Goal: Task Accomplishment & Management: Manage account settings

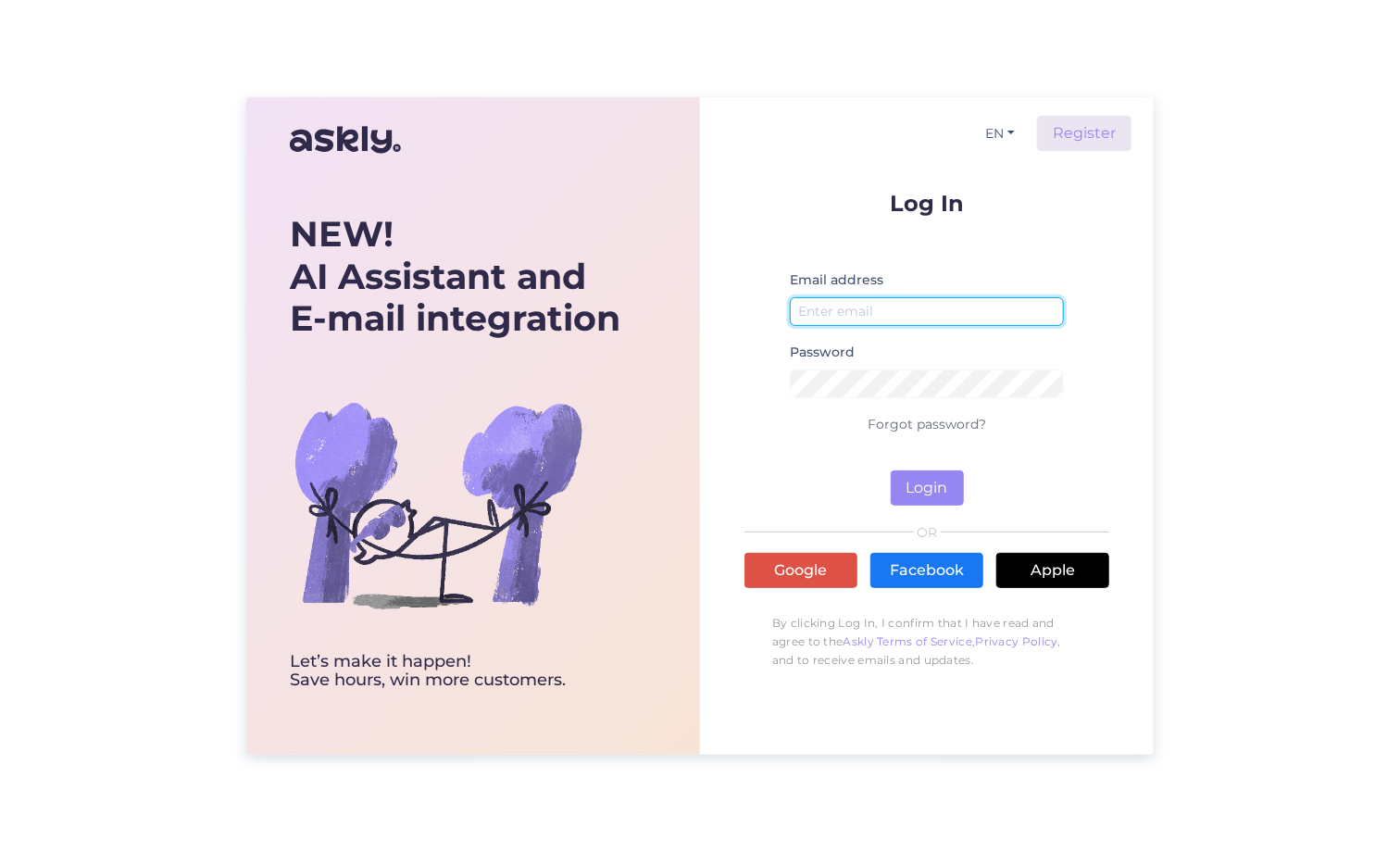
click at [830, 306] on input "email" at bounding box center [927, 311] width 274 height 29
type input "[EMAIL_ADDRESS][DOMAIN_NAME]"
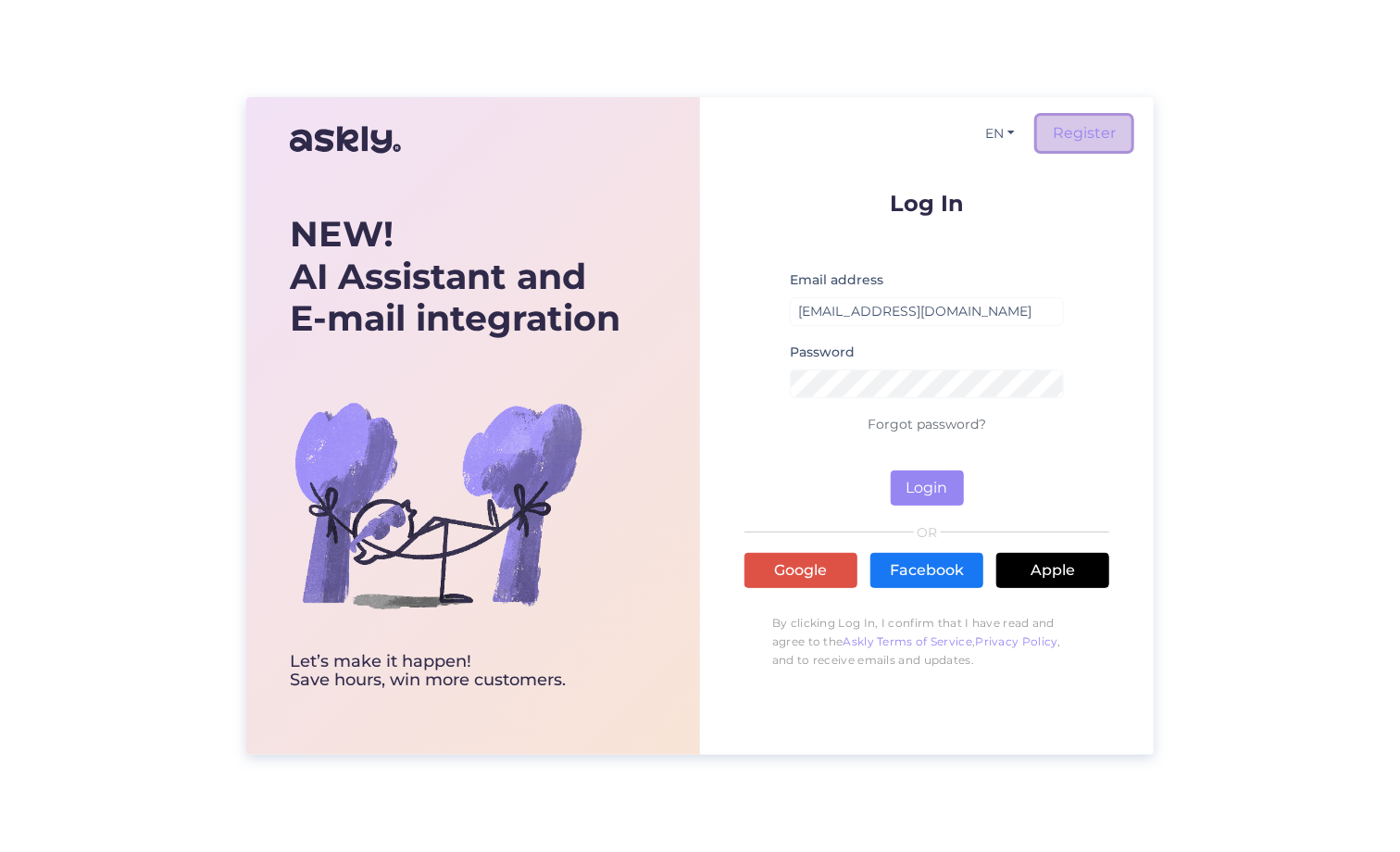
click at [1090, 130] on link "Register" at bounding box center [1084, 133] width 94 height 35
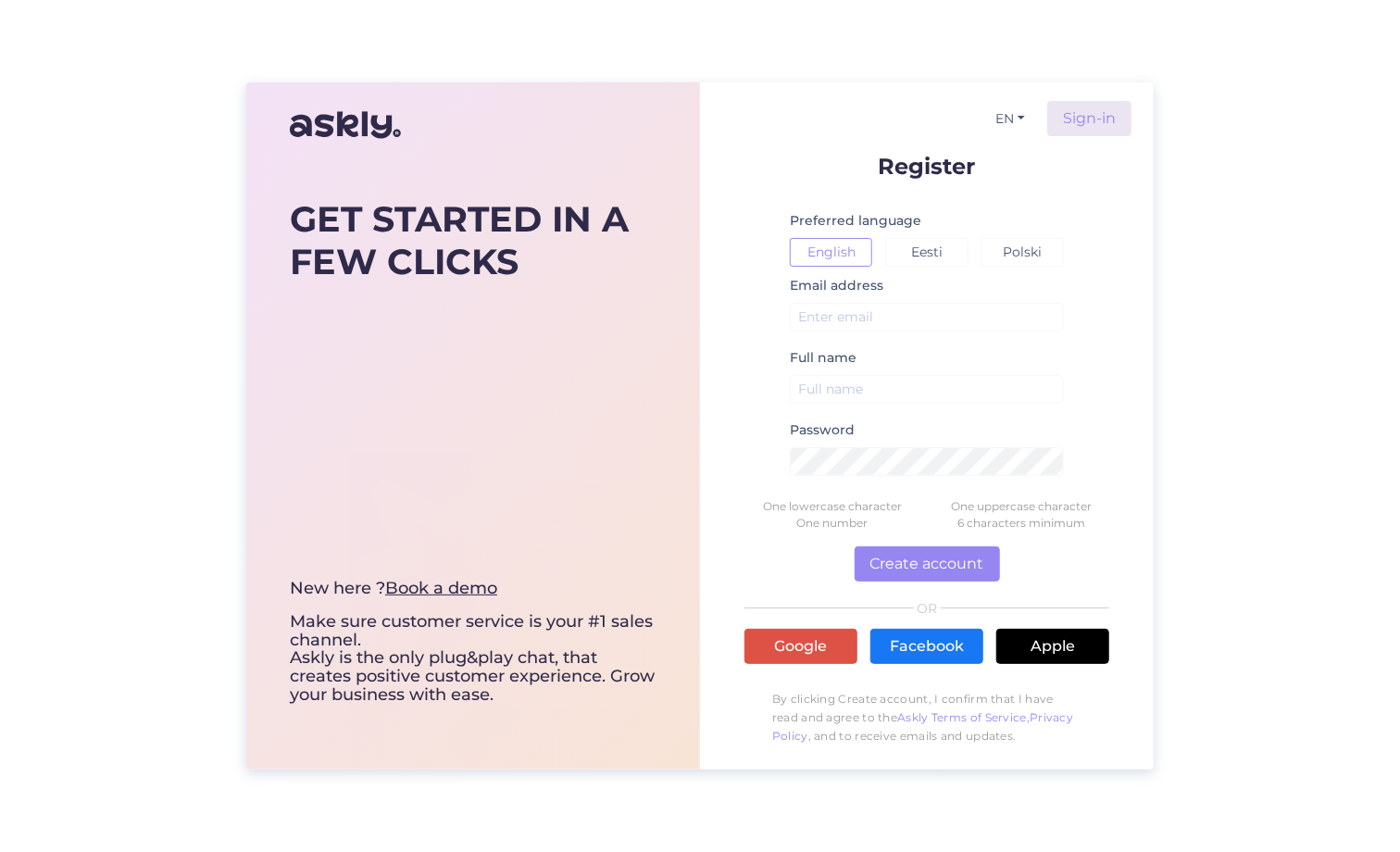
drag, startPoint x: 827, startPoint y: 341, endPoint x: 831, endPoint y: 322, distance: 19.4
click at [827, 333] on div "Email address" at bounding box center [927, 310] width 274 height 72
click at [831, 322] on input "text" at bounding box center [927, 317] width 274 height 29
type input "[EMAIL_ADDRESS][DOMAIN_NAME]"
type input "[PERSON_NAME]"
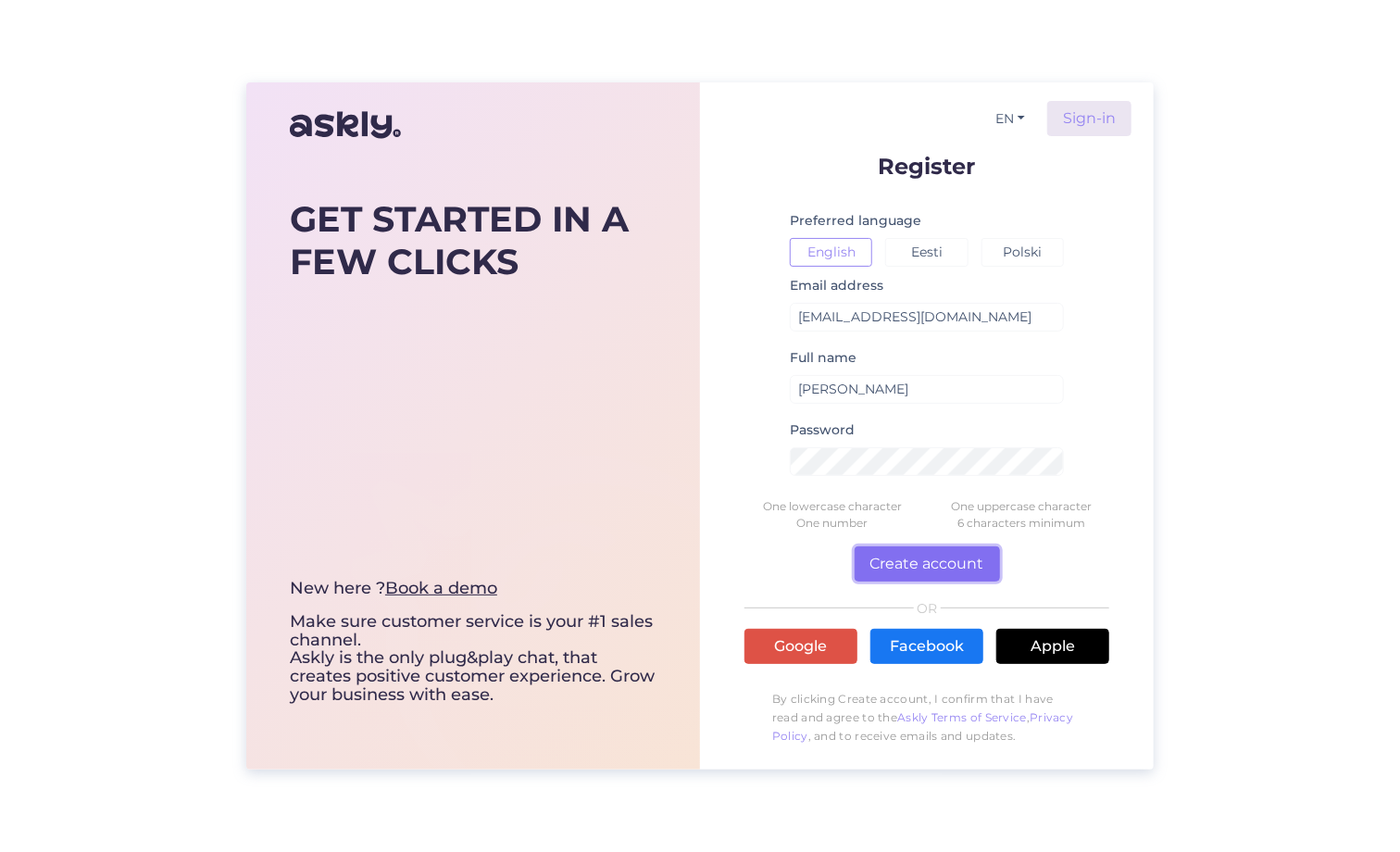
click at [946, 561] on button "Create account" at bounding box center [927, 564] width 146 height 35
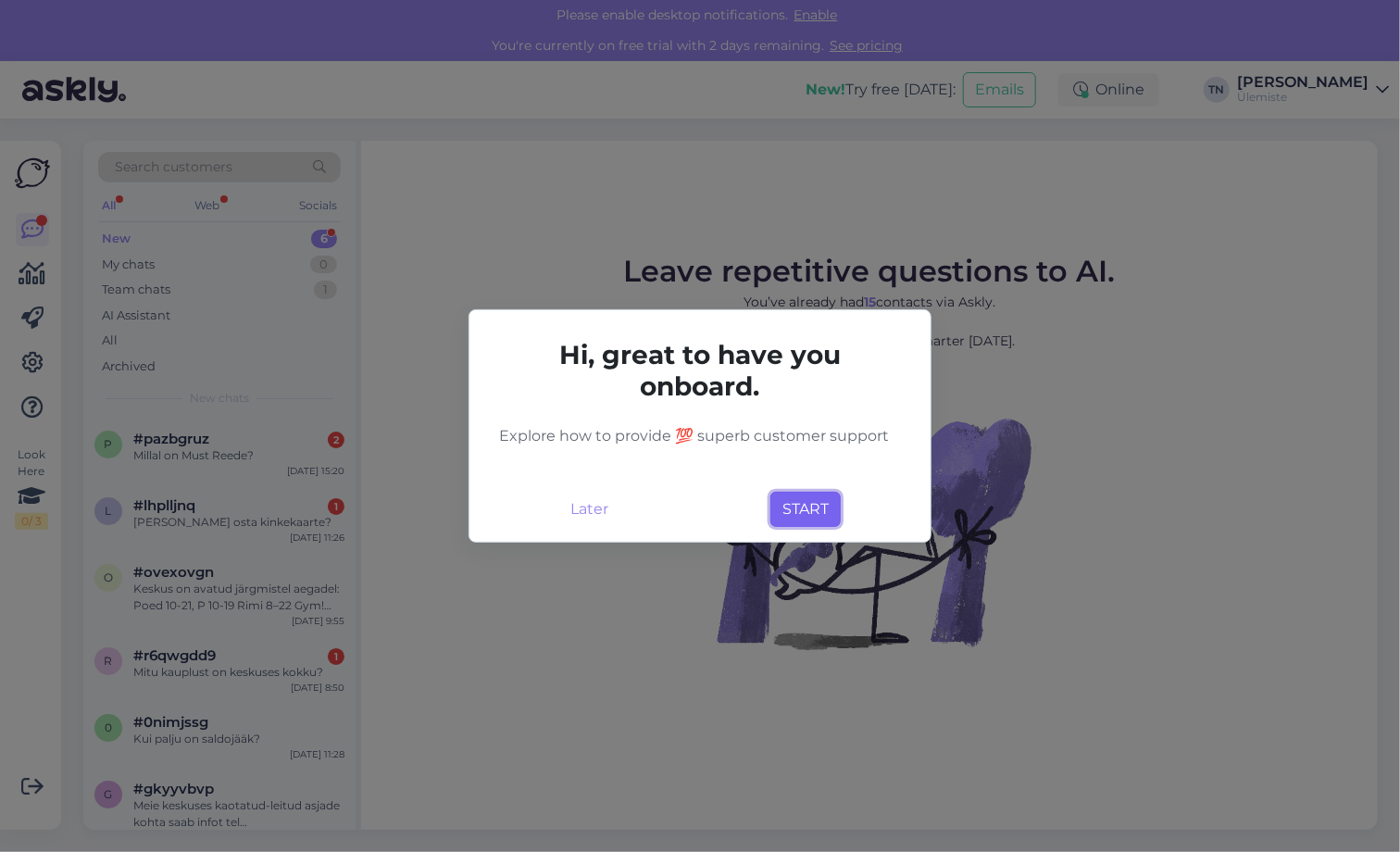
click at [816, 504] on button "START" at bounding box center [806, 508] width 70 height 35
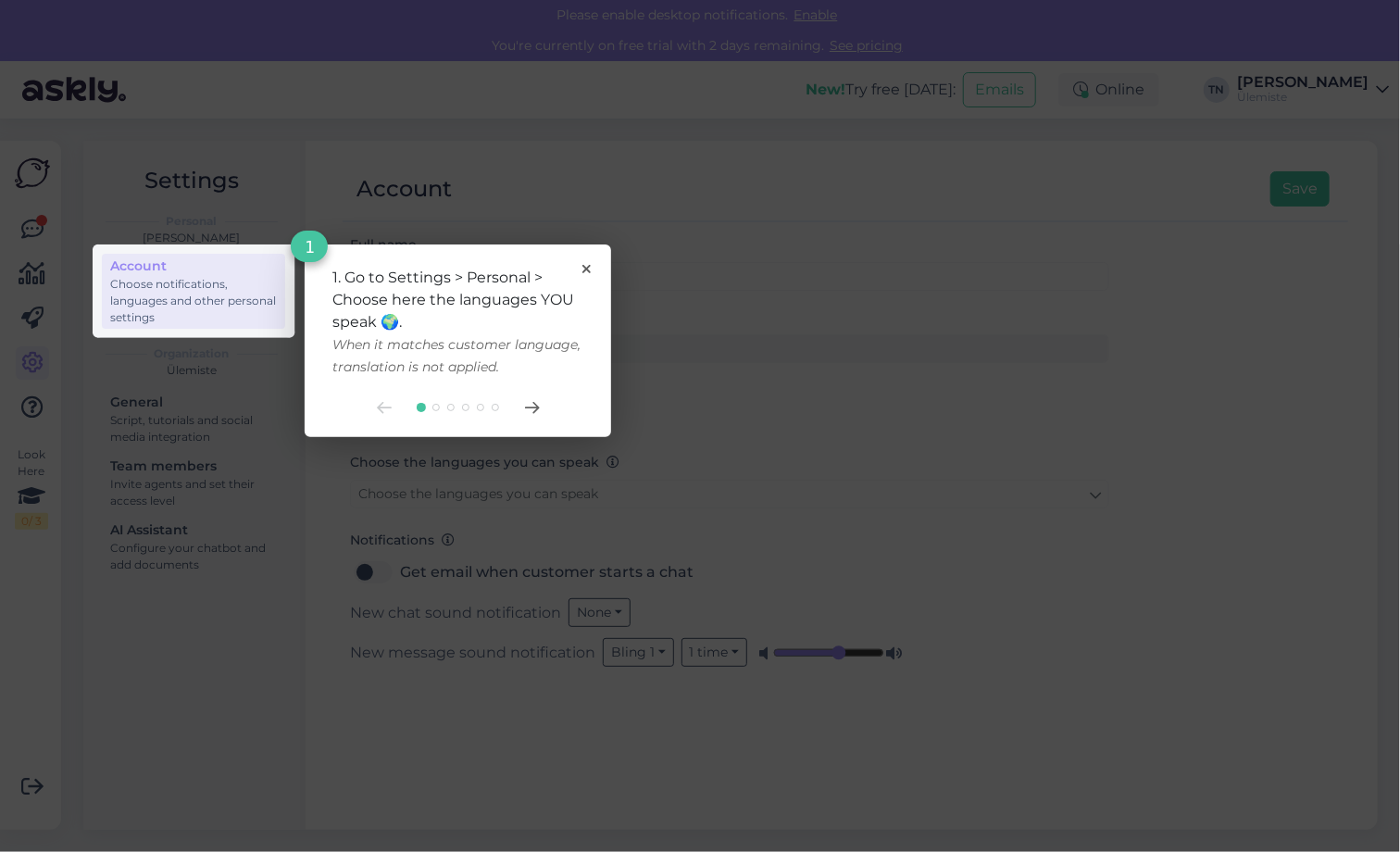
click at [507, 404] on div at bounding box center [457, 407] width 250 height 15
click at [520, 405] on div at bounding box center [457, 407] width 250 height 15
click at [534, 406] on icon at bounding box center [531, 407] width 13 height 10
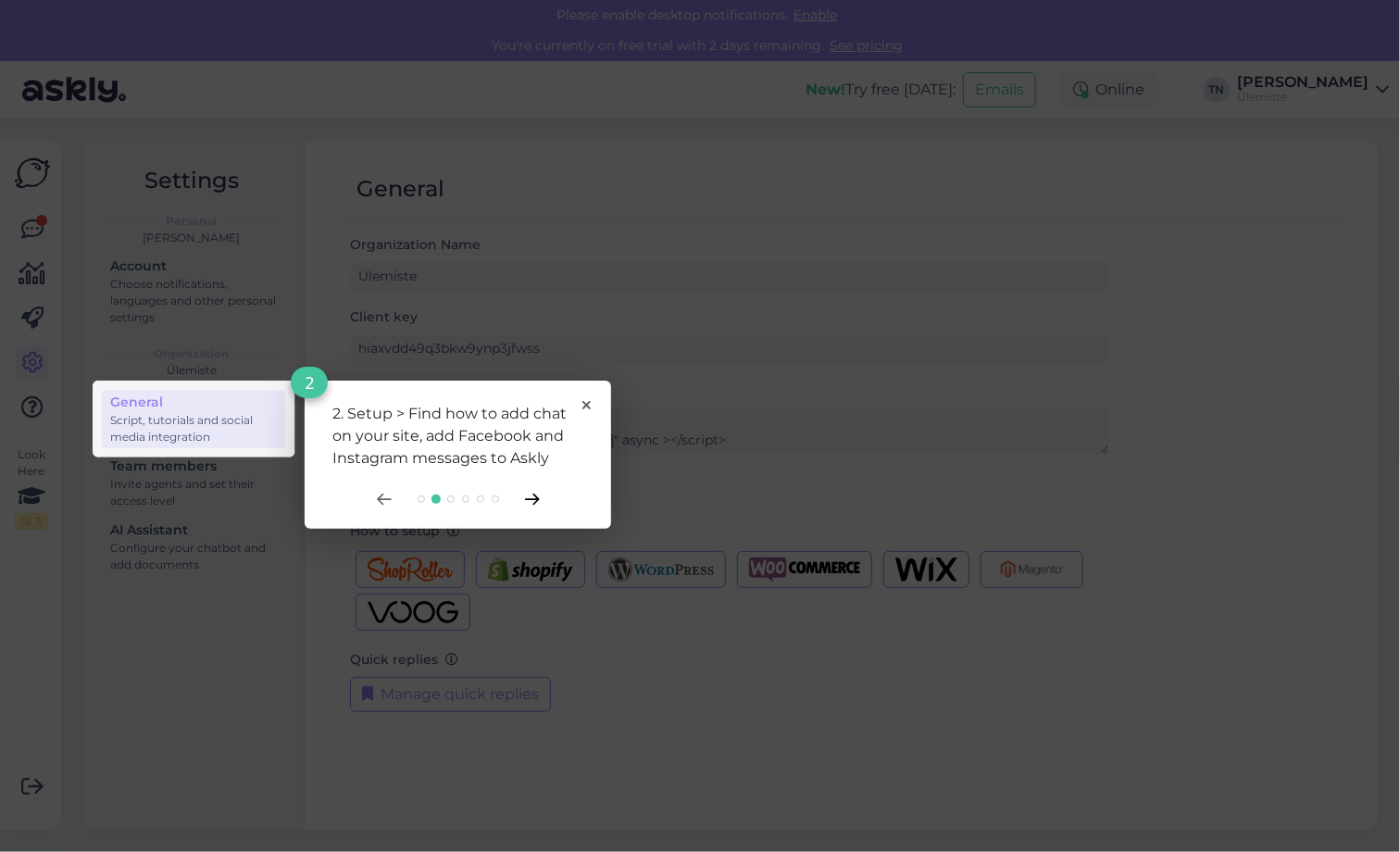
click at [531, 500] on icon at bounding box center [532, 499] width 15 height 12
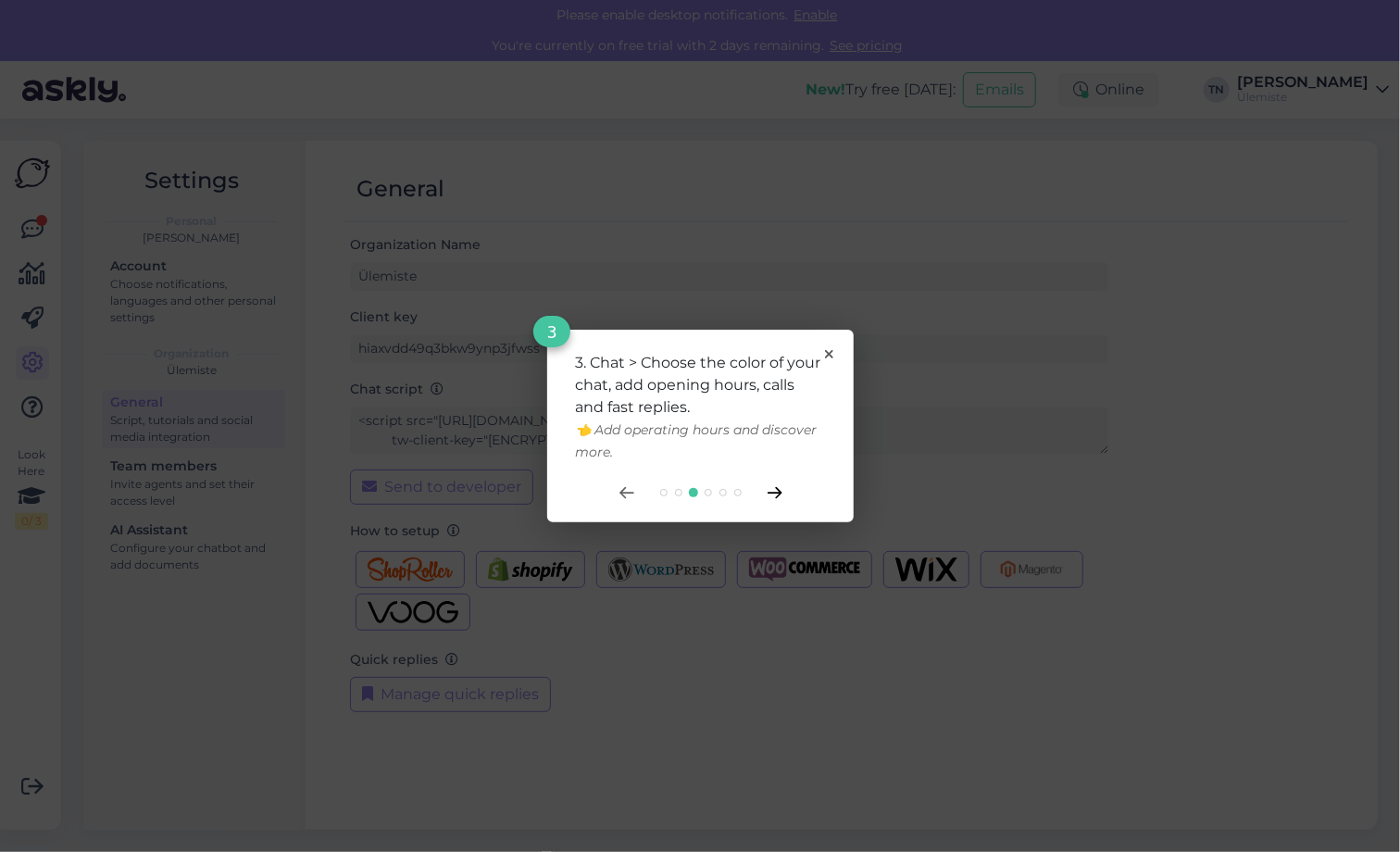
click at [775, 489] on icon at bounding box center [775, 492] width 15 height 12
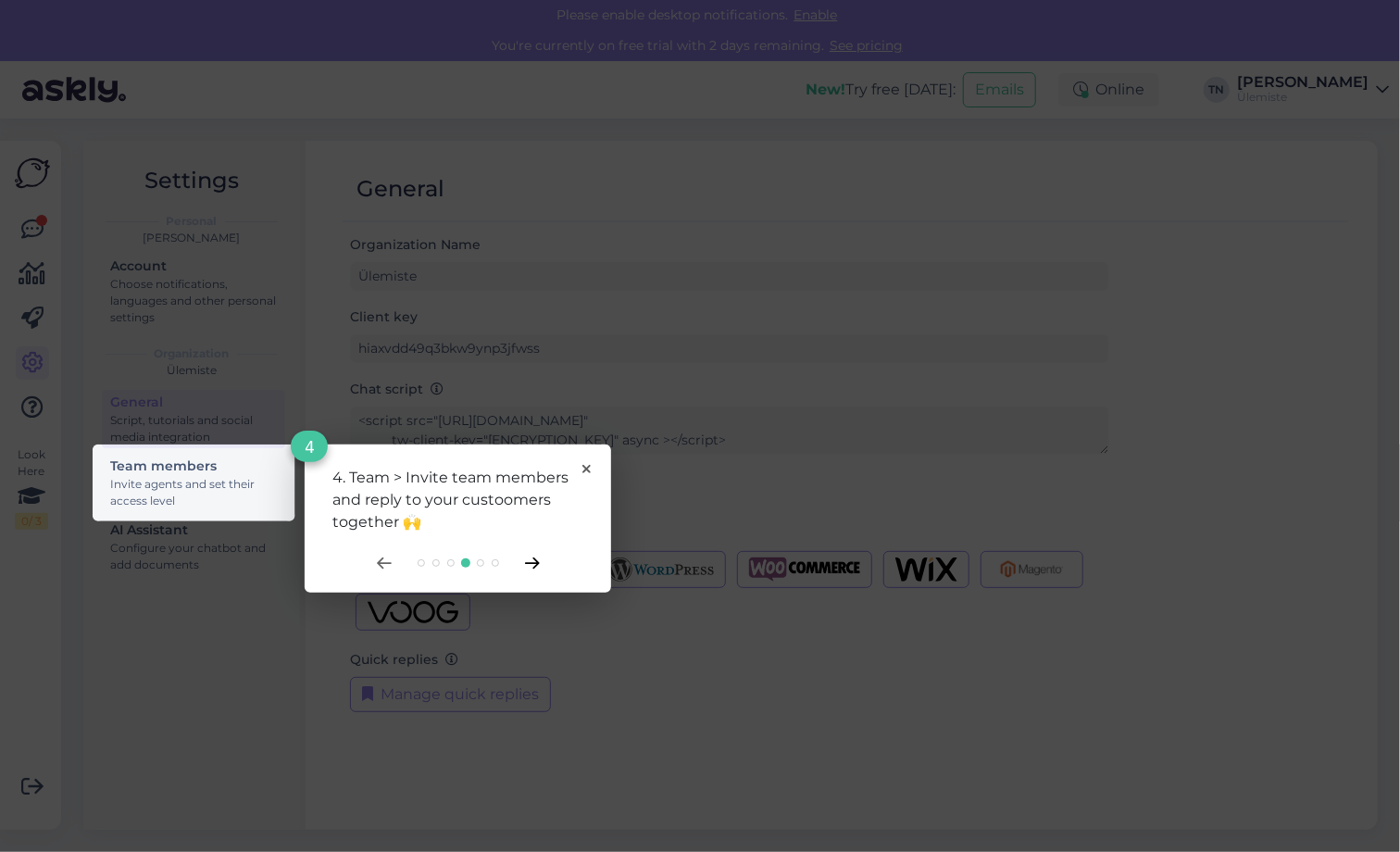
click at [529, 557] on icon at bounding box center [532, 563] width 15 height 12
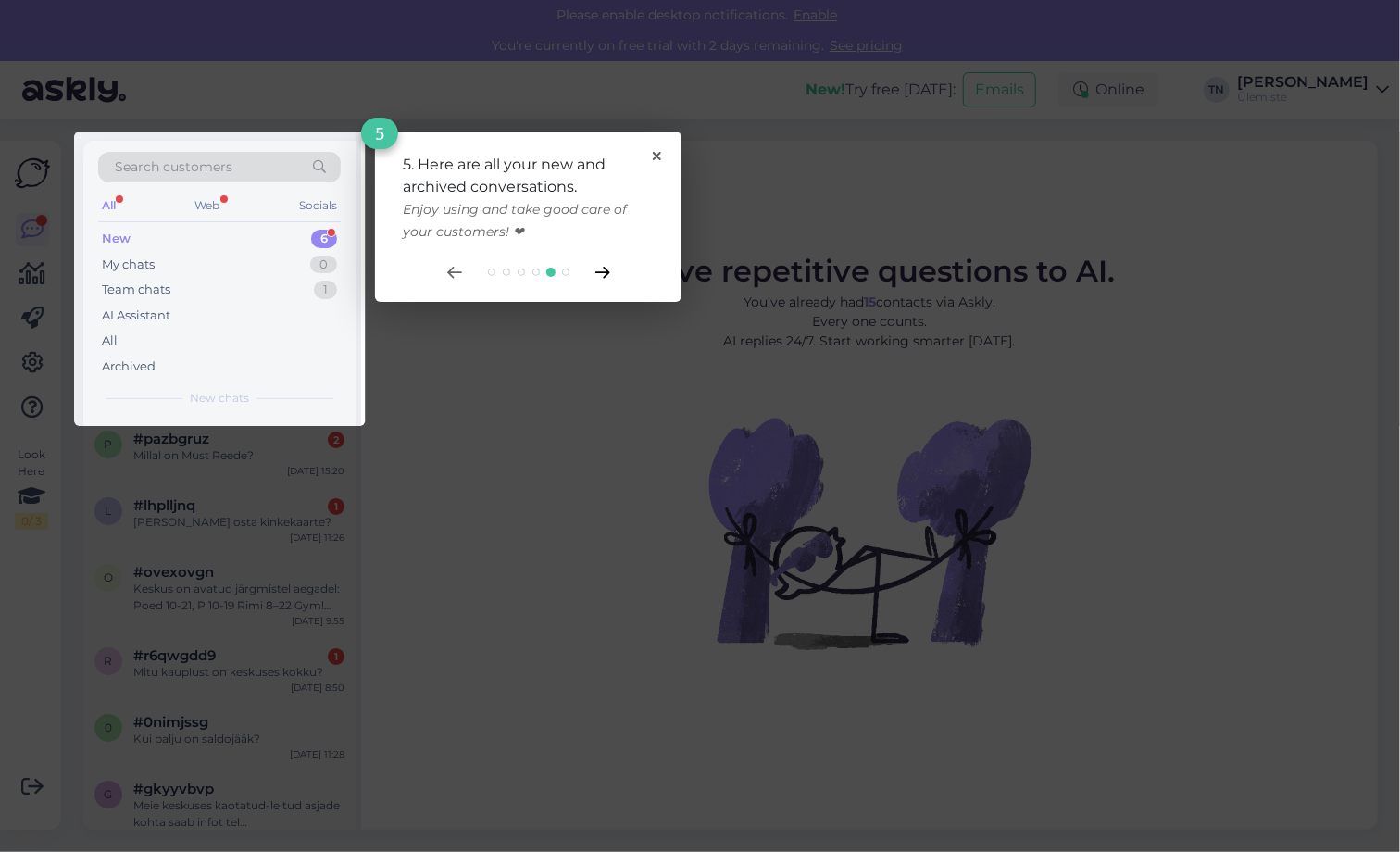
click at [600, 275] on icon at bounding box center [603, 272] width 15 height 12
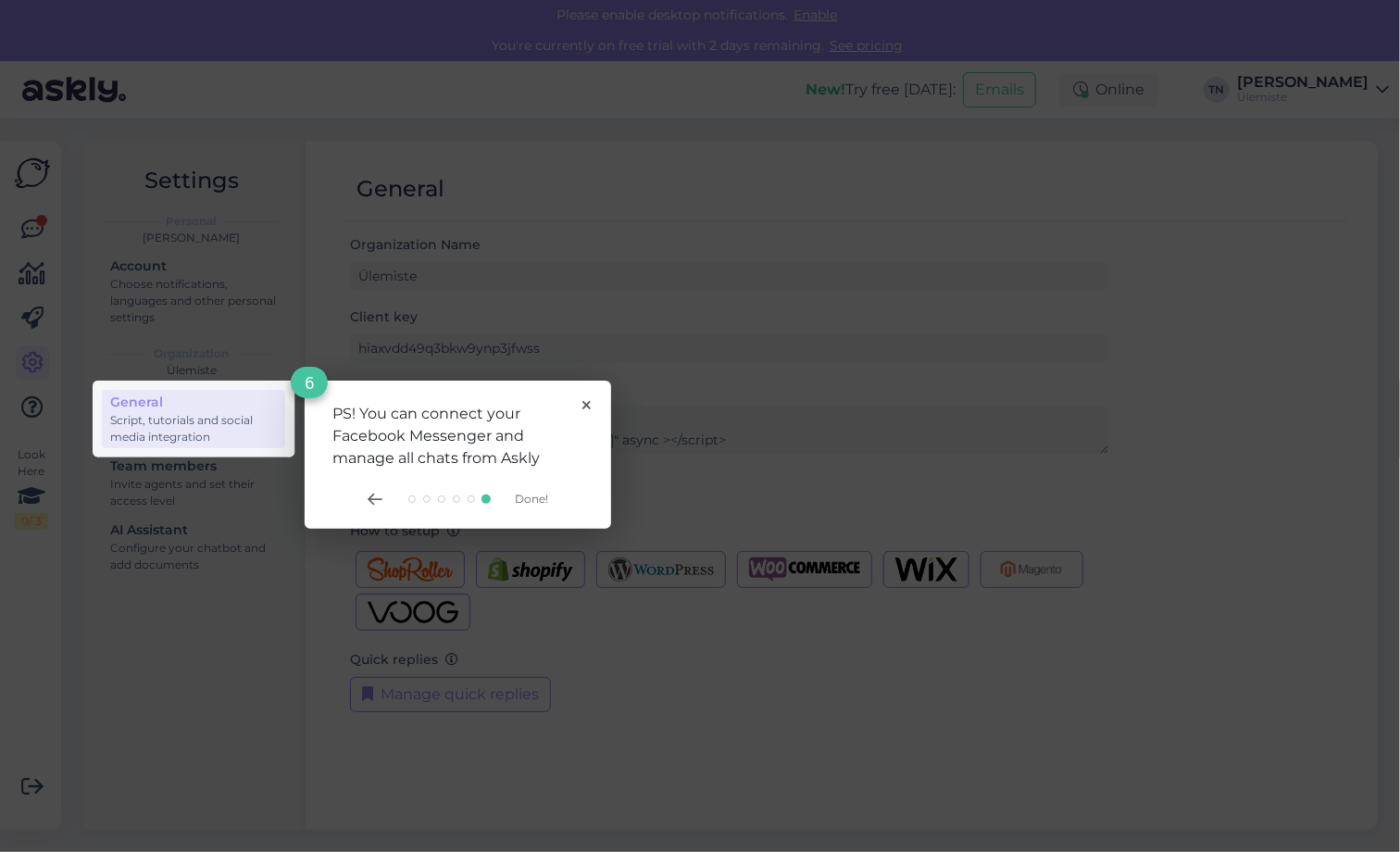
click at [533, 500] on span "Done!" at bounding box center [532, 498] width 33 height 14
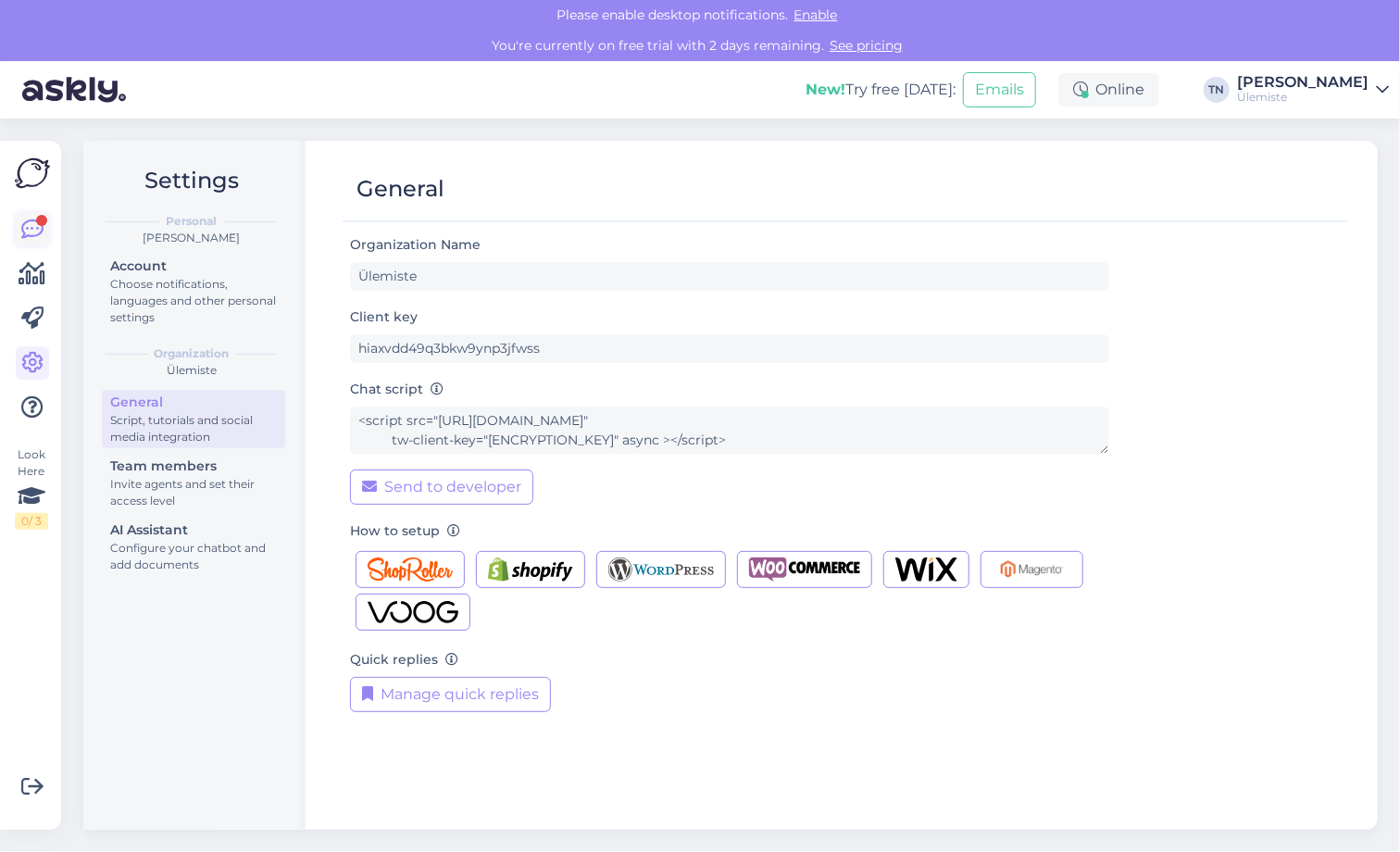
click at [31, 228] on icon at bounding box center [31, 228] width 22 height 22
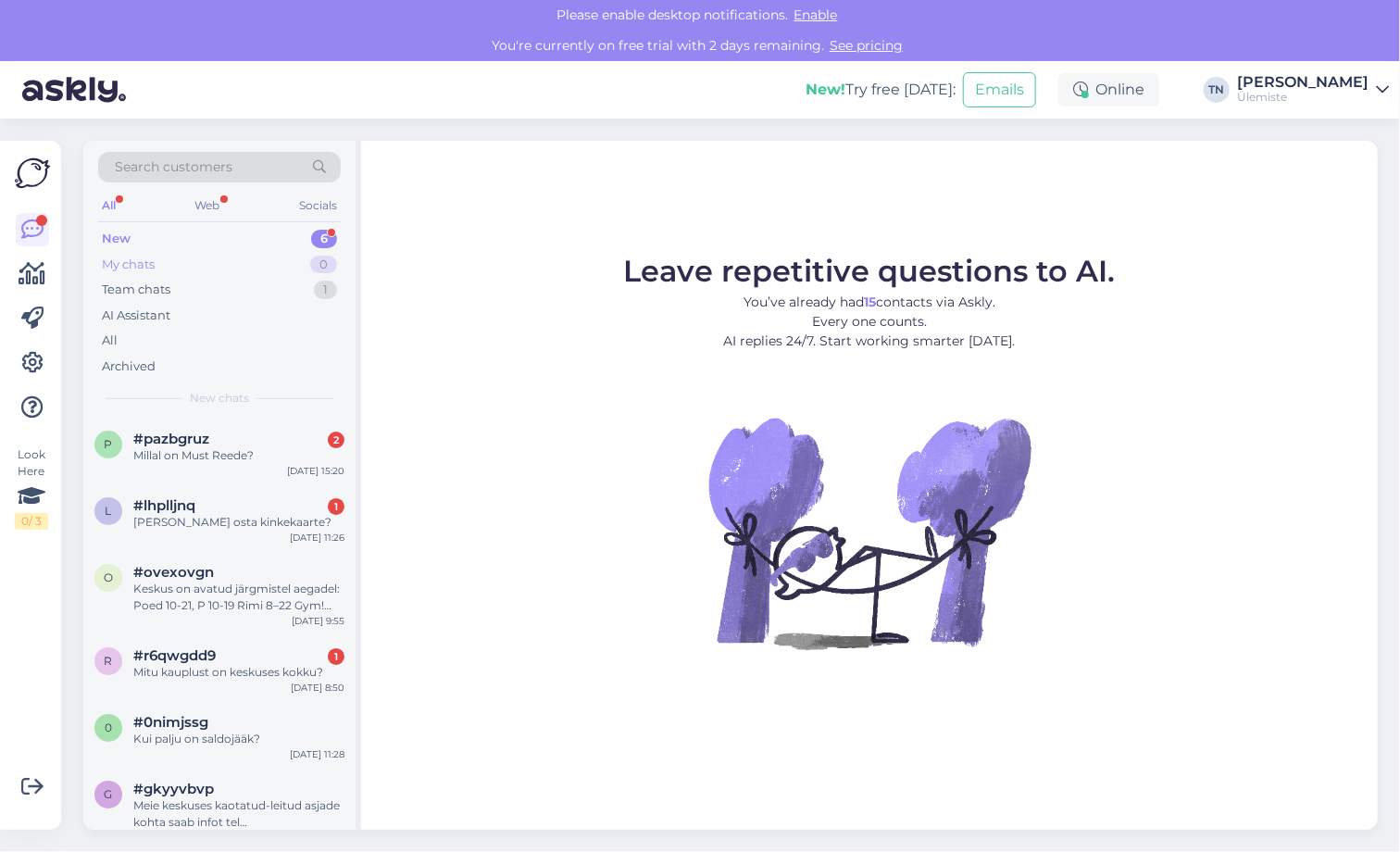
click at [154, 264] on div "My chats" at bounding box center [128, 264] width 52 height 18
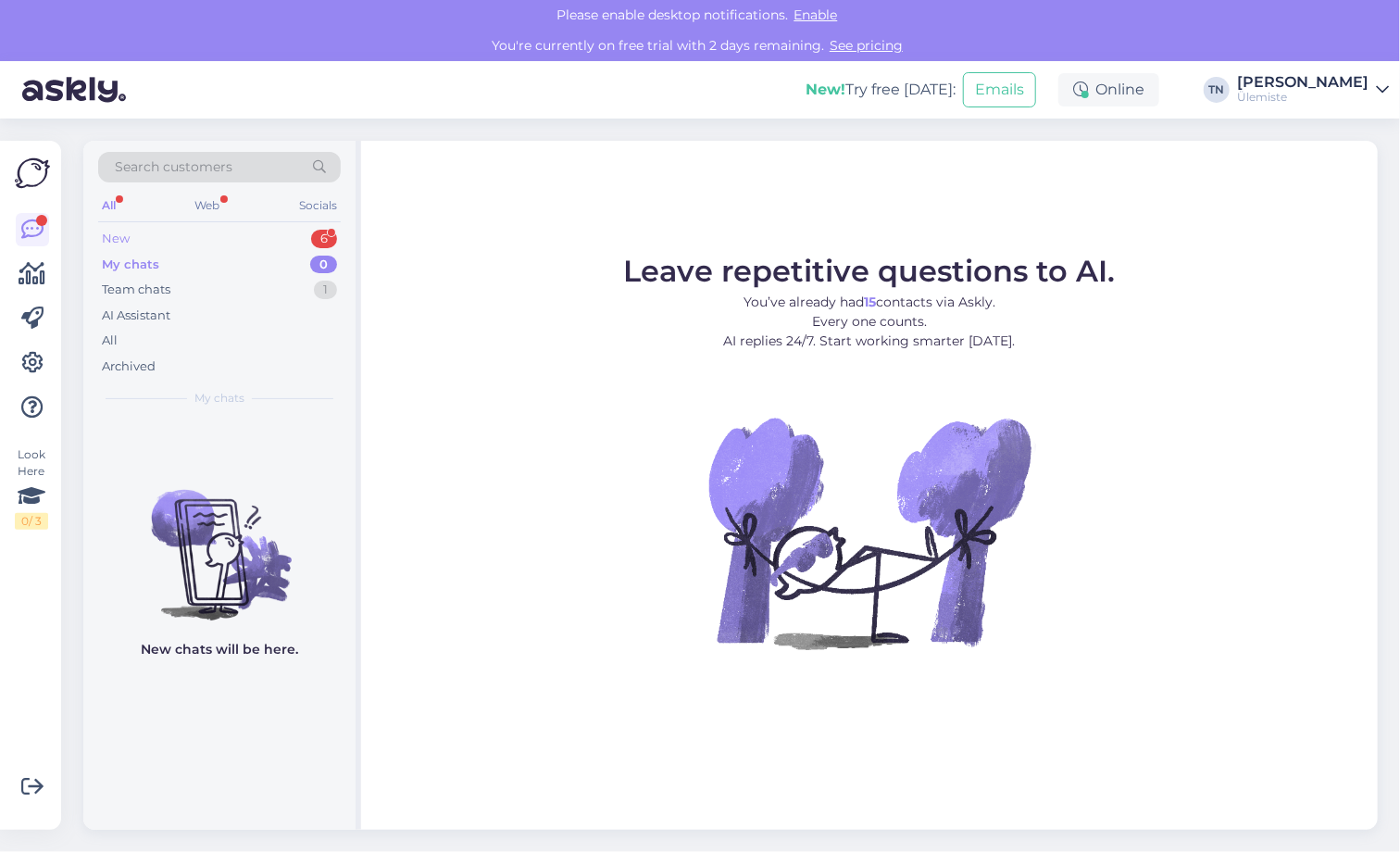
click at [135, 245] on div "New 6" at bounding box center [219, 238] width 243 height 26
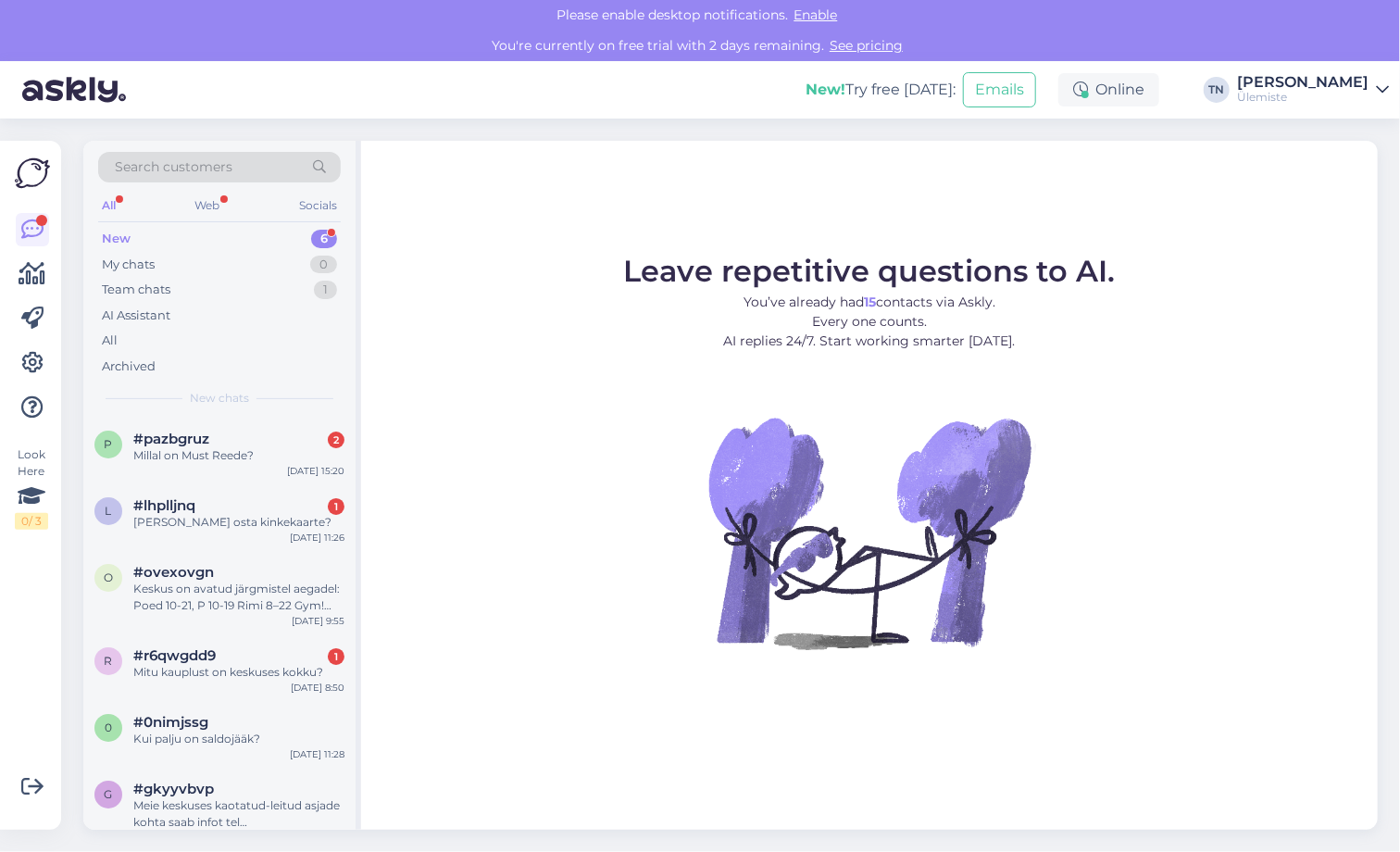
click at [20, 171] on img at bounding box center [32, 172] width 35 height 35
click at [29, 222] on icon at bounding box center [31, 228] width 22 height 22
click at [120, 231] on div "New" at bounding box center [116, 238] width 29 height 18
click at [124, 257] on div "My chats" at bounding box center [128, 264] width 52 height 18
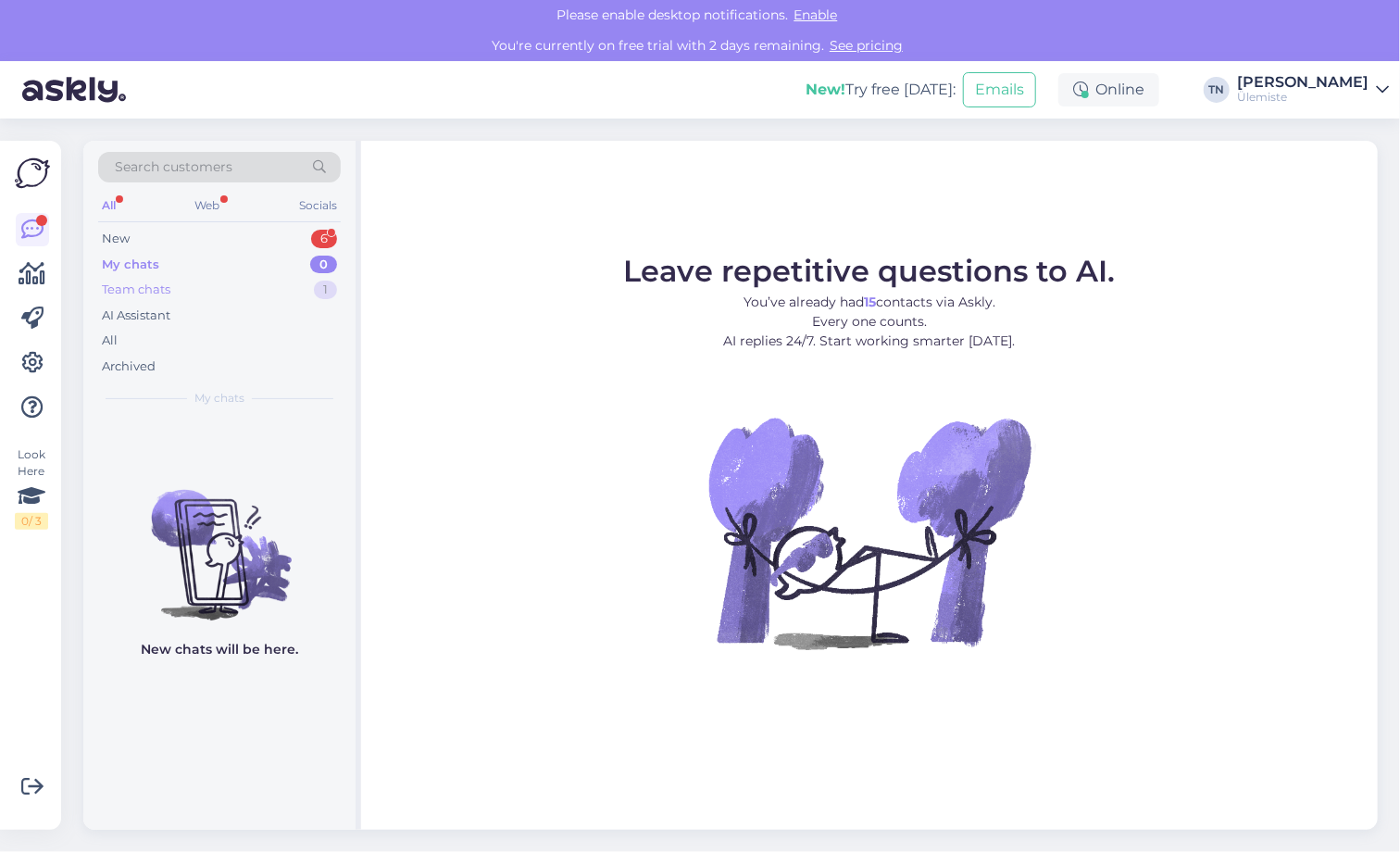
click at [130, 284] on div "Team chats" at bounding box center [136, 289] width 69 height 18
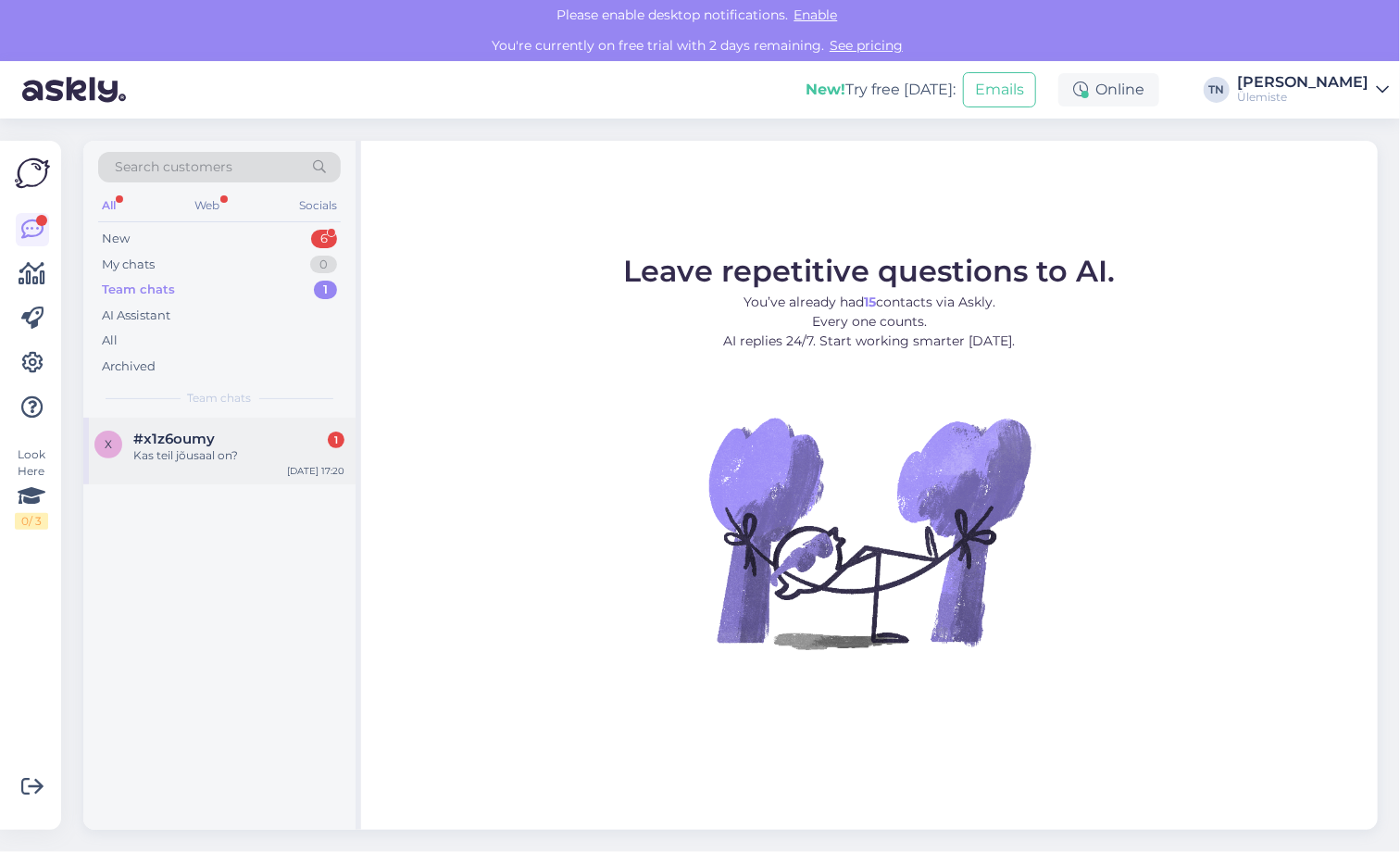
click at [190, 446] on span "#x1z6oumy" at bounding box center [174, 439] width 82 height 17
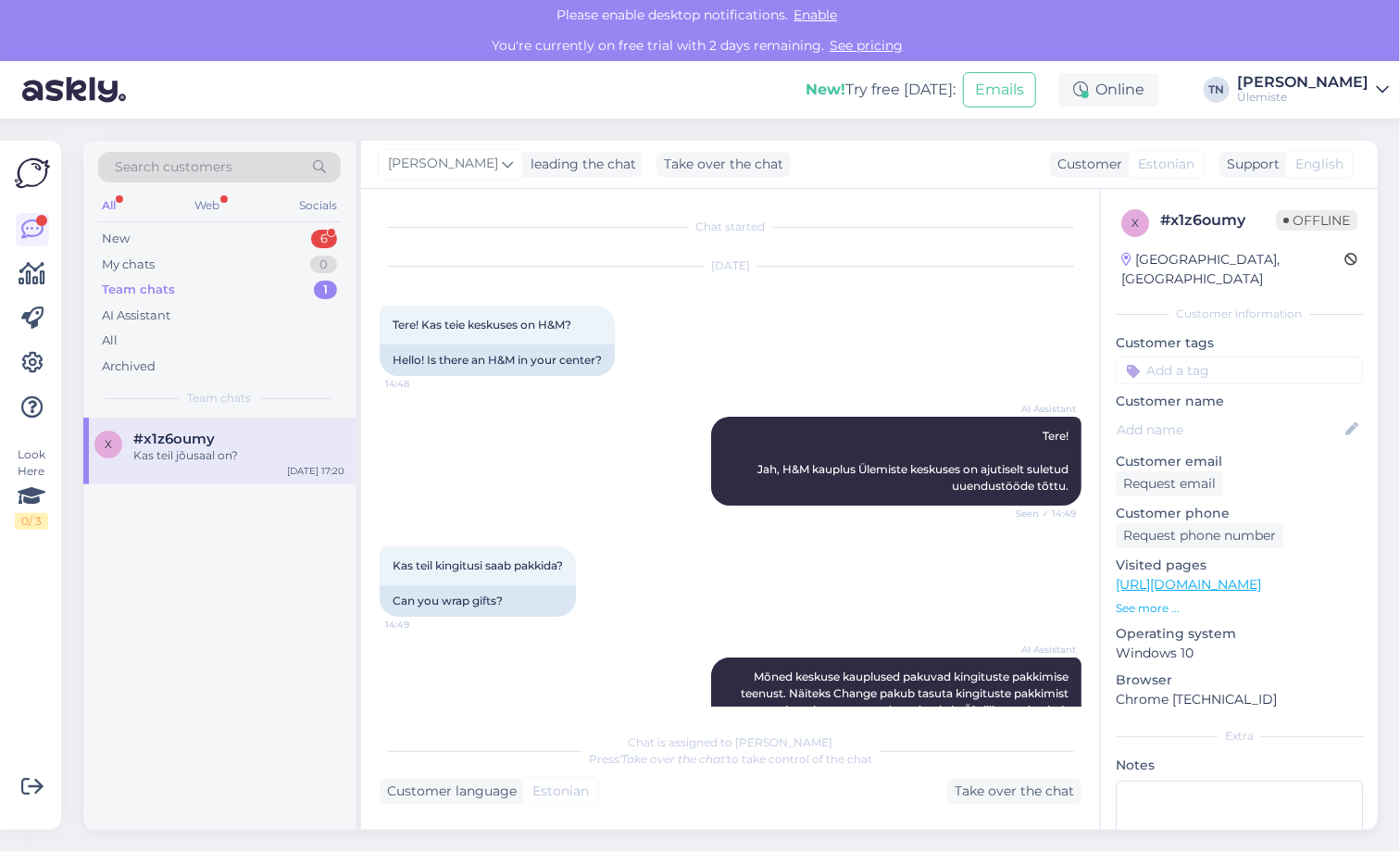
scroll to position [504, 0]
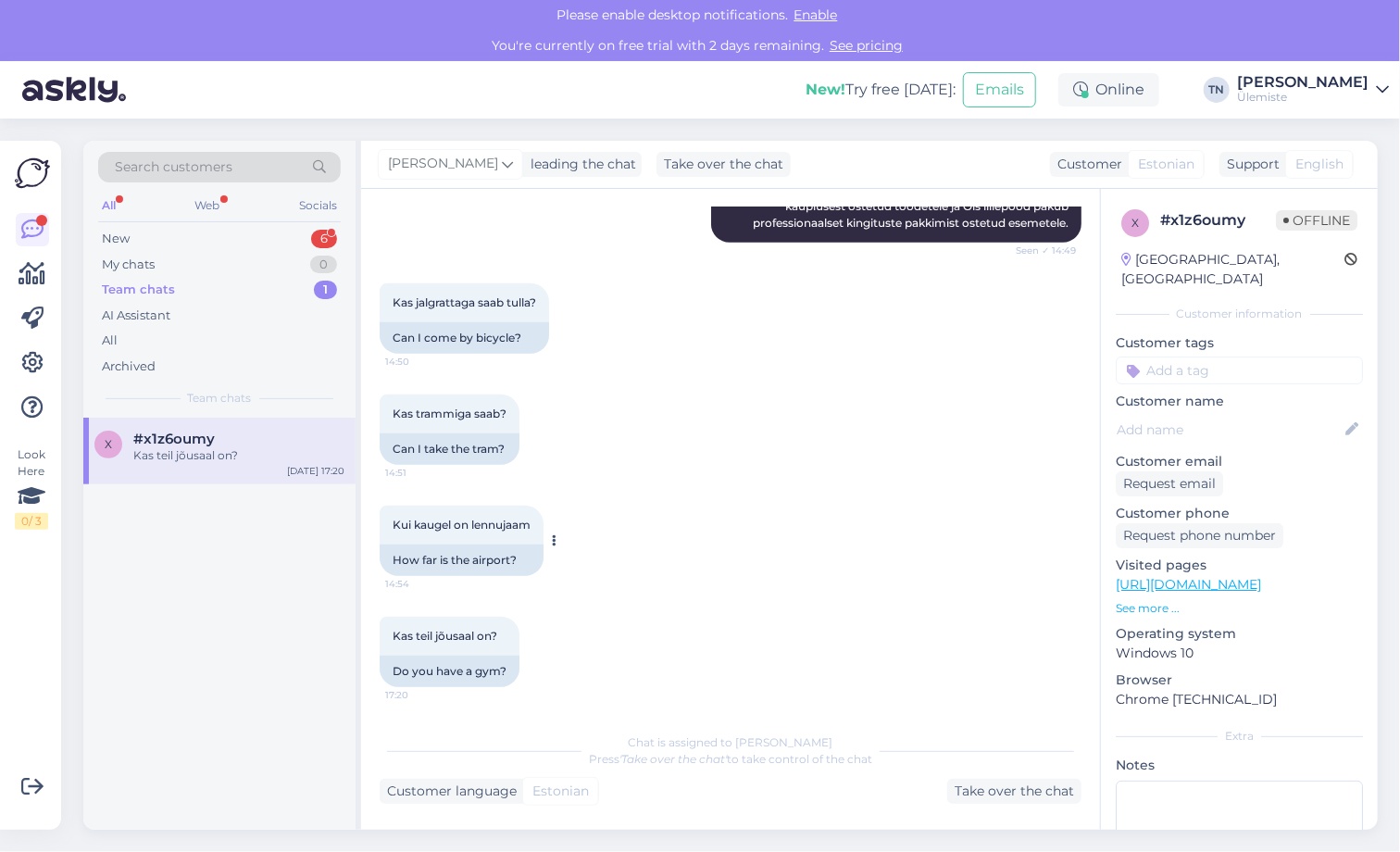
click at [476, 518] on span "Kui kaugel on lennujaam" at bounding box center [461, 525] width 138 height 14
click at [490, 626] on div "Kas teil jõusaal on? 17:20" at bounding box center [450, 636] width 140 height 39
click at [532, 651] on button at bounding box center [530, 652] width 11 height 17
click at [484, 640] on span "Kas teil jõusaal on?" at bounding box center [445, 635] width 105 height 14
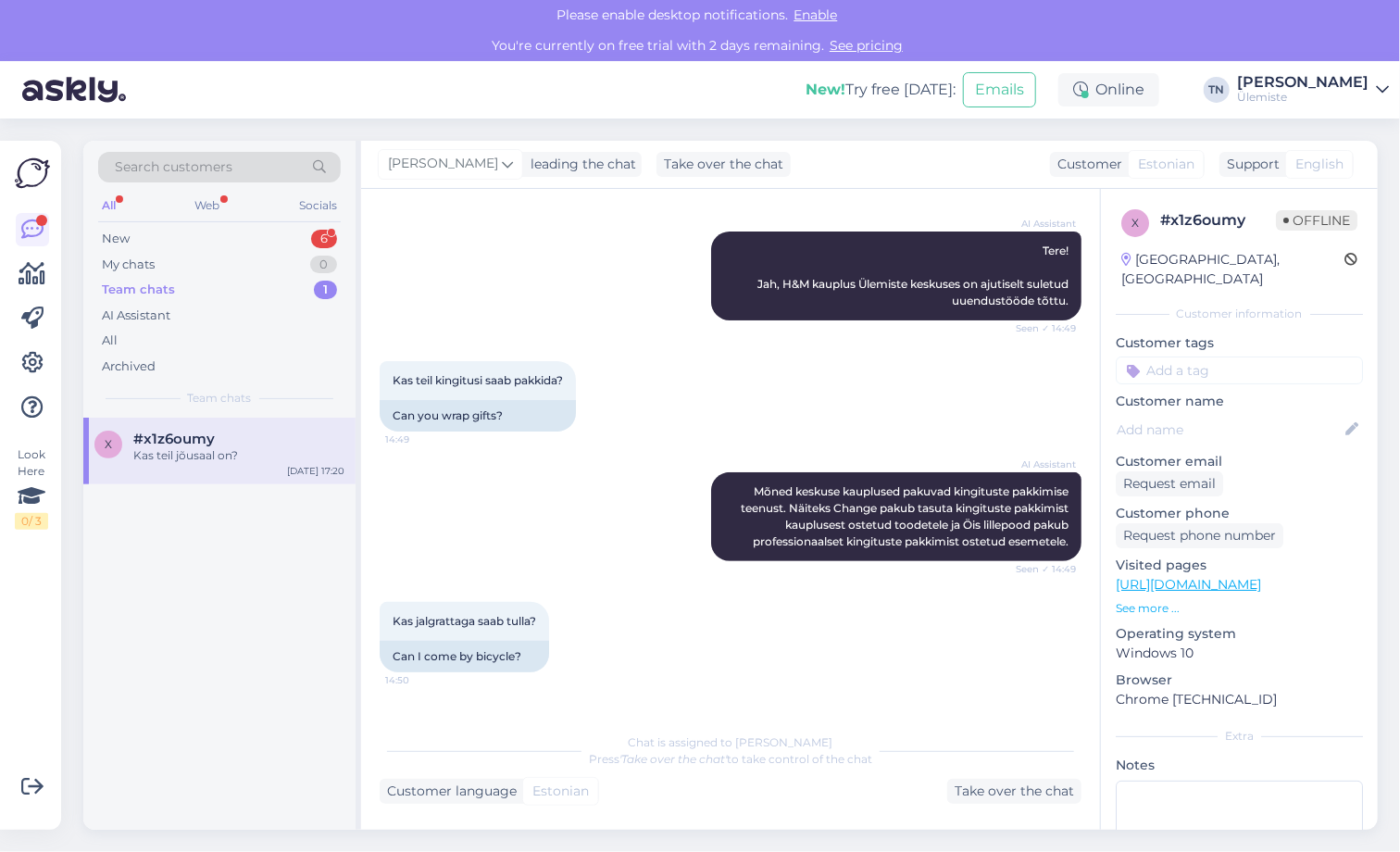
scroll to position [370, 0]
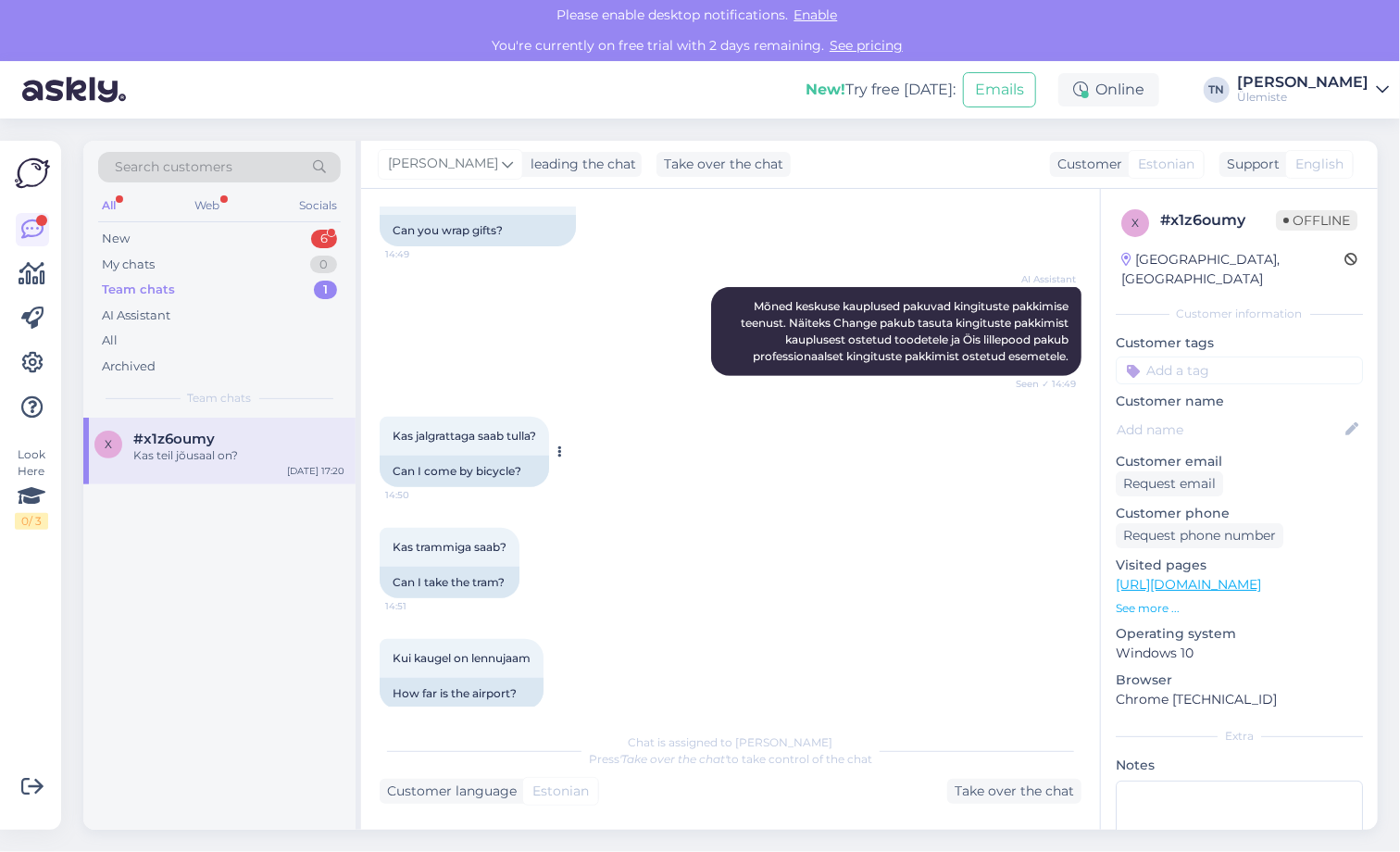
click at [485, 439] on span "Kas jalgrattaga saab tulla?" at bounding box center [464, 435] width 144 height 14
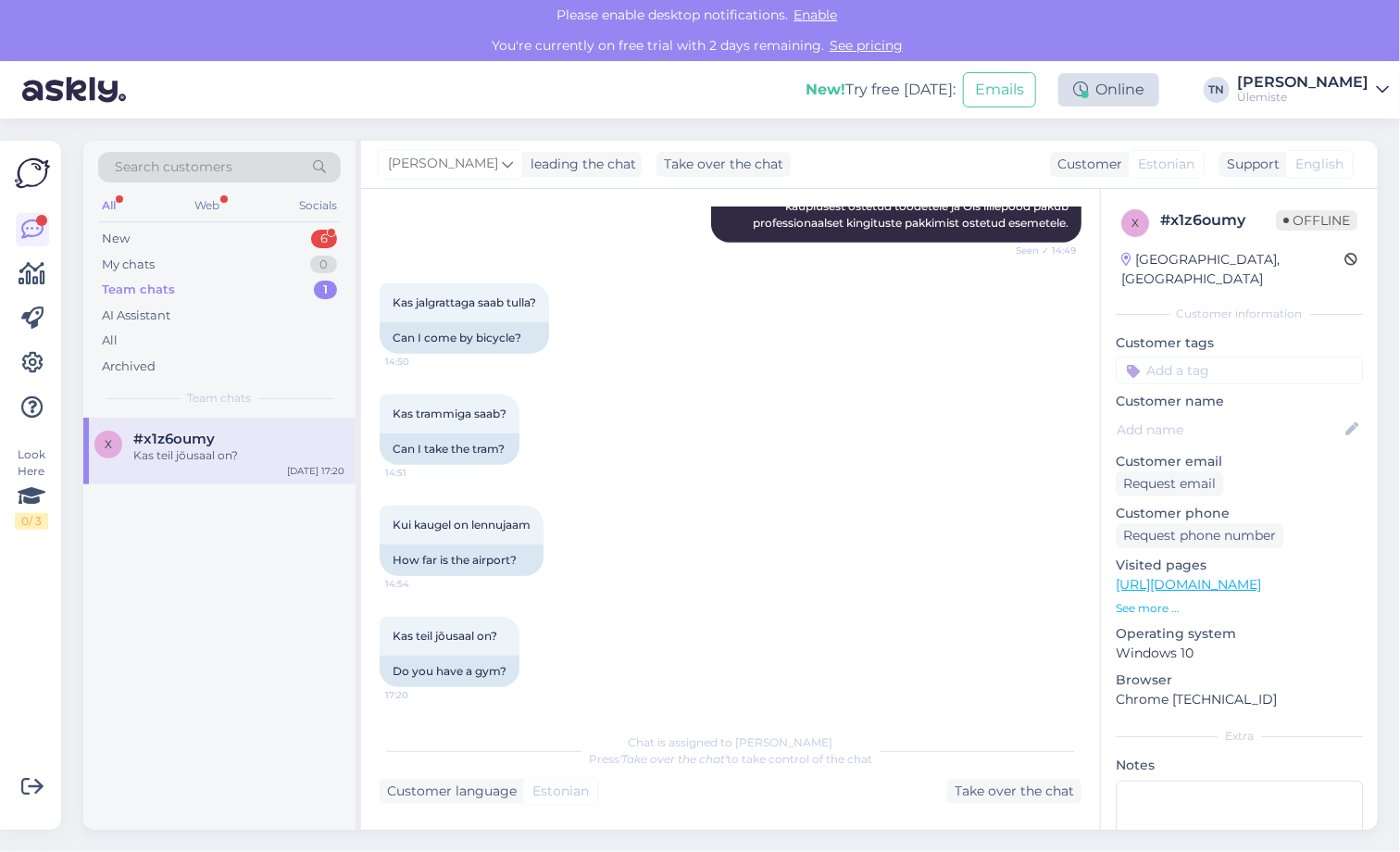
click at [1152, 83] on div "Online" at bounding box center [1109, 89] width 101 height 33
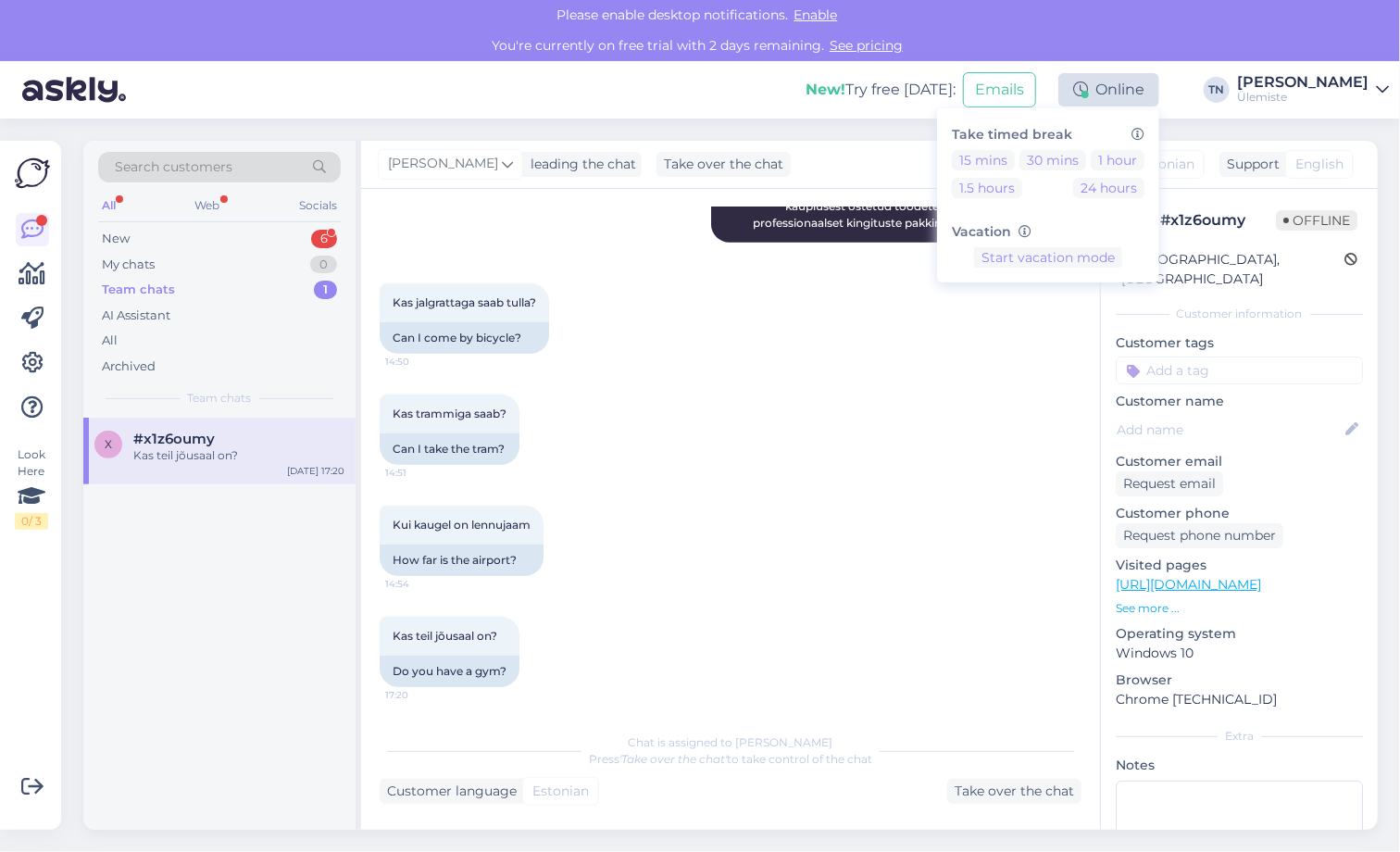
click at [1159, 85] on div "Online" at bounding box center [1109, 89] width 101 height 33
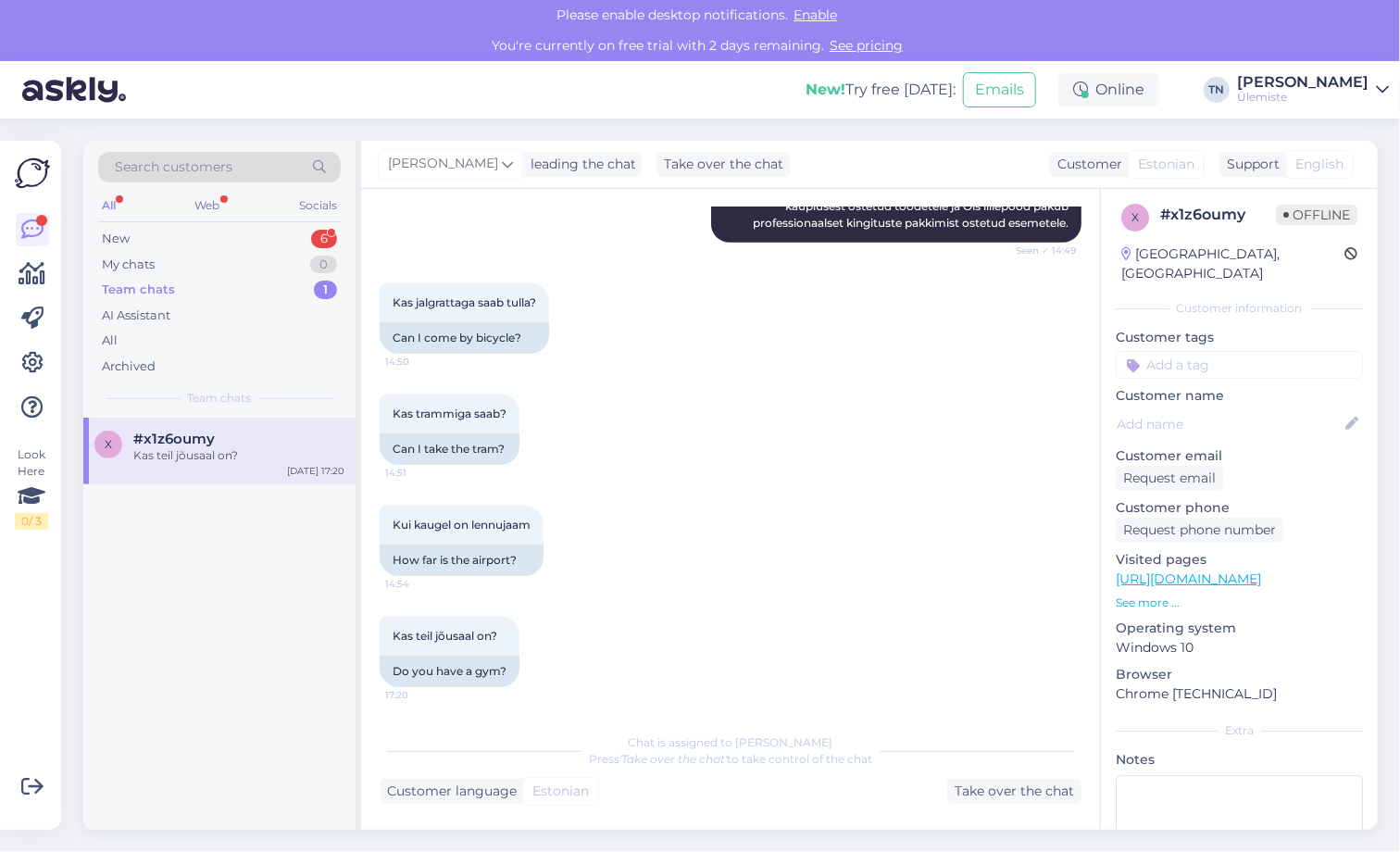
scroll to position [0, 0]
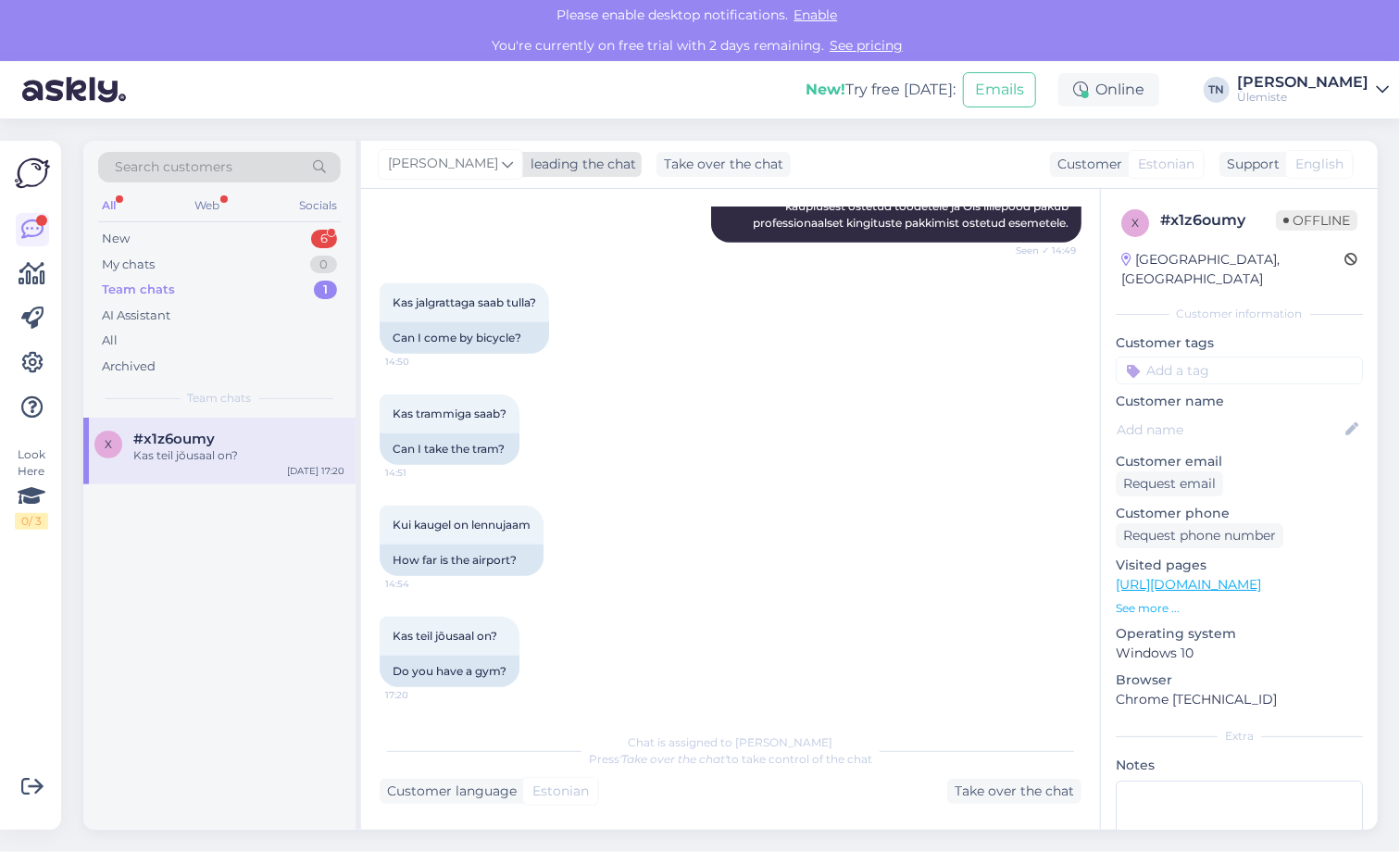
click at [482, 164] on div "Martin Möls" at bounding box center [450, 164] width 146 height 30
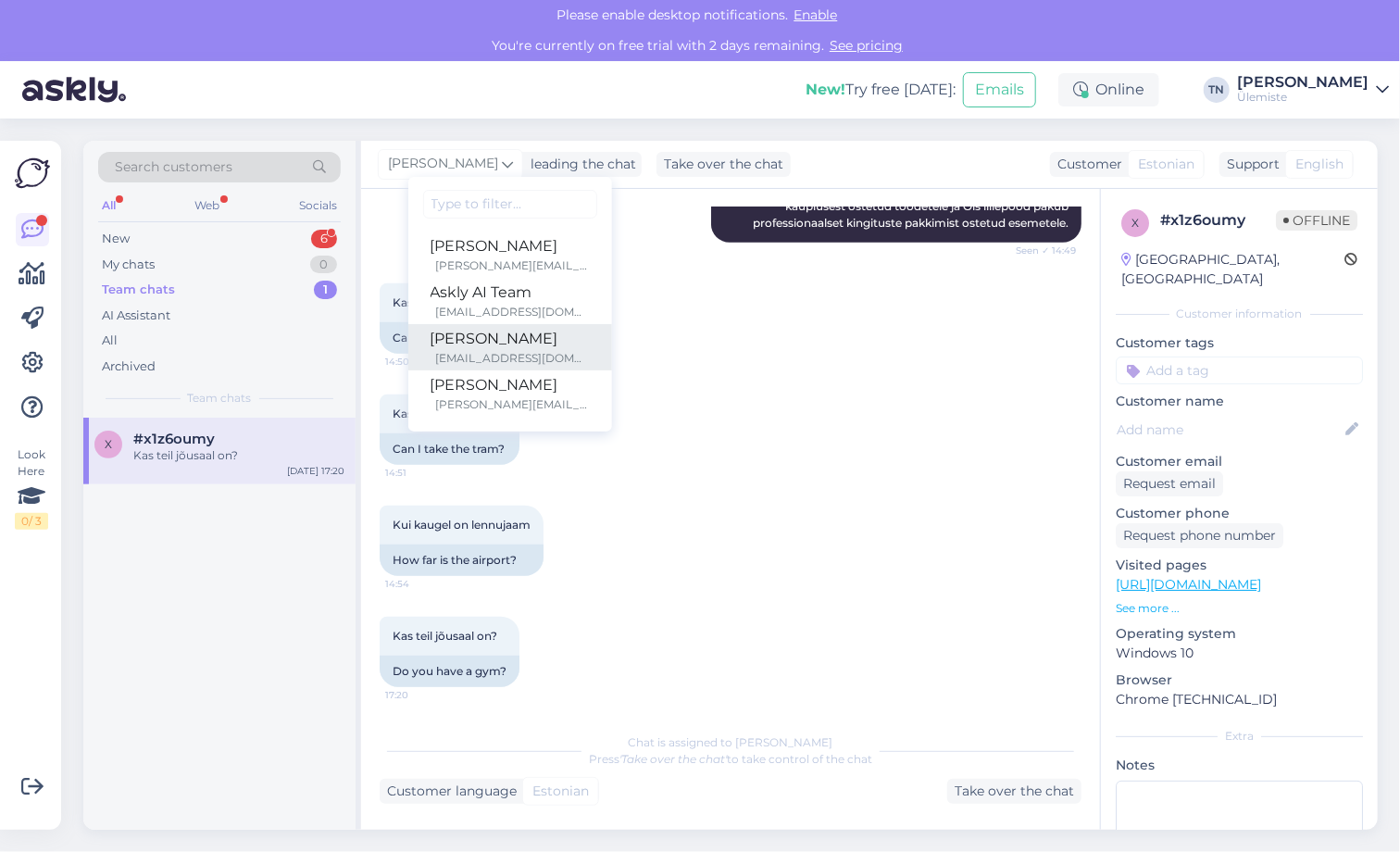
click at [490, 346] on div "[PERSON_NAME]" at bounding box center [510, 338] width 159 height 22
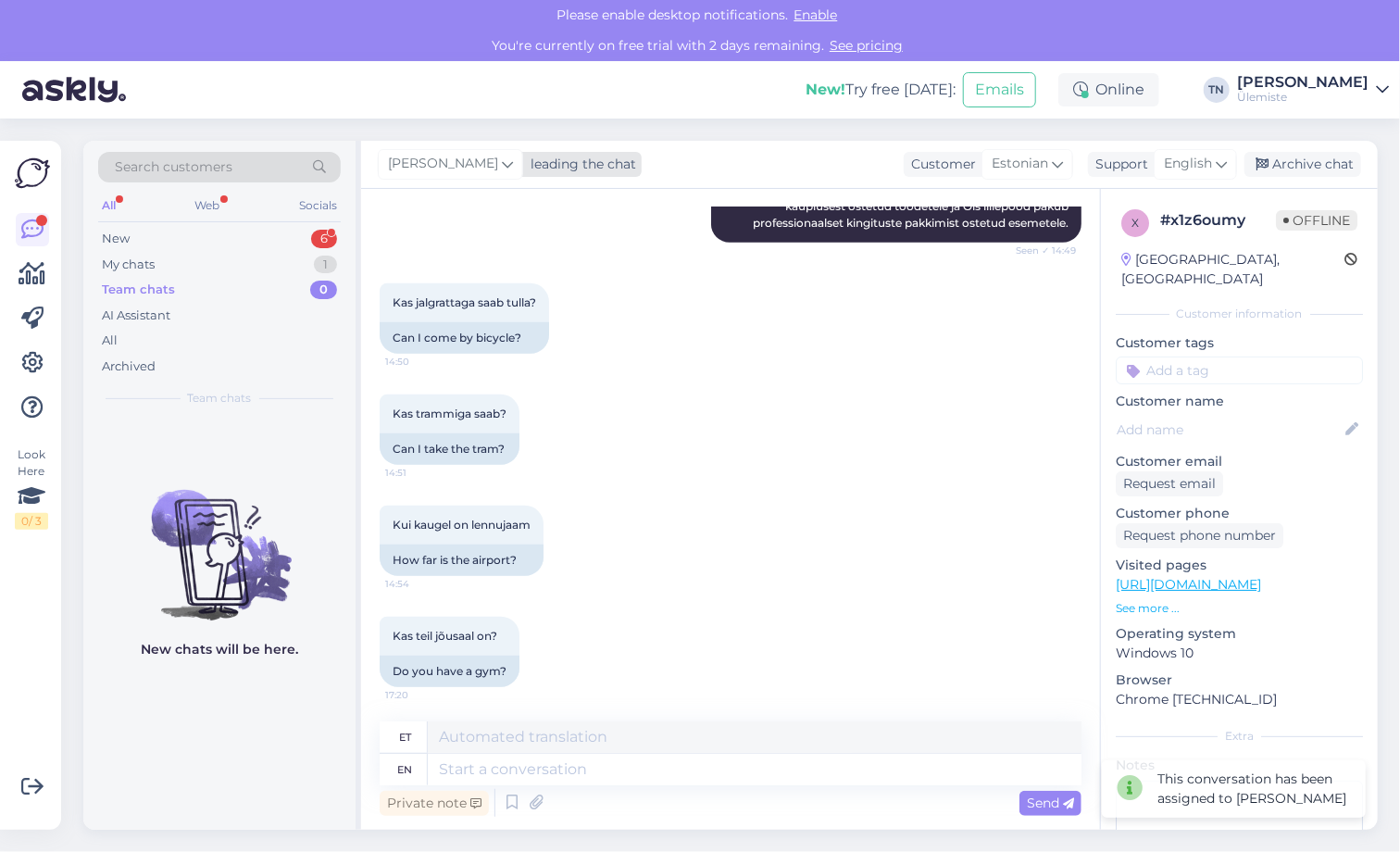
click at [502, 163] on icon at bounding box center [508, 163] width 11 height 20
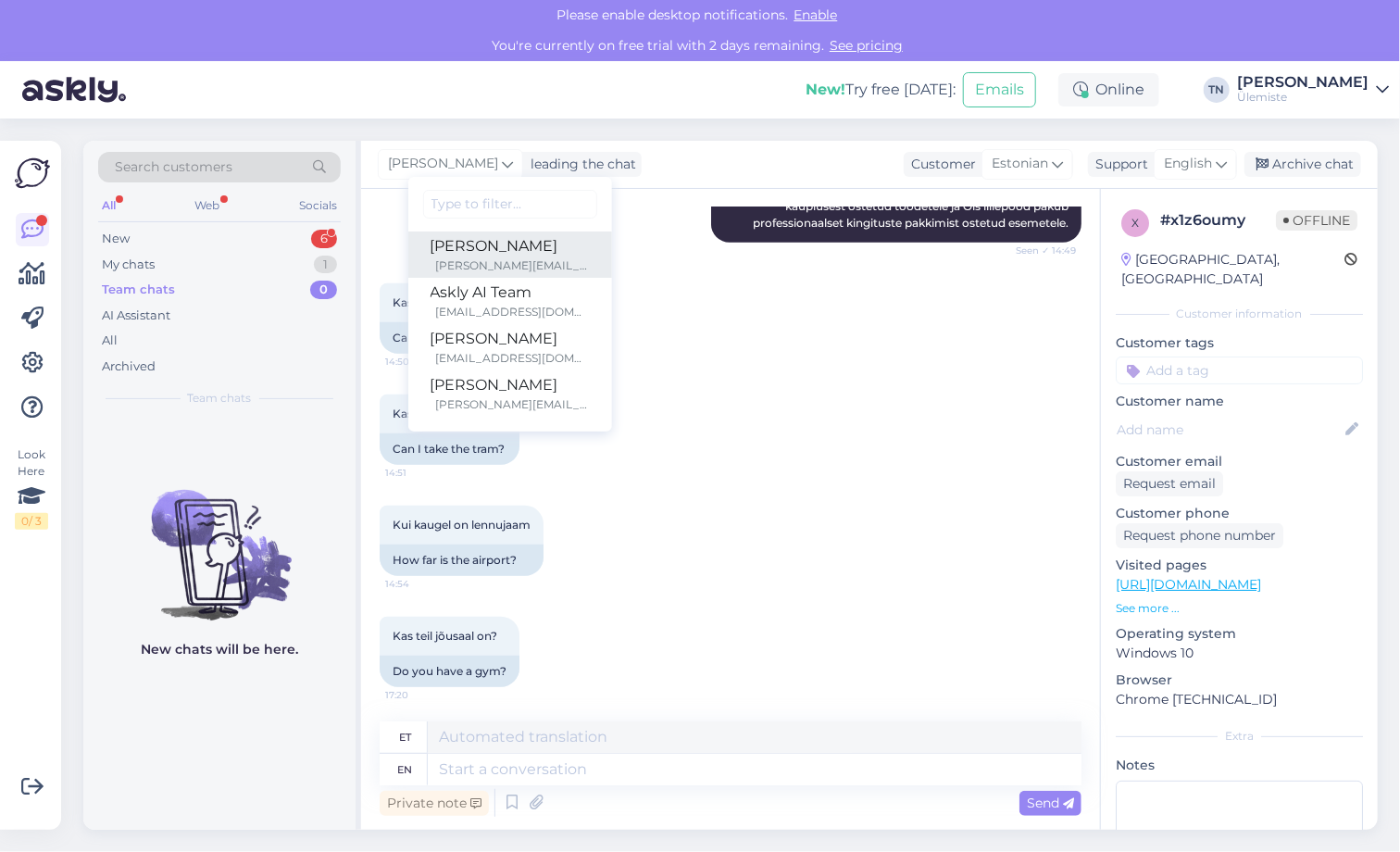
click at [476, 248] on div "Martin Möls" at bounding box center [510, 246] width 159 height 22
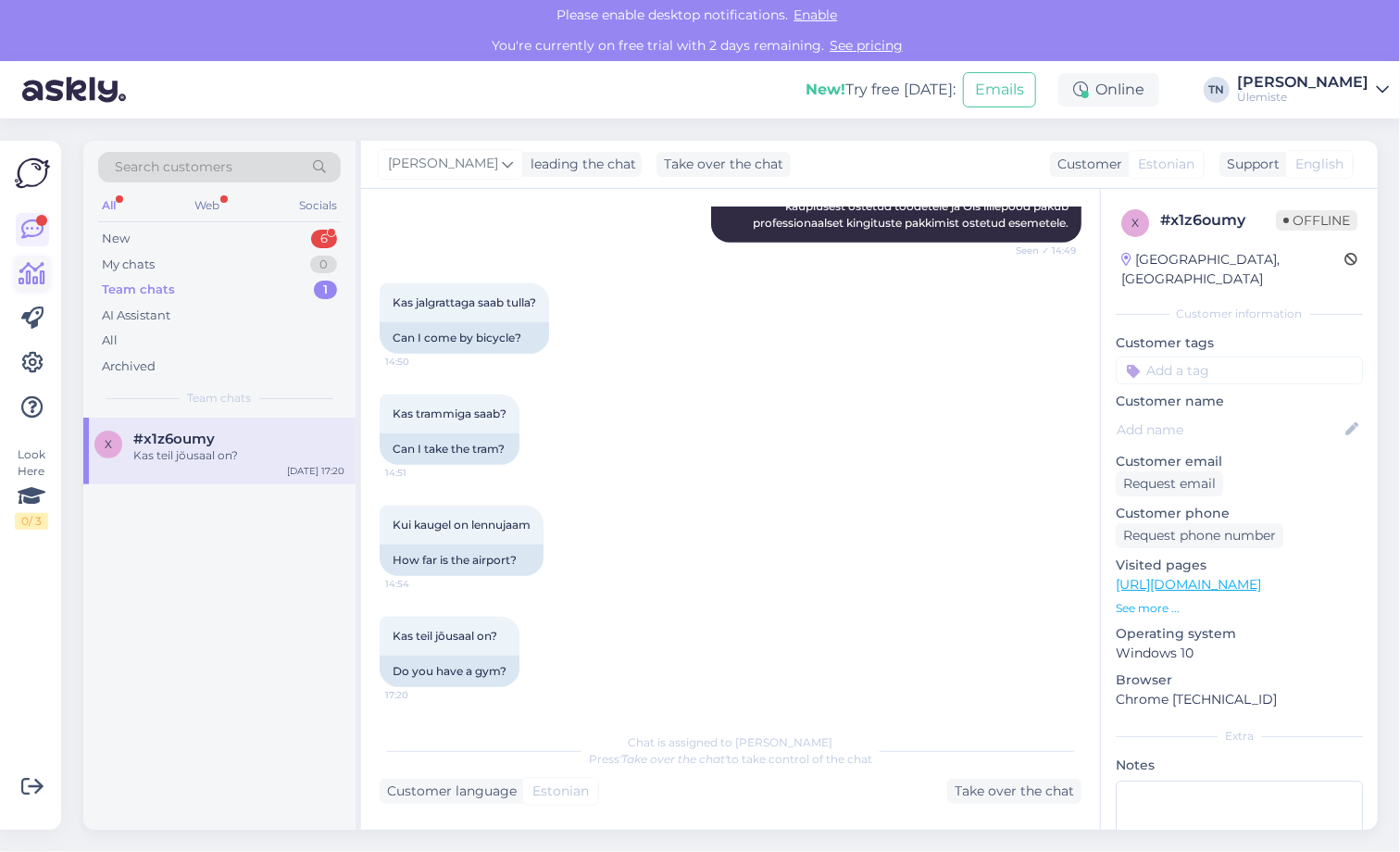
click at [24, 272] on icon at bounding box center [32, 273] width 27 height 22
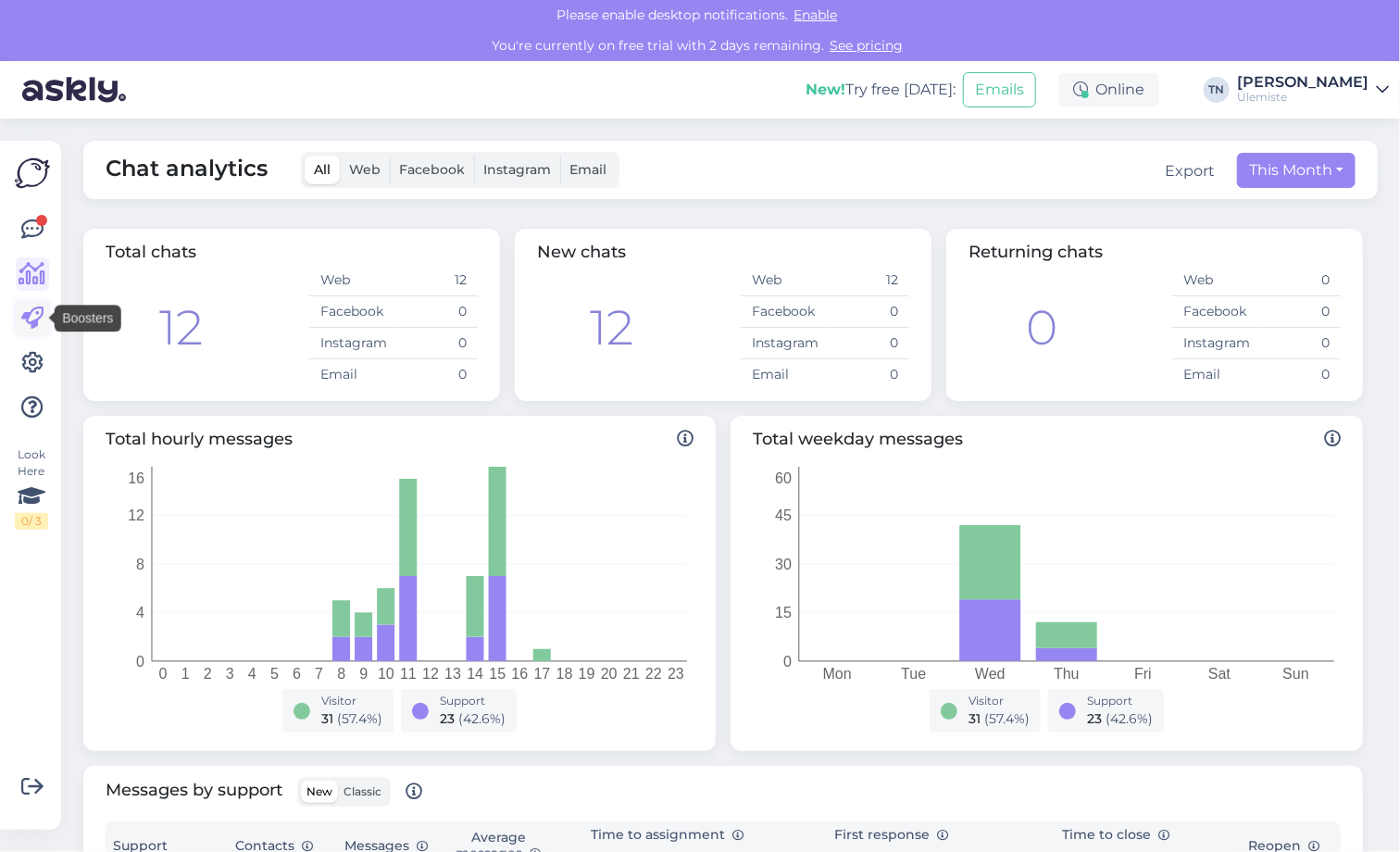
click at [30, 314] on icon at bounding box center [31, 318] width 22 height 22
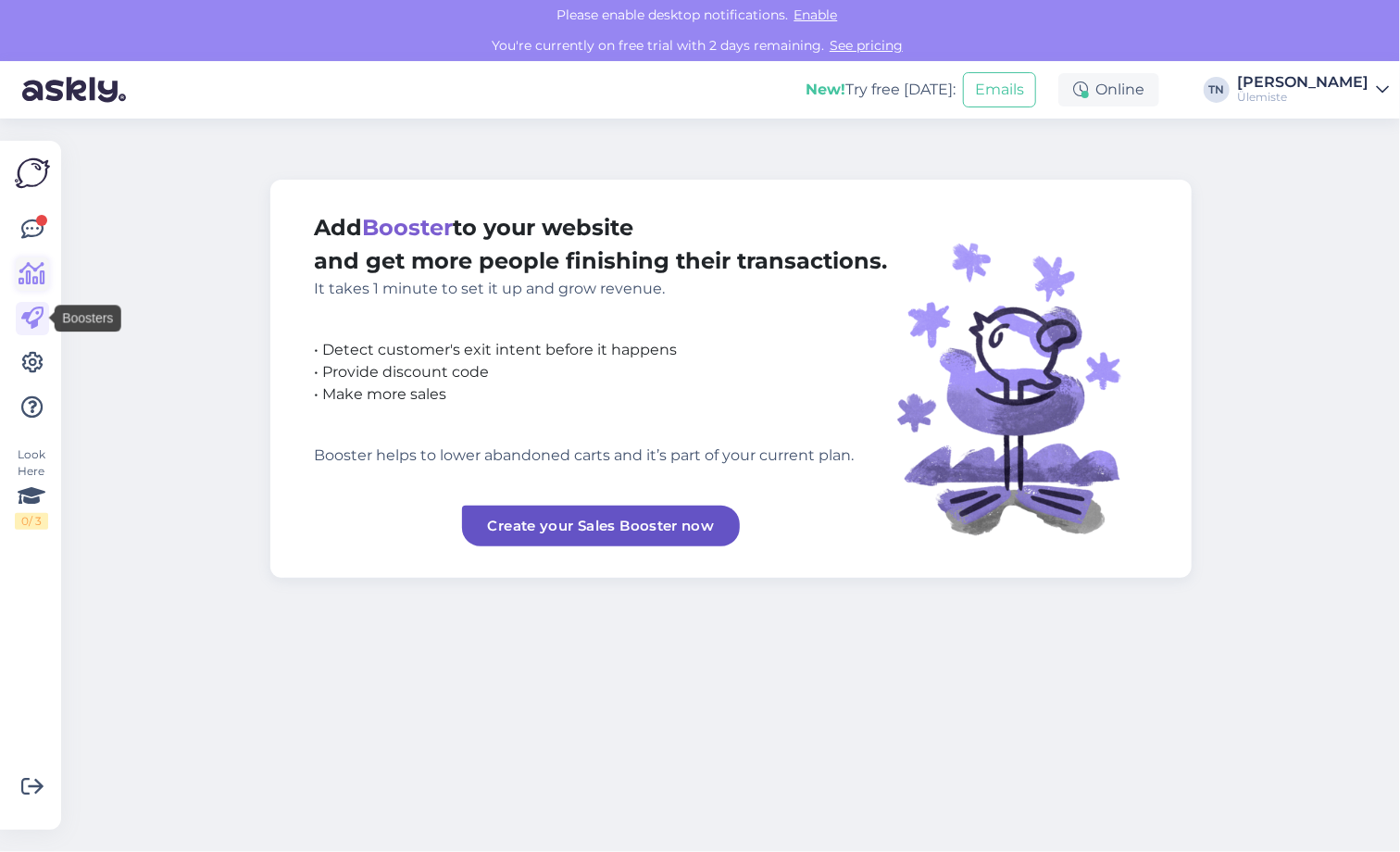
click at [28, 268] on icon at bounding box center [32, 273] width 27 height 22
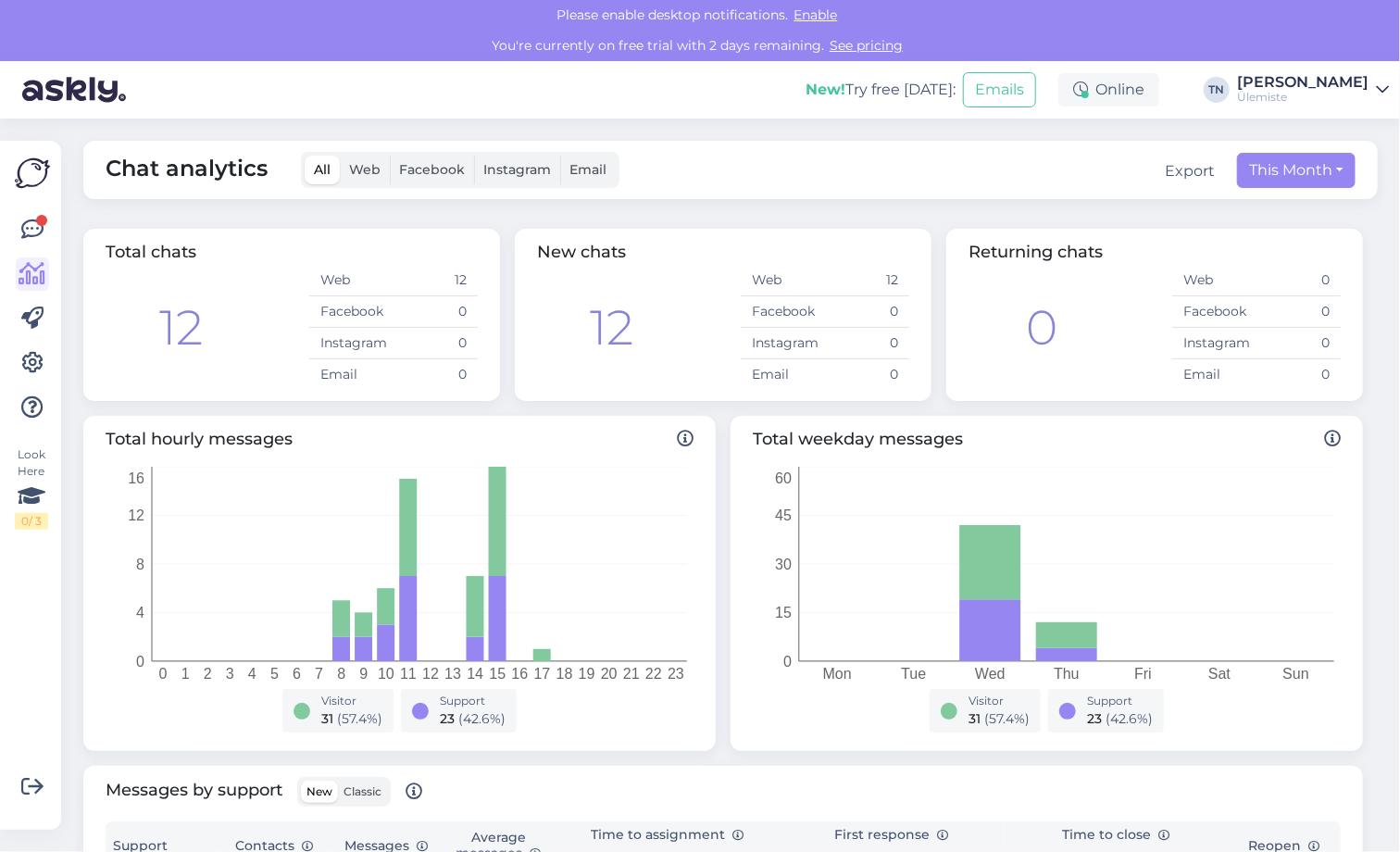
click at [357, 161] on span "Web" at bounding box center [365, 169] width 31 height 17
click at [340, 155] on input "Web" at bounding box center [340, 155] width 0 height 0
click at [446, 168] on span "Facebook" at bounding box center [431, 169] width 66 height 17
click at [390, 155] on input "Facebook" at bounding box center [390, 155] width 0 height 0
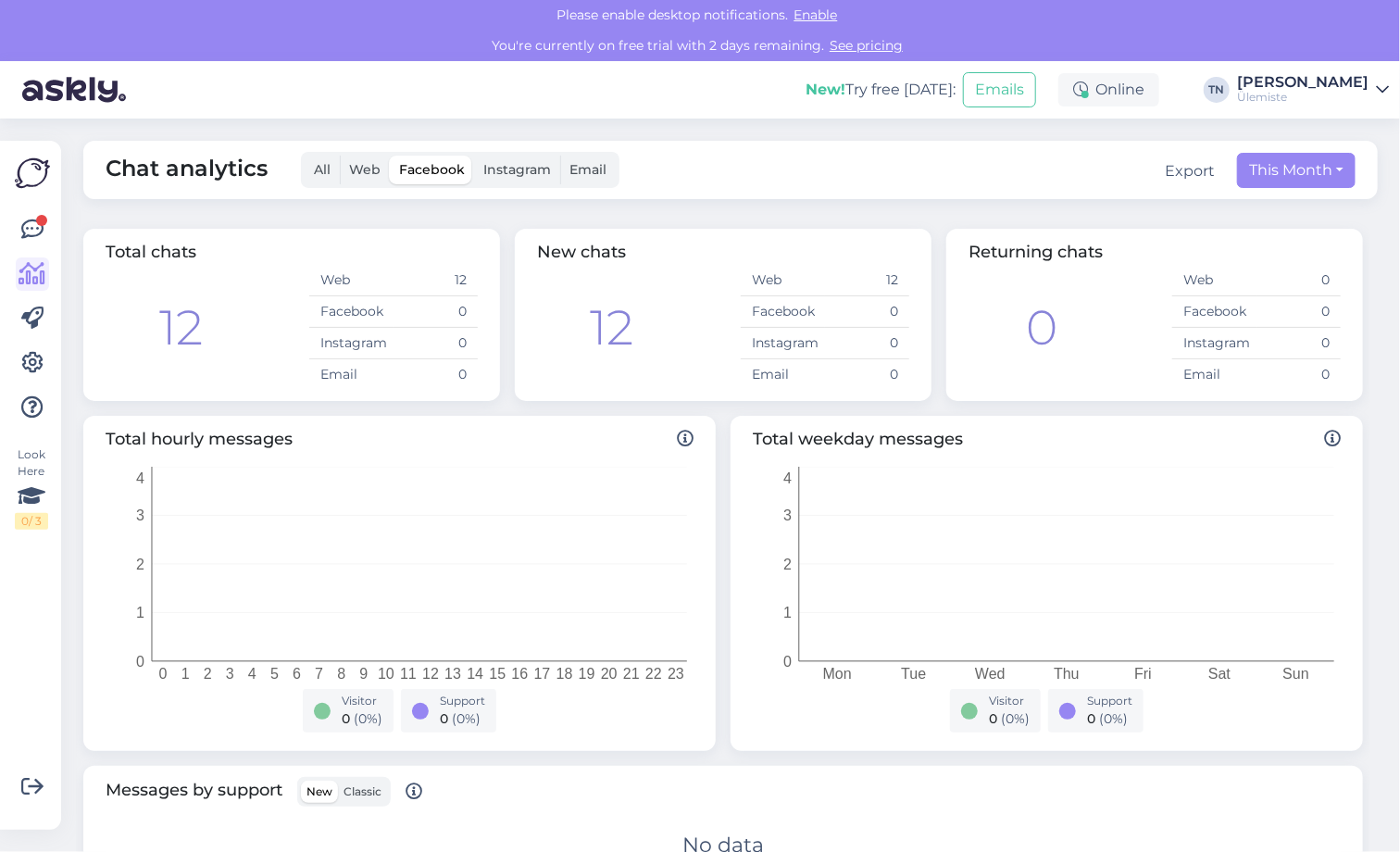
click at [501, 160] on label "Instagram" at bounding box center [517, 169] width 86 height 29
click at [474, 155] on input "Instagram" at bounding box center [474, 155] width 0 height 0
click at [585, 166] on span "Email" at bounding box center [588, 169] width 37 height 17
click at [560, 155] on input "Email" at bounding box center [560, 155] width 0 height 0
click at [357, 163] on span "Web" at bounding box center [365, 169] width 31 height 17
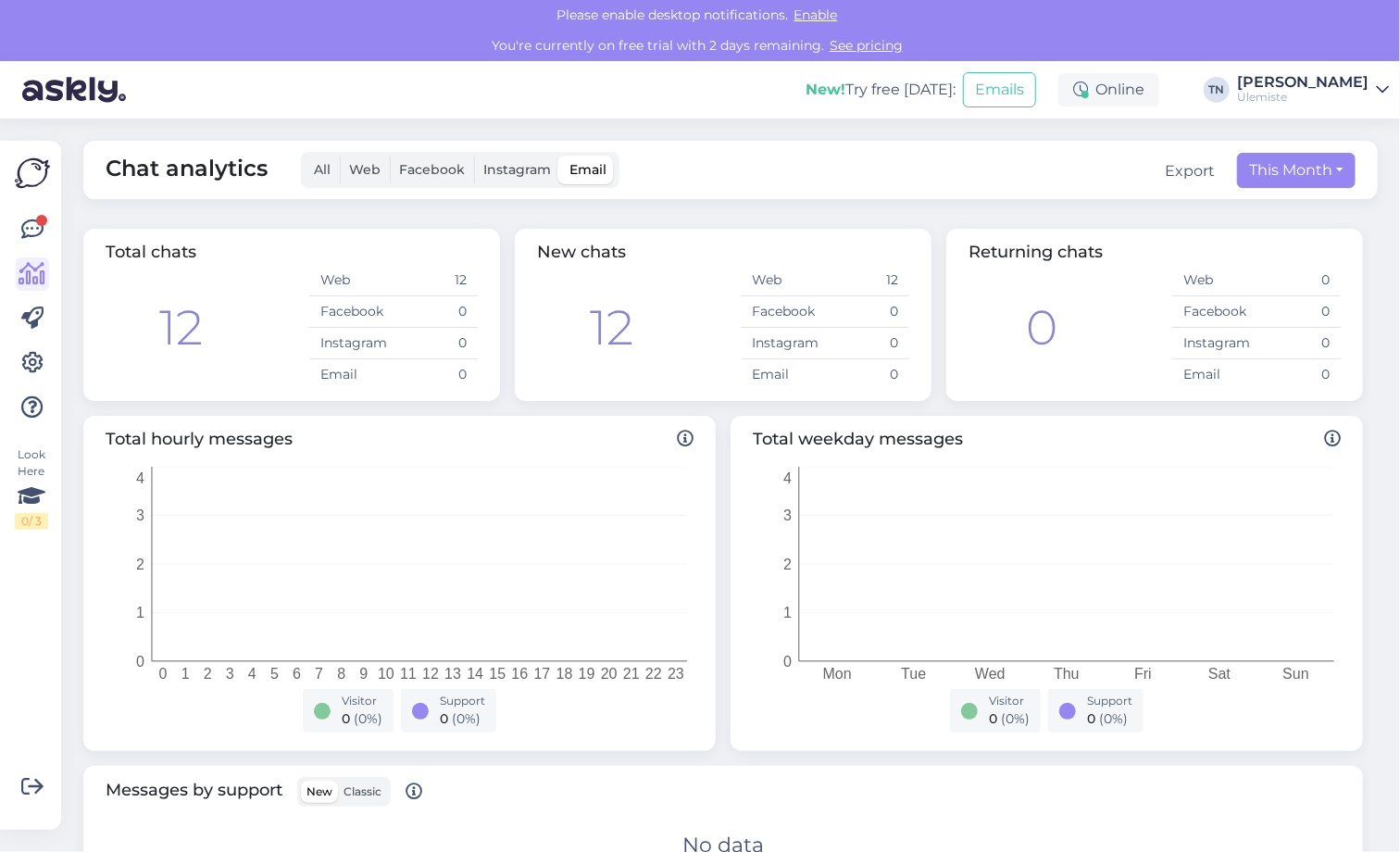
click at [340, 155] on input "Web" at bounding box center [340, 155] width 0 height 0
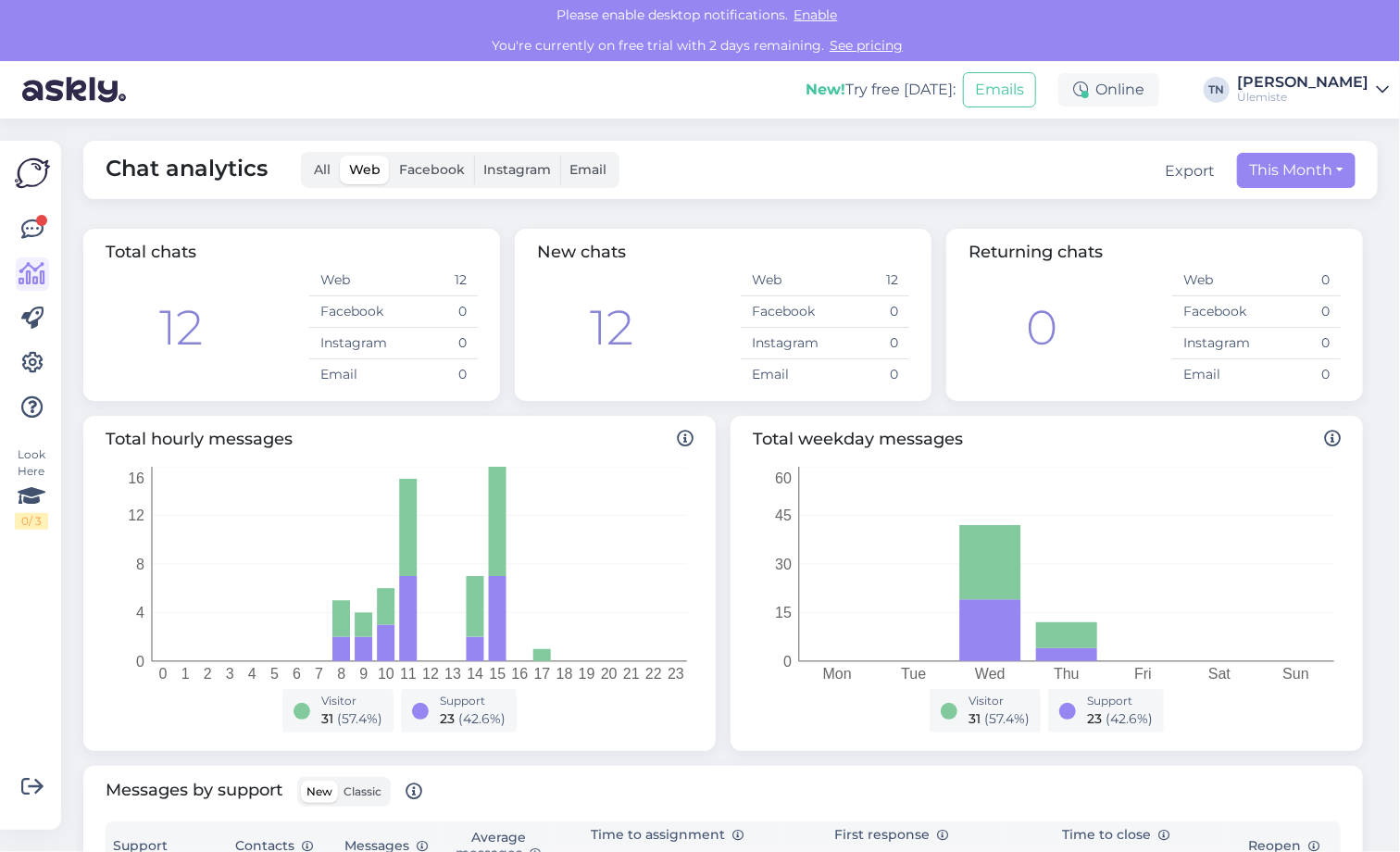
click at [413, 176] on span "Facebook" at bounding box center [431, 169] width 66 height 17
click at [390, 155] on input "Facebook" at bounding box center [390, 155] width 0 height 0
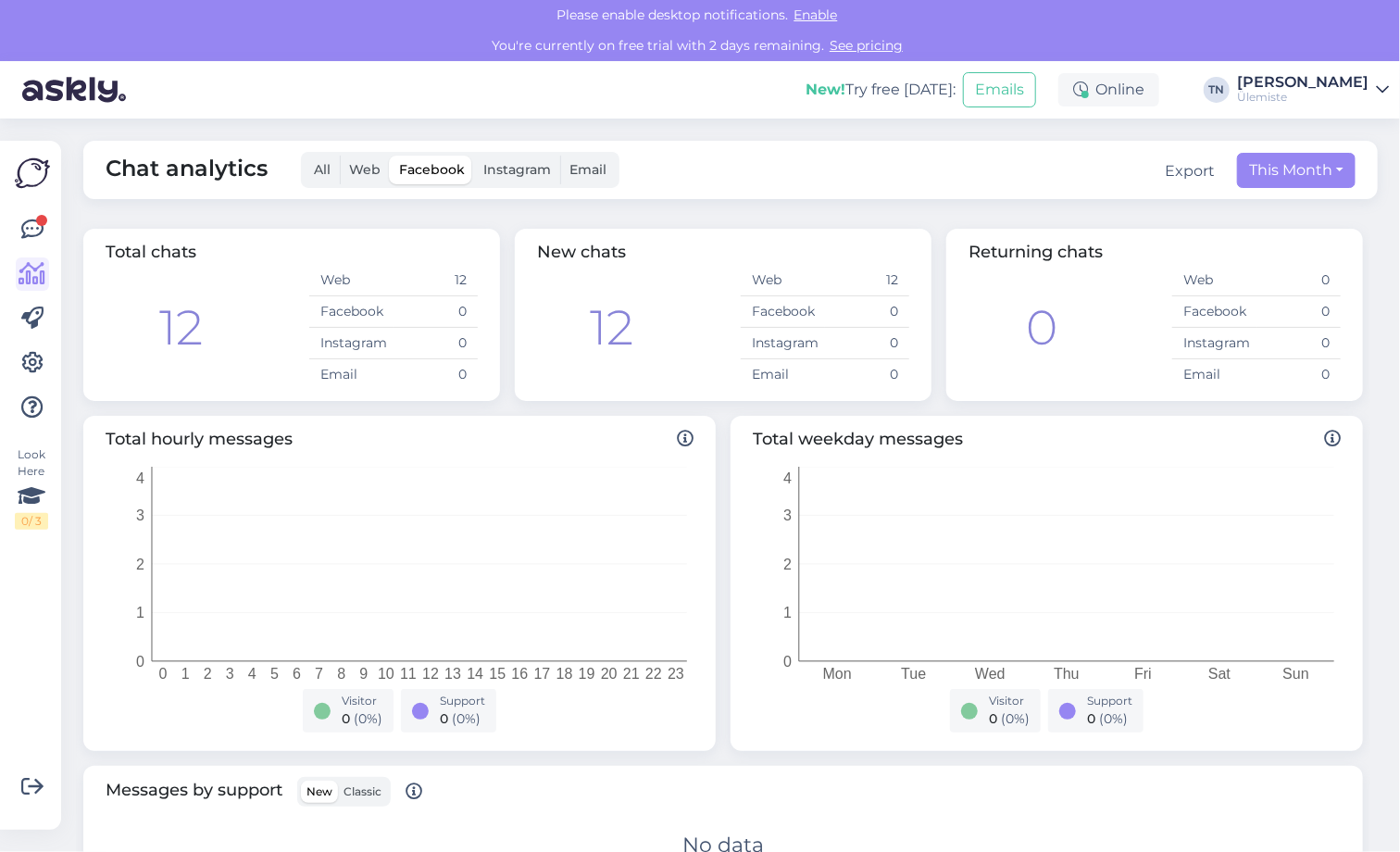
click at [523, 166] on span "Instagram" at bounding box center [517, 169] width 68 height 17
click at [474, 155] on input "Instagram" at bounding box center [474, 155] width 0 height 0
click at [573, 161] on span "Email" at bounding box center [588, 169] width 37 height 17
click at [560, 155] on input "Email" at bounding box center [560, 155] width 0 height 0
click at [357, 163] on span "Web" at bounding box center [365, 169] width 31 height 17
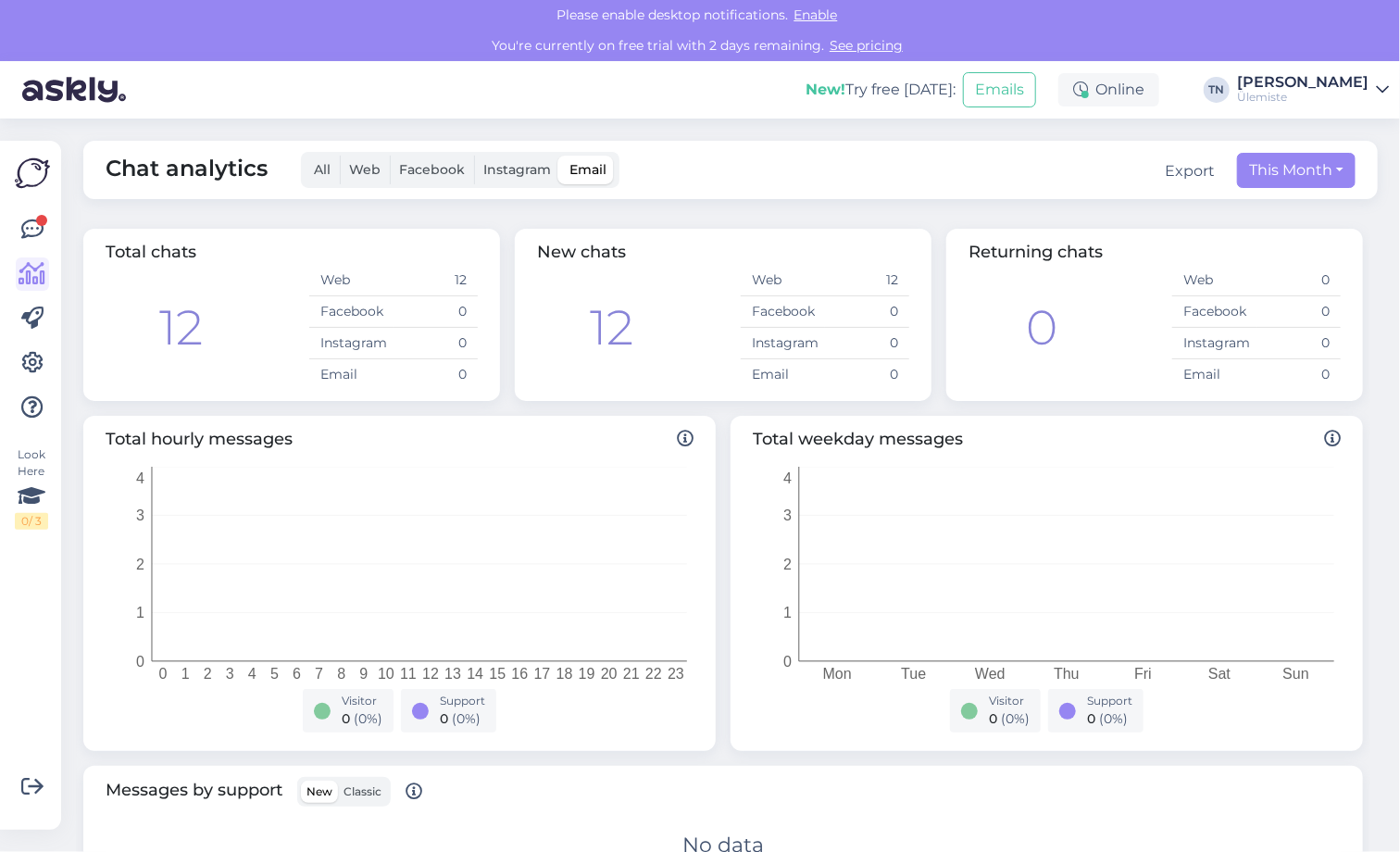
click at [340, 155] on input "Web" at bounding box center [340, 155] width 0 height 0
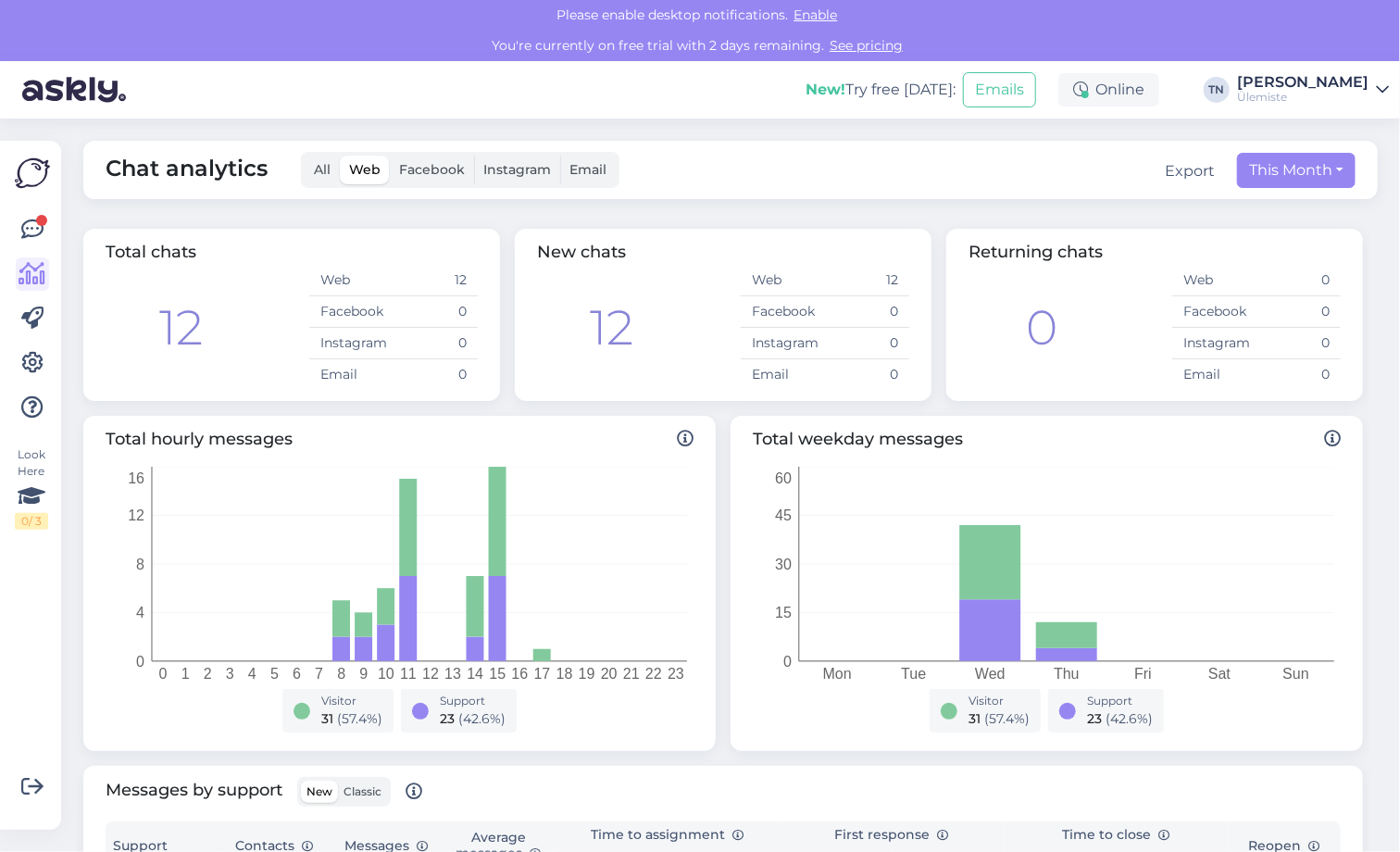
click at [437, 172] on span "Facebook" at bounding box center [431, 169] width 66 height 17
click at [390, 155] on input "Facebook" at bounding box center [390, 155] width 0 height 0
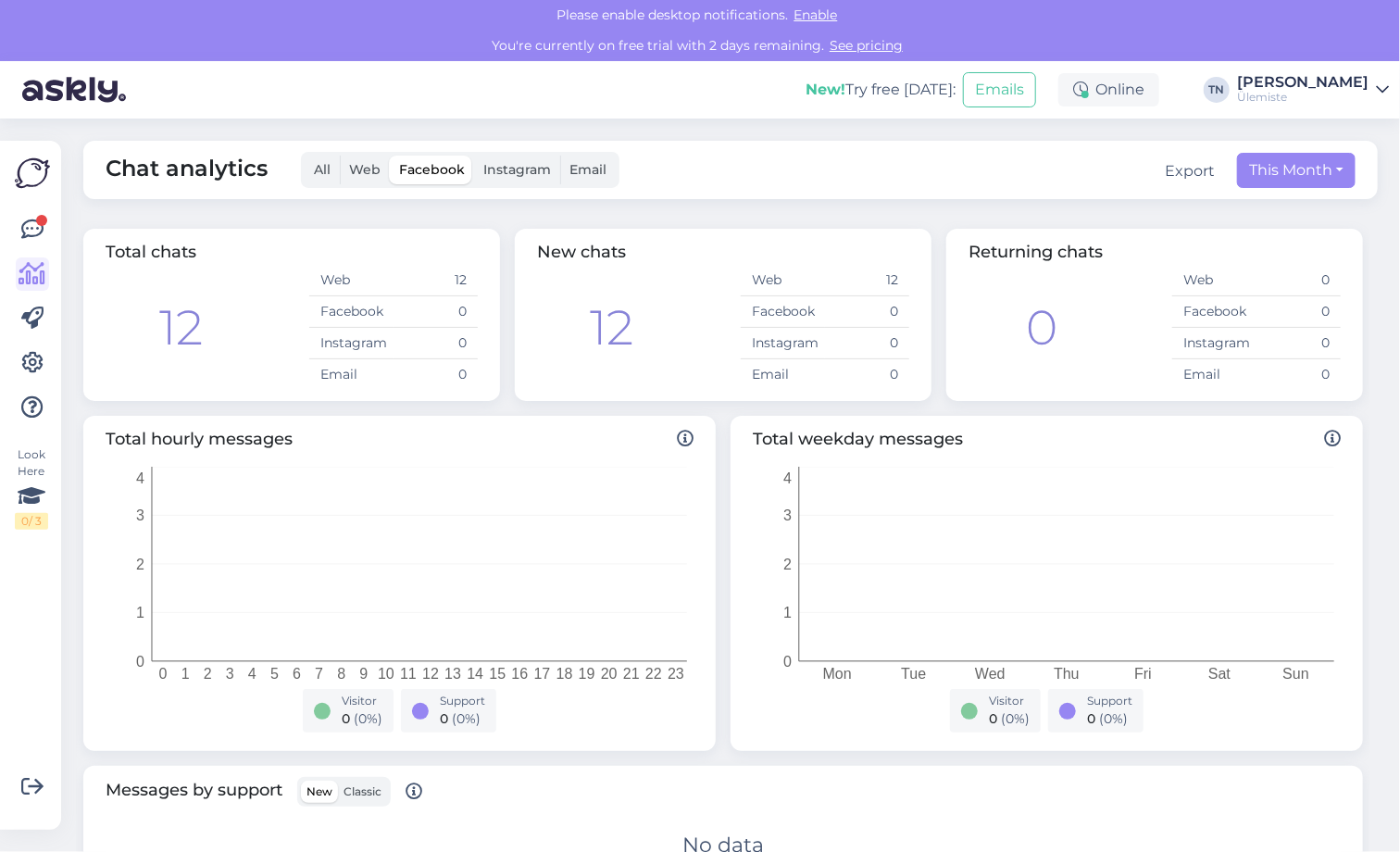
click at [494, 172] on span "Instagram" at bounding box center [517, 169] width 68 height 17
click at [474, 155] on input "Instagram" at bounding box center [474, 155] width 0 height 0
click at [574, 168] on span "Email" at bounding box center [588, 169] width 37 height 17
click at [560, 155] on input "Email" at bounding box center [560, 155] width 0 height 0
click at [31, 353] on icon at bounding box center [31, 362] width 22 height 22
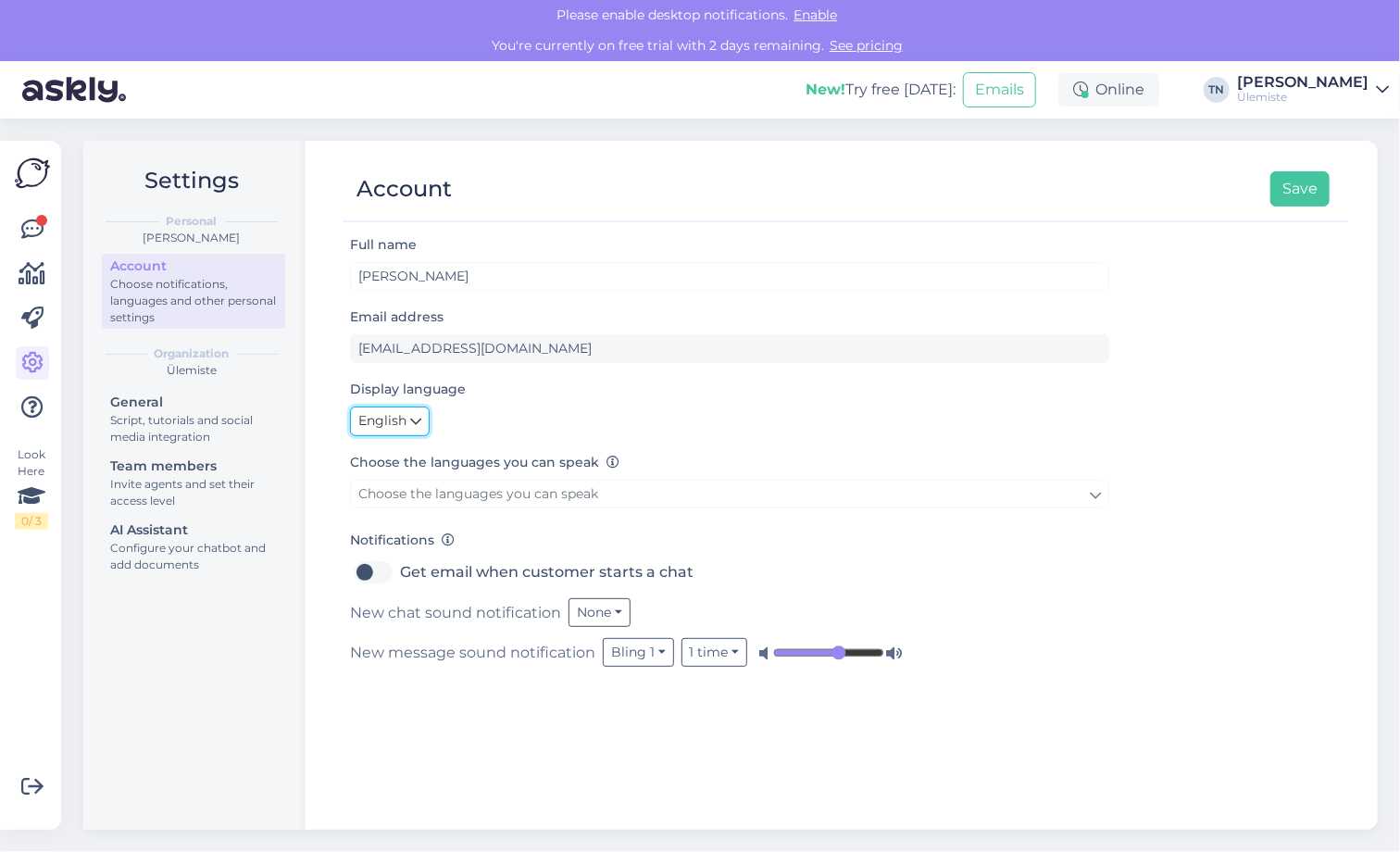
click at [416, 417] on icon at bounding box center [416, 421] width 11 height 20
click at [393, 459] on link "Eesti" at bounding box center [394, 459] width 88 height 30
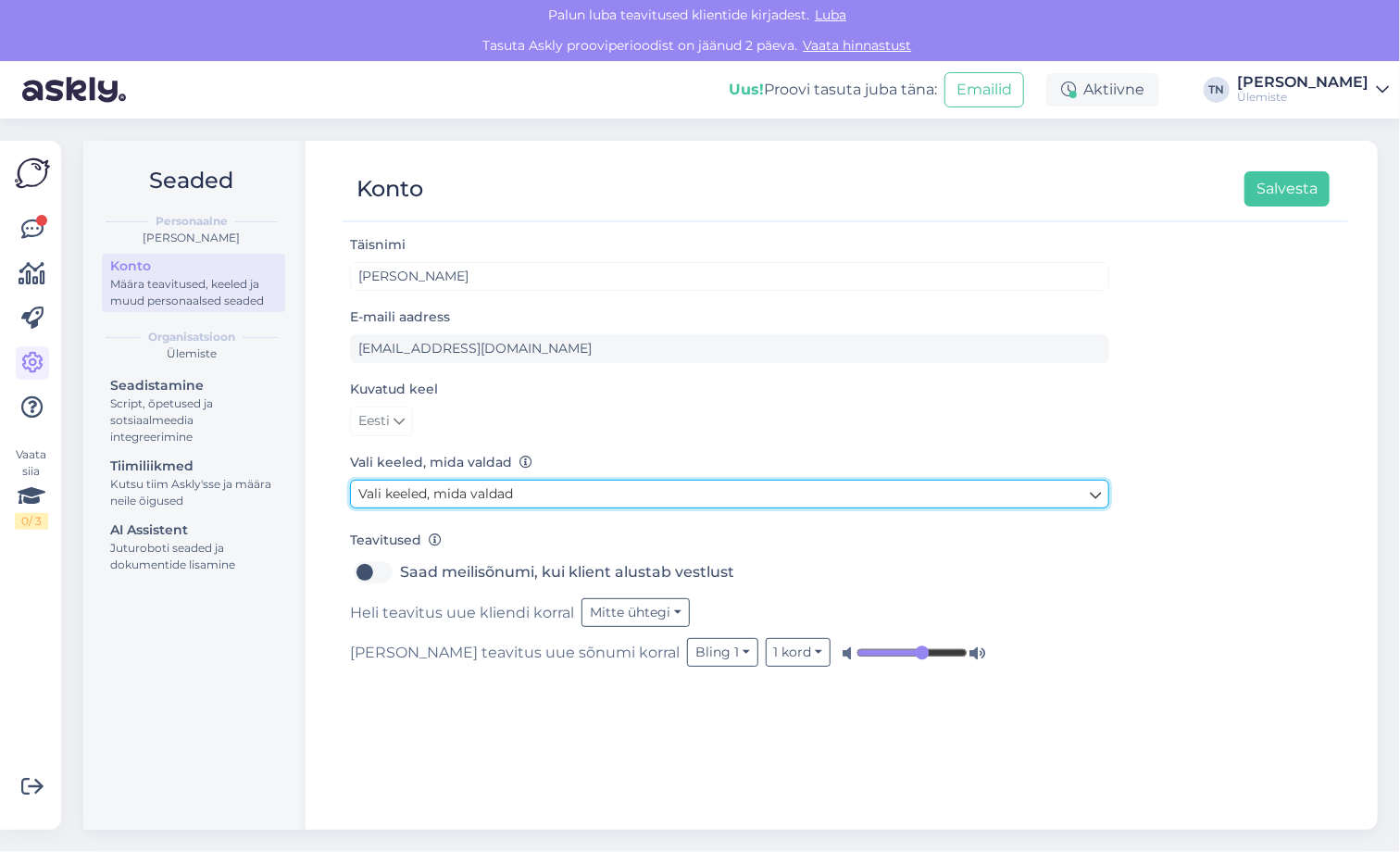
click at [1104, 497] on link "Vali keeled, mida valdad" at bounding box center [730, 494] width 759 height 29
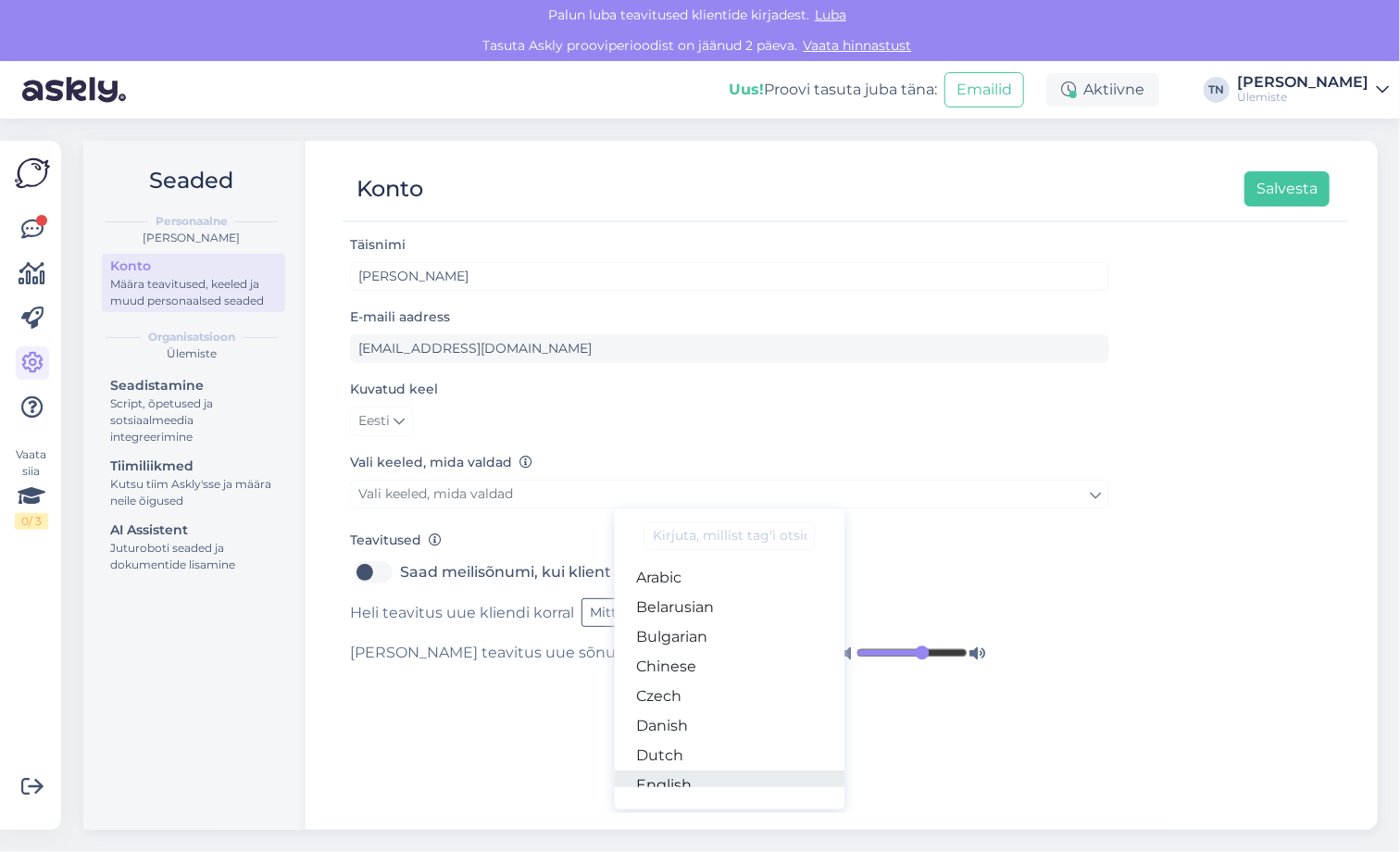
click at [690, 779] on link "English" at bounding box center [730, 784] width 230 height 30
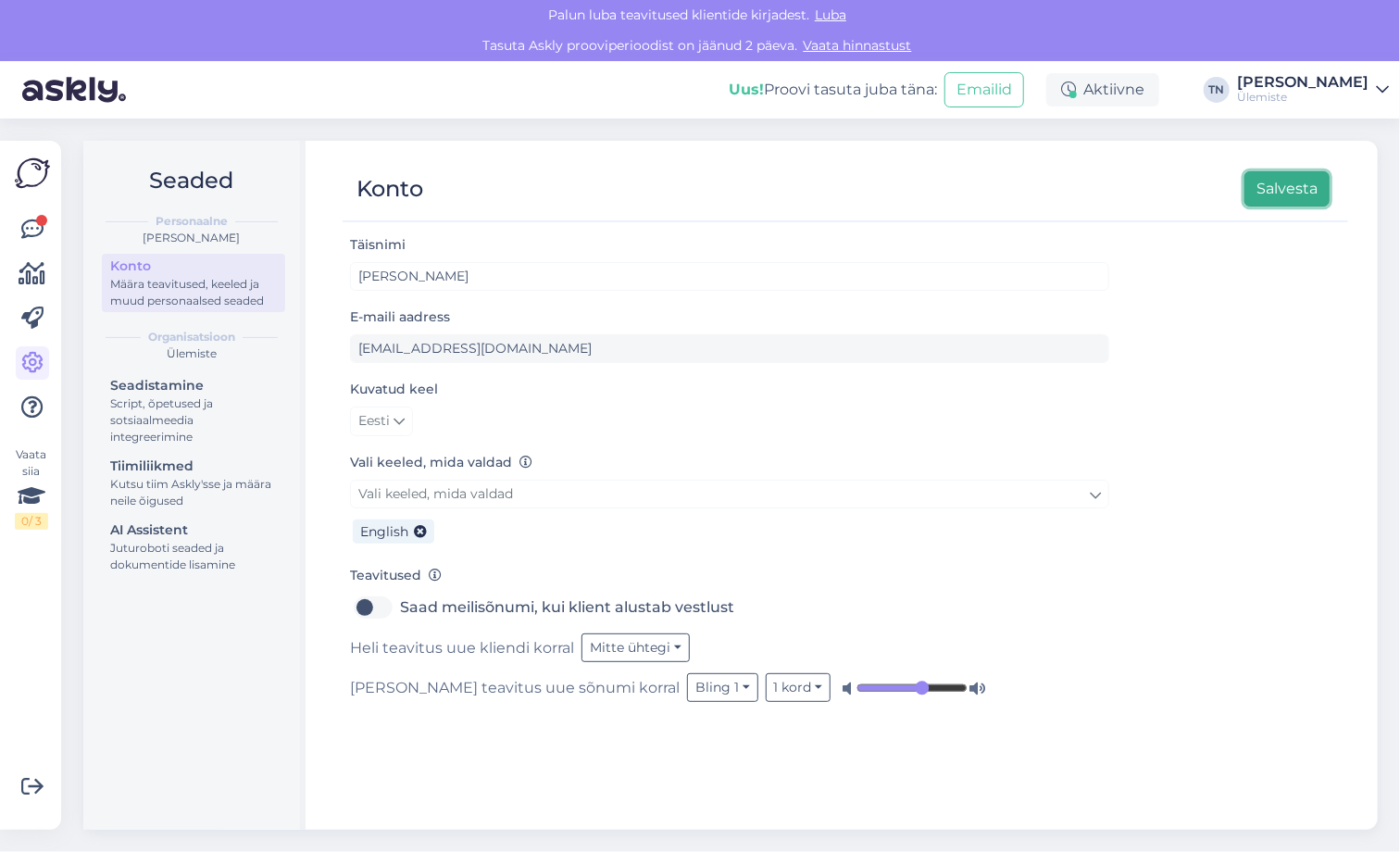
click at [1327, 188] on button "Salvesta" at bounding box center [1287, 188] width 85 height 35
click at [31, 401] on icon at bounding box center [31, 406] width 22 height 22
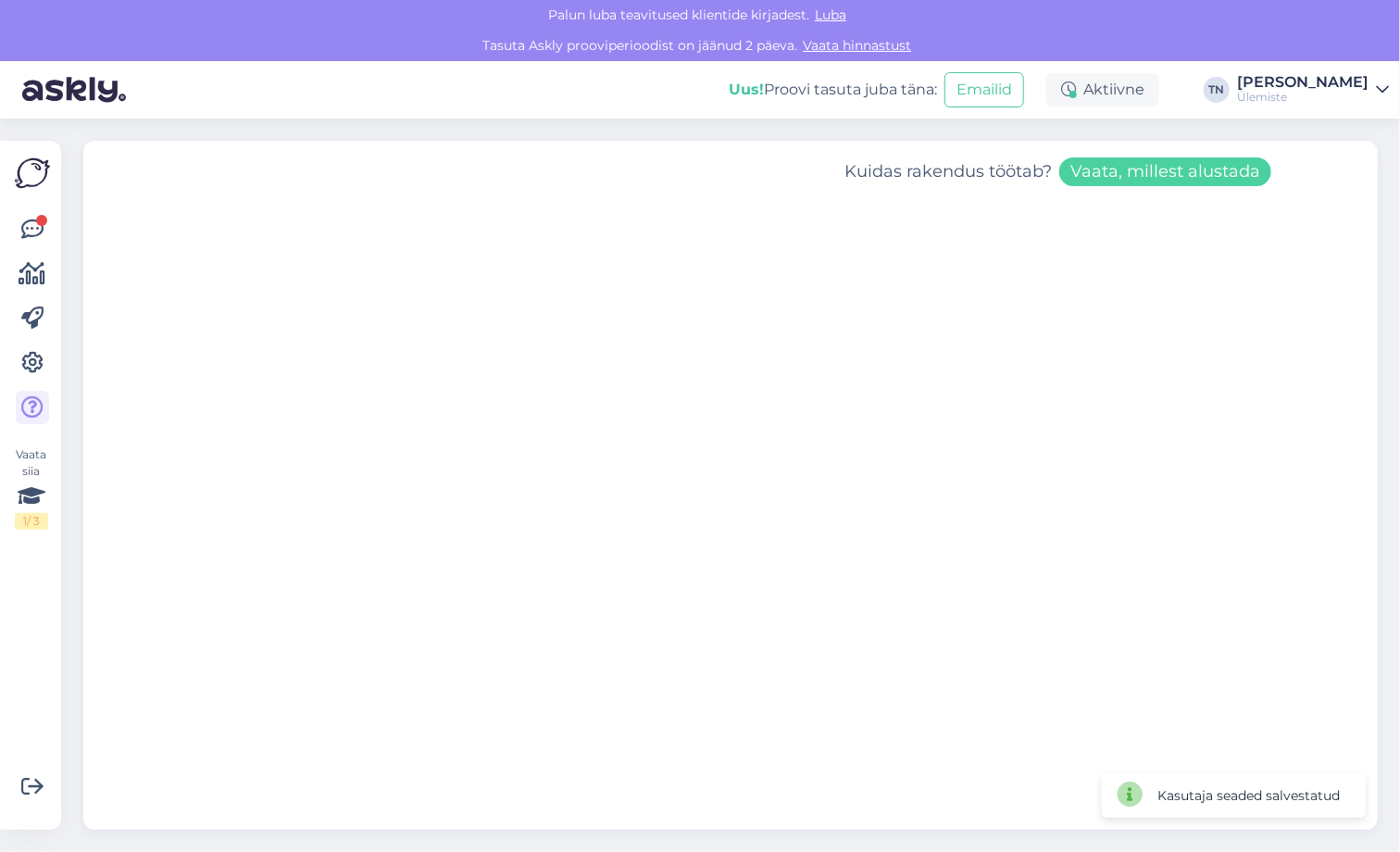
click at [1152, 178] on button "Vaata, millest alustada" at bounding box center [1165, 171] width 212 height 29
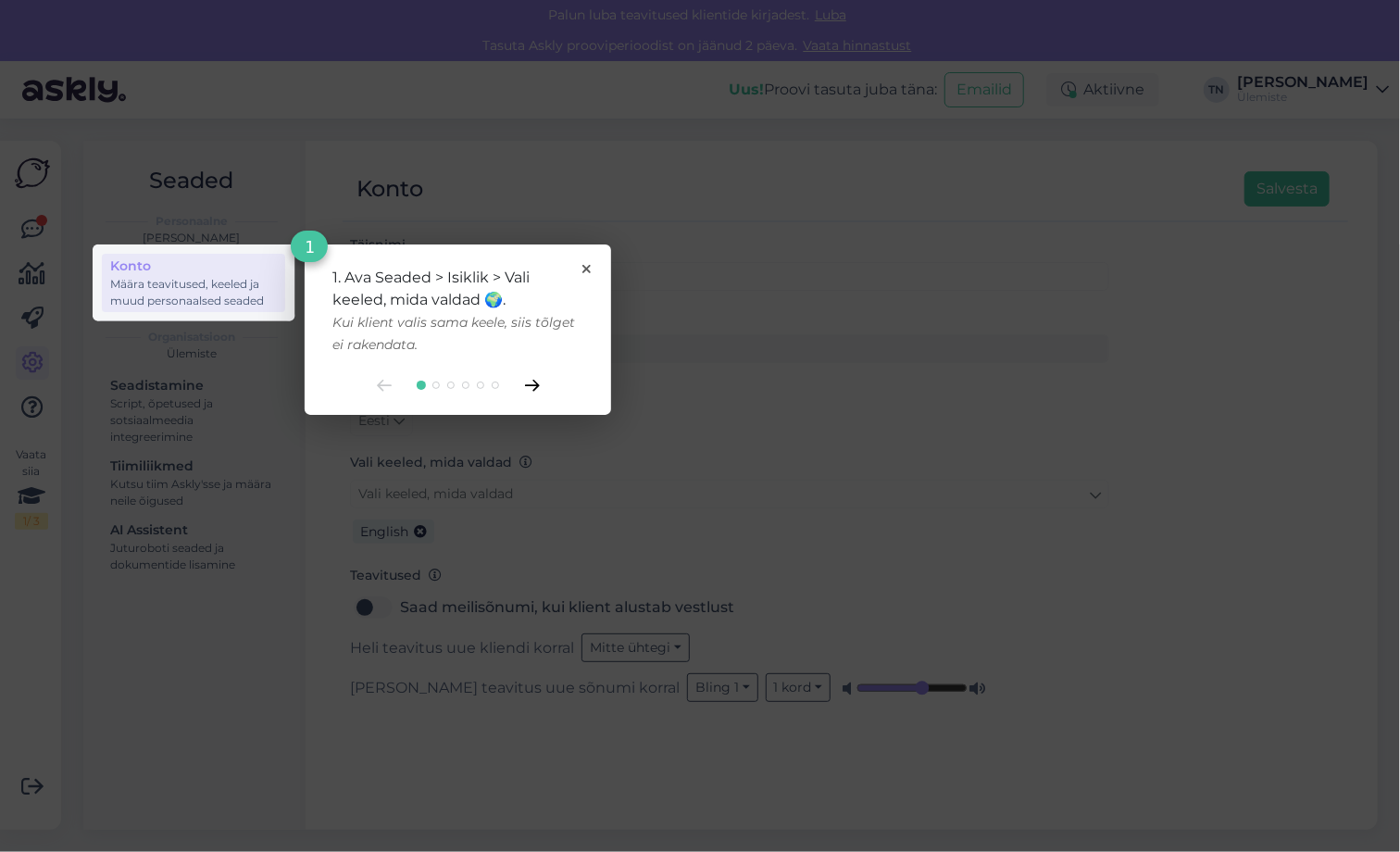
click at [527, 384] on icon at bounding box center [532, 386] width 15 height 12
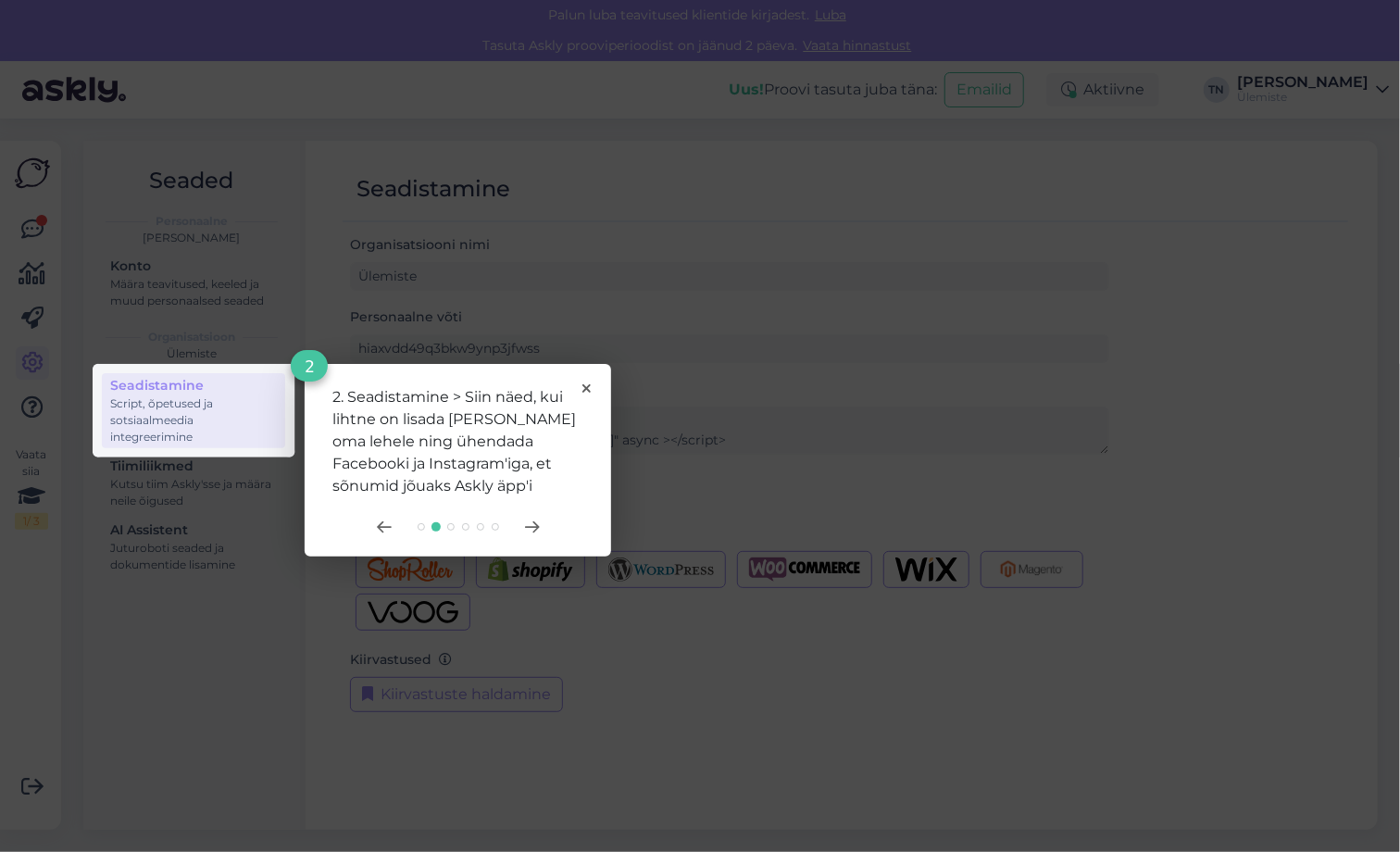
click at [518, 525] on div at bounding box center [457, 526] width 250 height 15
click at [529, 525] on icon at bounding box center [531, 526] width 13 height 10
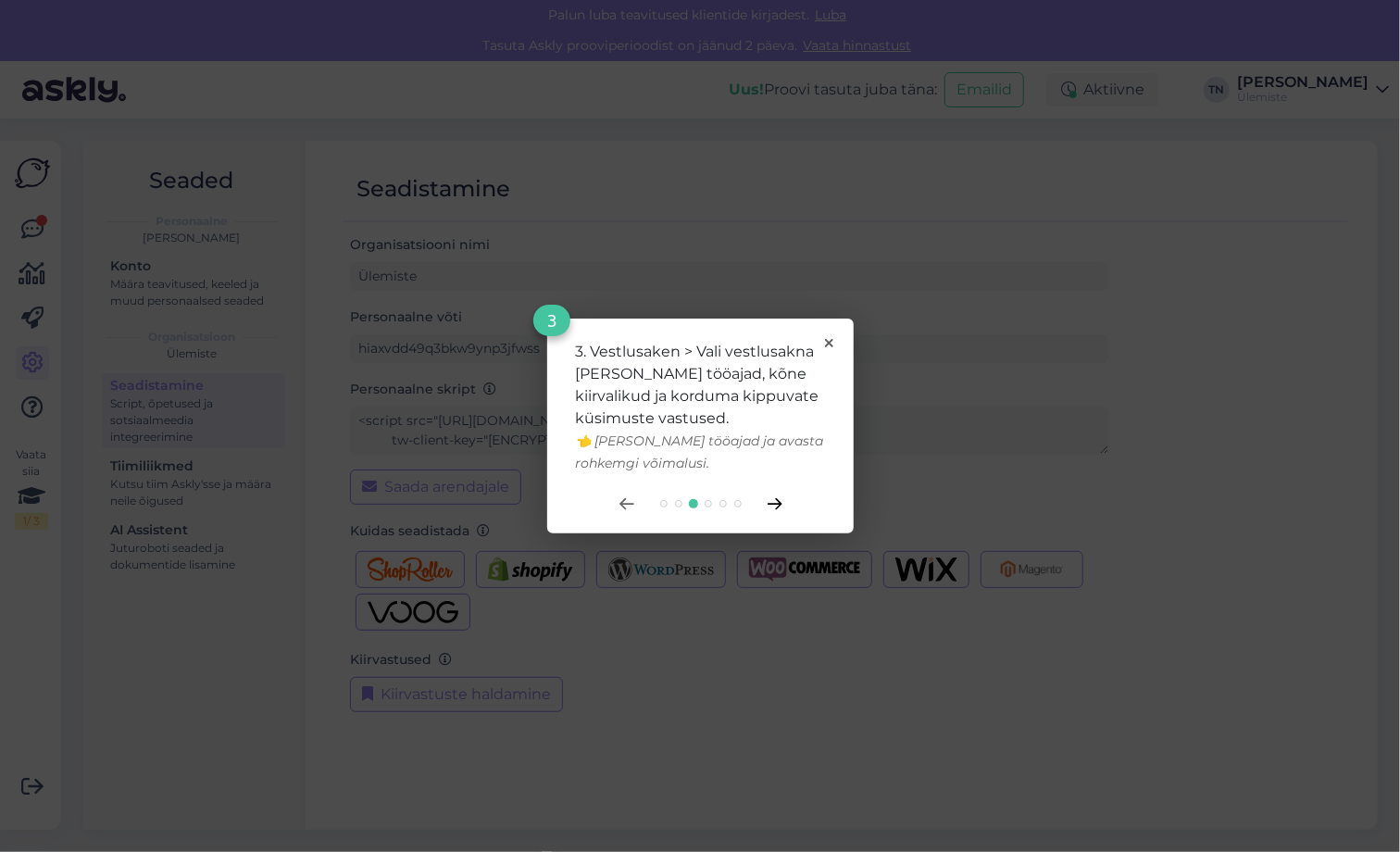
click at [778, 503] on icon at bounding box center [775, 504] width 15 height 12
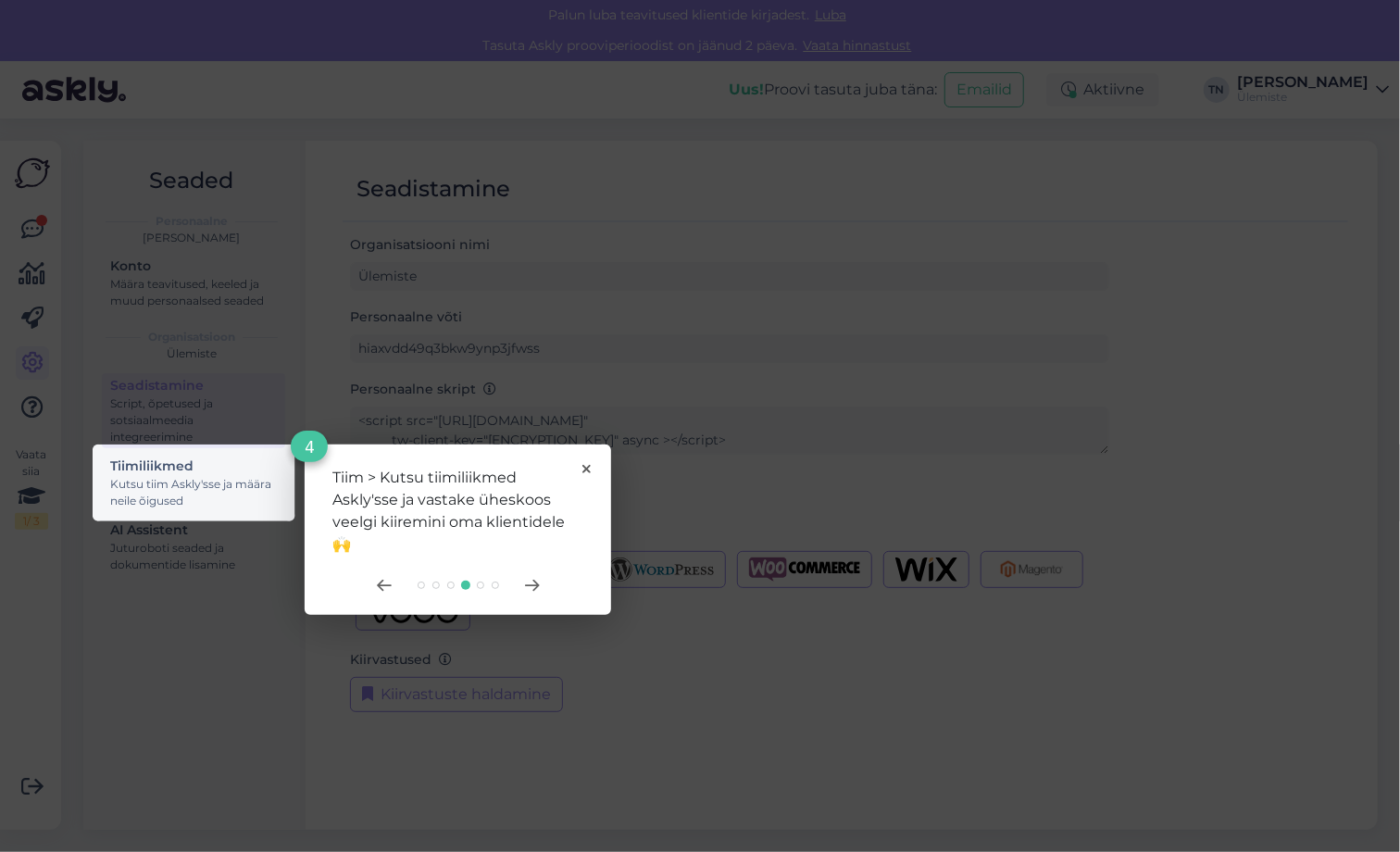
click at [520, 585] on div at bounding box center [457, 585] width 250 height 15
click at [530, 585] on icon at bounding box center [531, 585] width 13 height 10
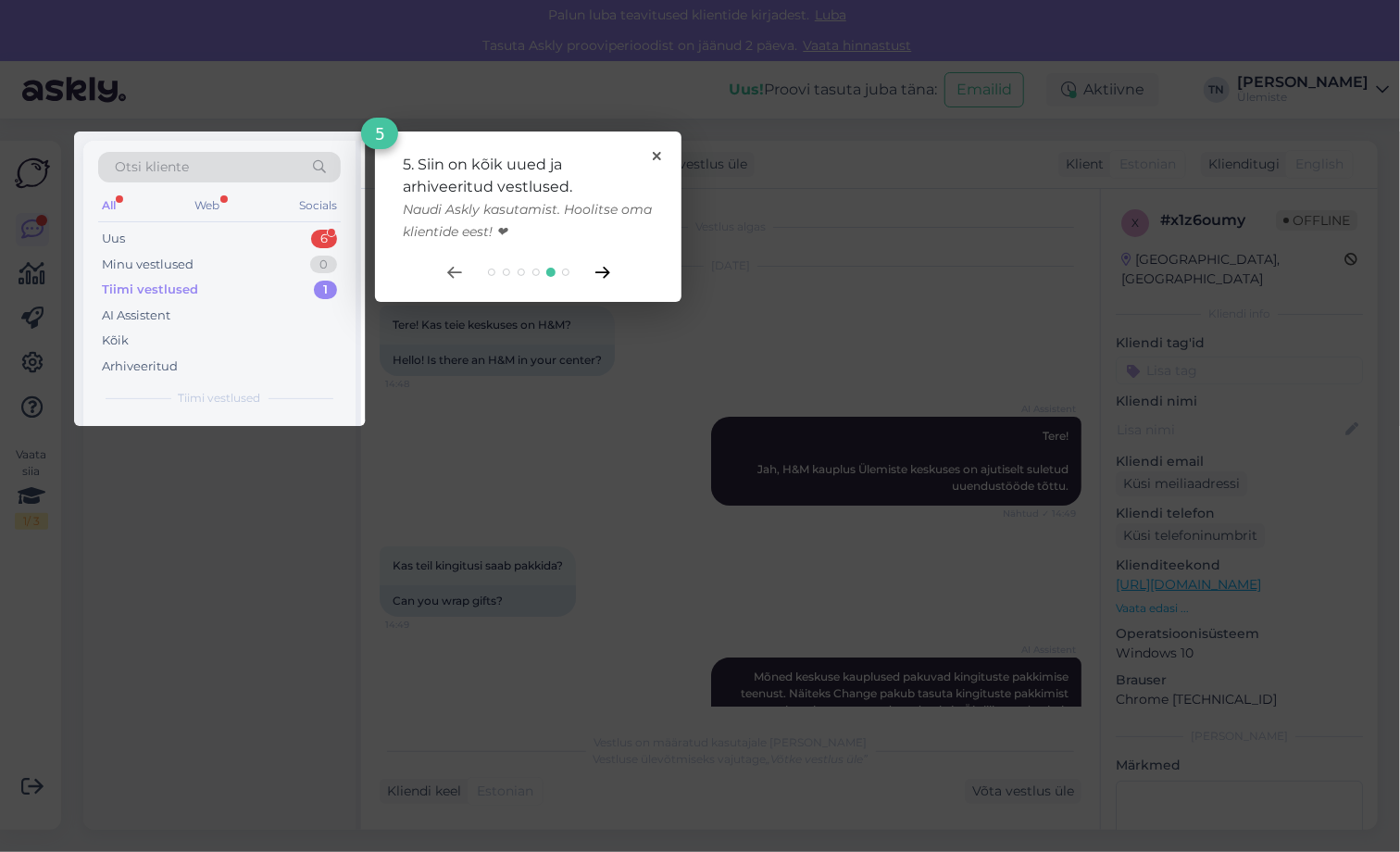
scroll to position [504, 0]
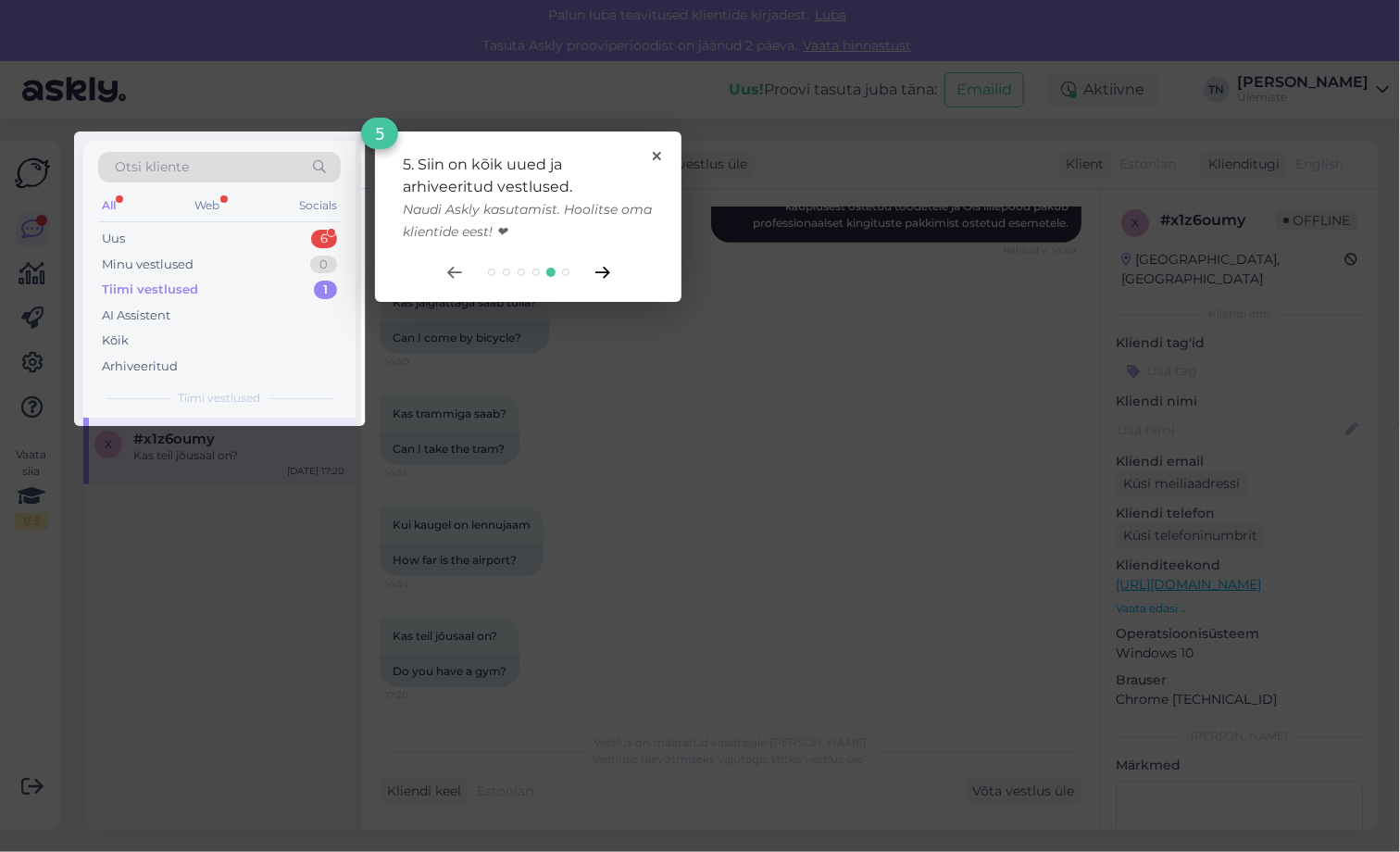
click at [607, 270] on icon at bounding box center [602, 272] width 13 height 10
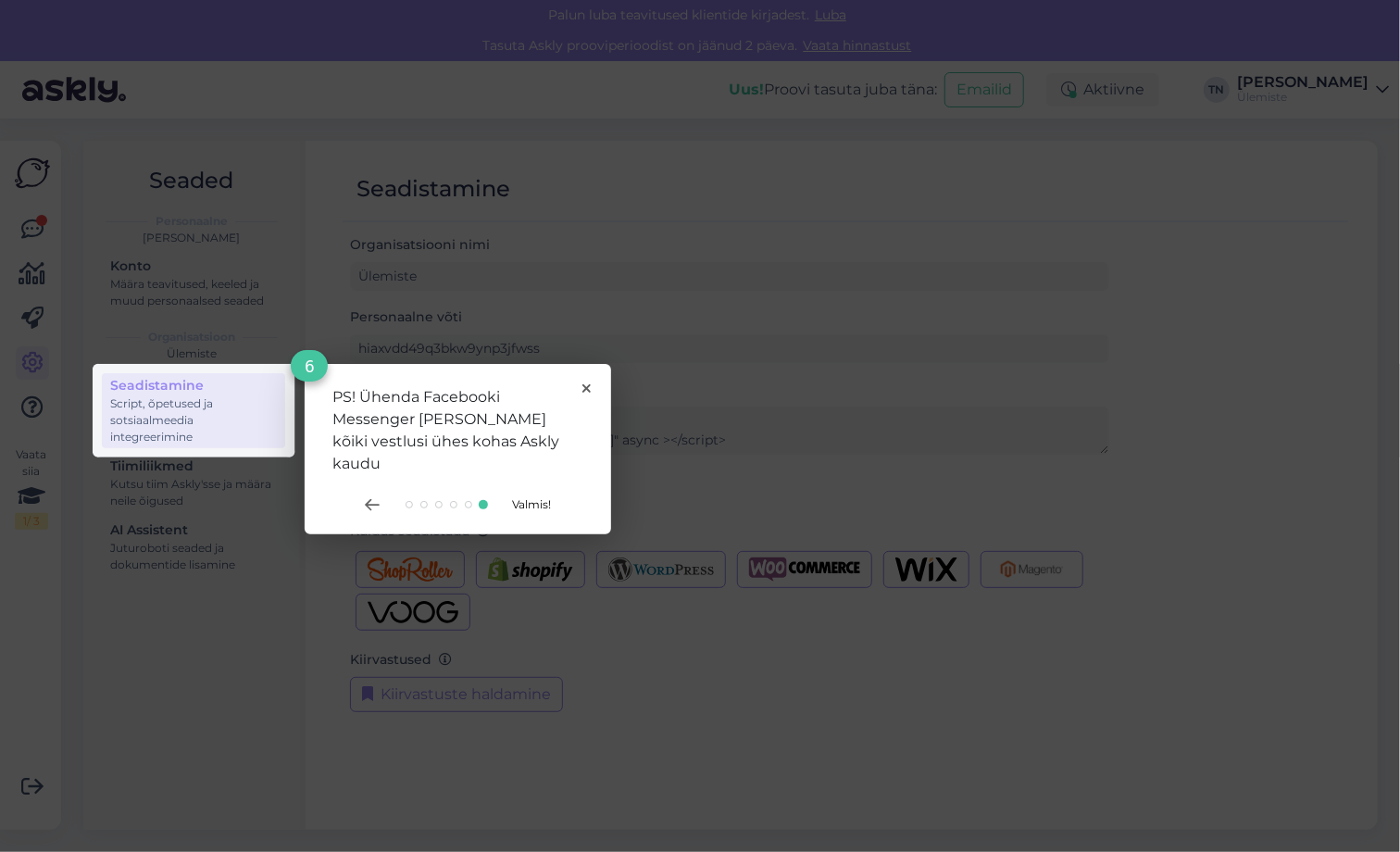
click at [532, 497] on span "Valmis!" at bounding box center [532, 504] width 39 height 14
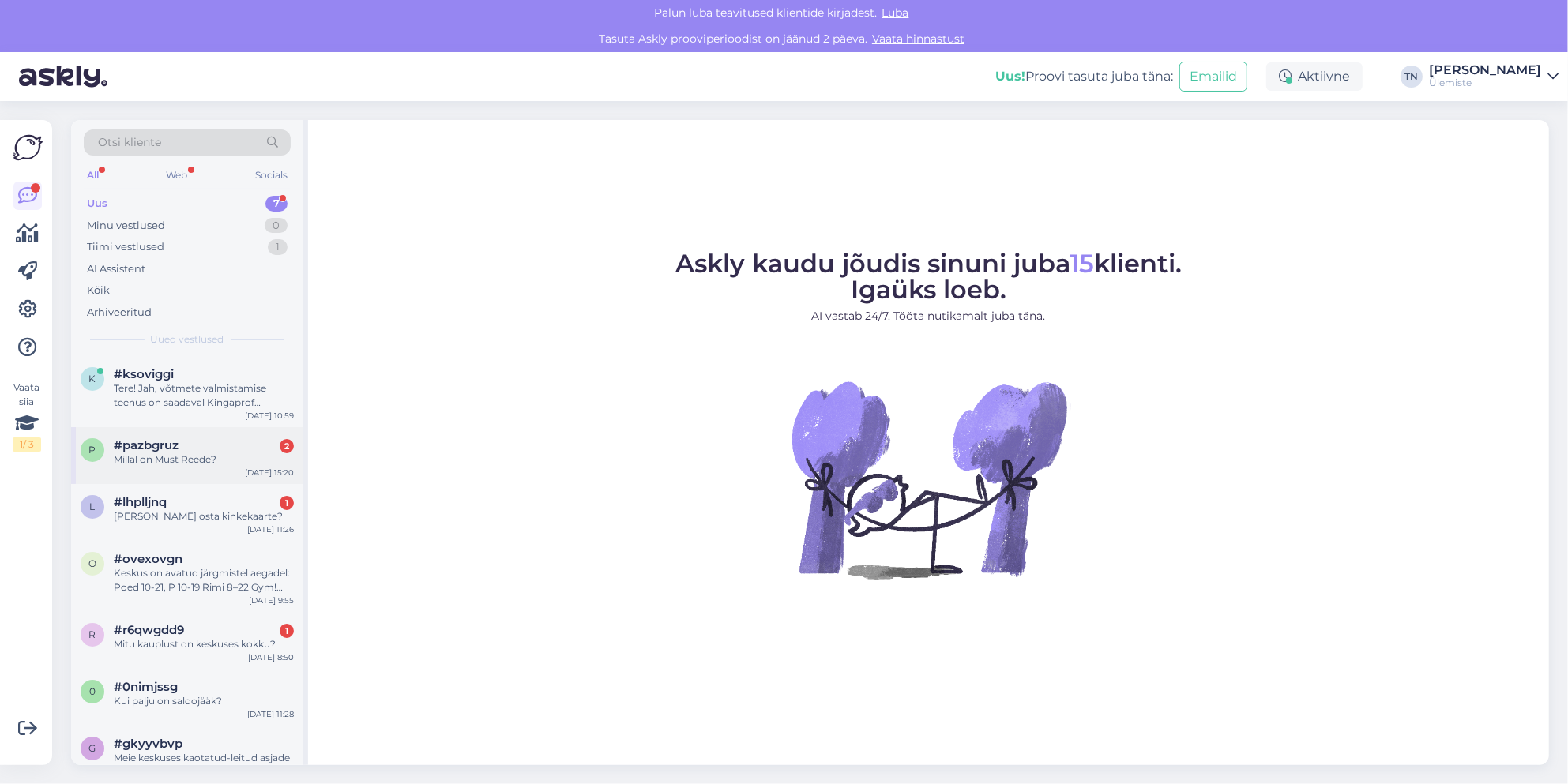
click at [210, 456] on div "Millal on Must Reede?" at bounding box center [204, 460] width 180 height 15
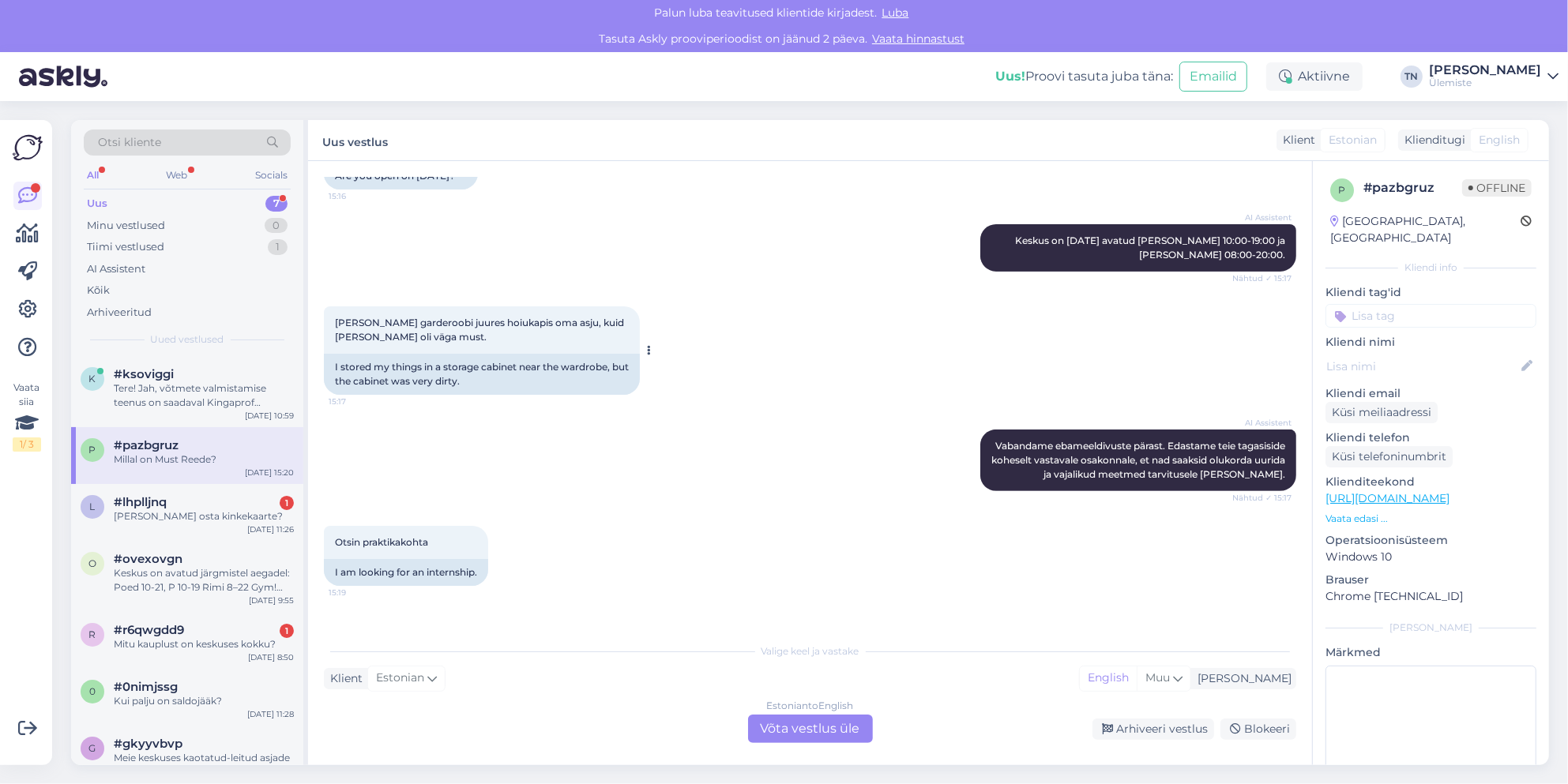
scroll to position [604, 0]
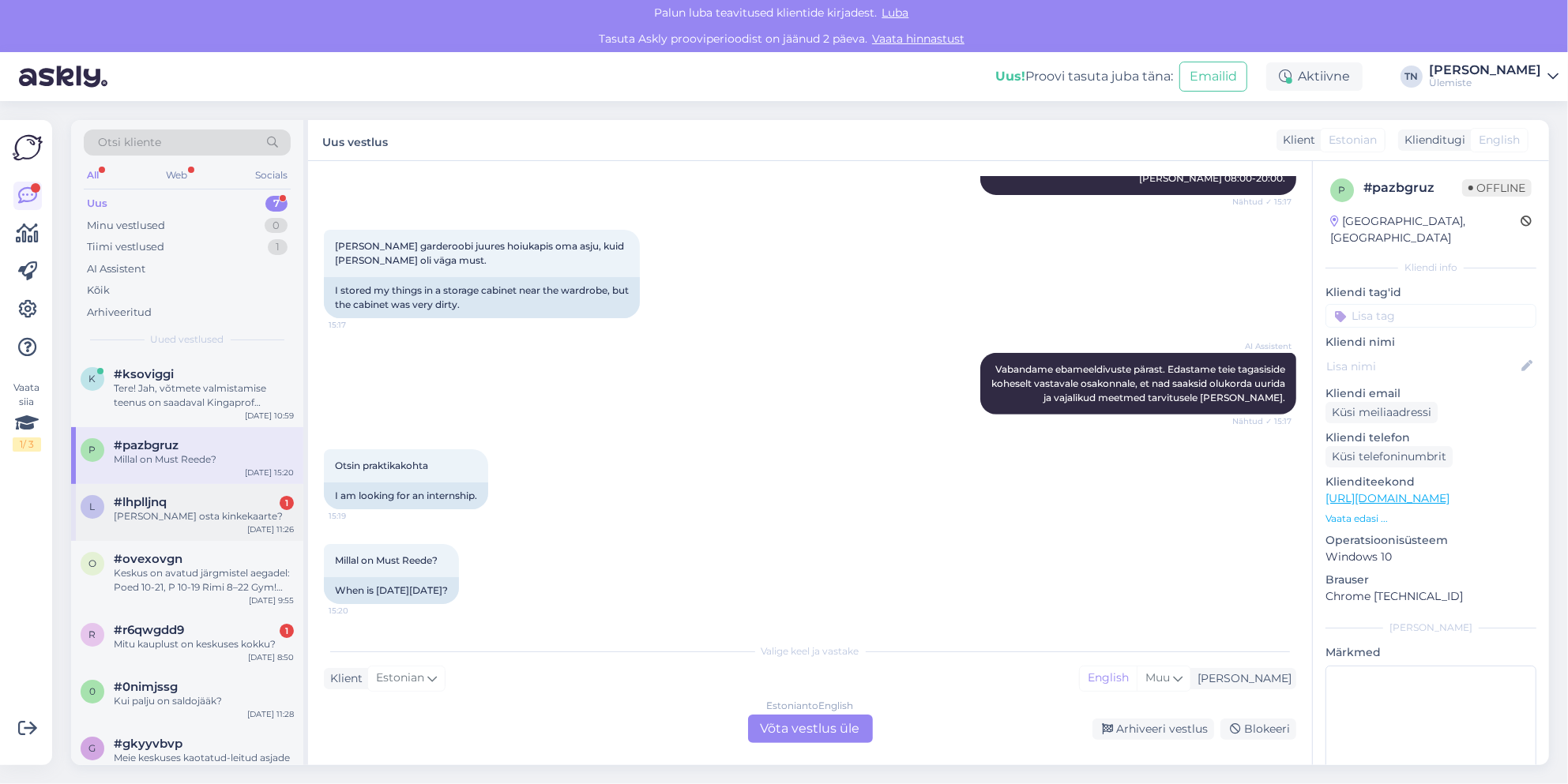
click at [111, 493] on div "l #lhplljnq 1 [PERSON_NAME] osta kinkekaarte? [DATE] 11:26" at bounding box center [188, 513] width 232 height 57
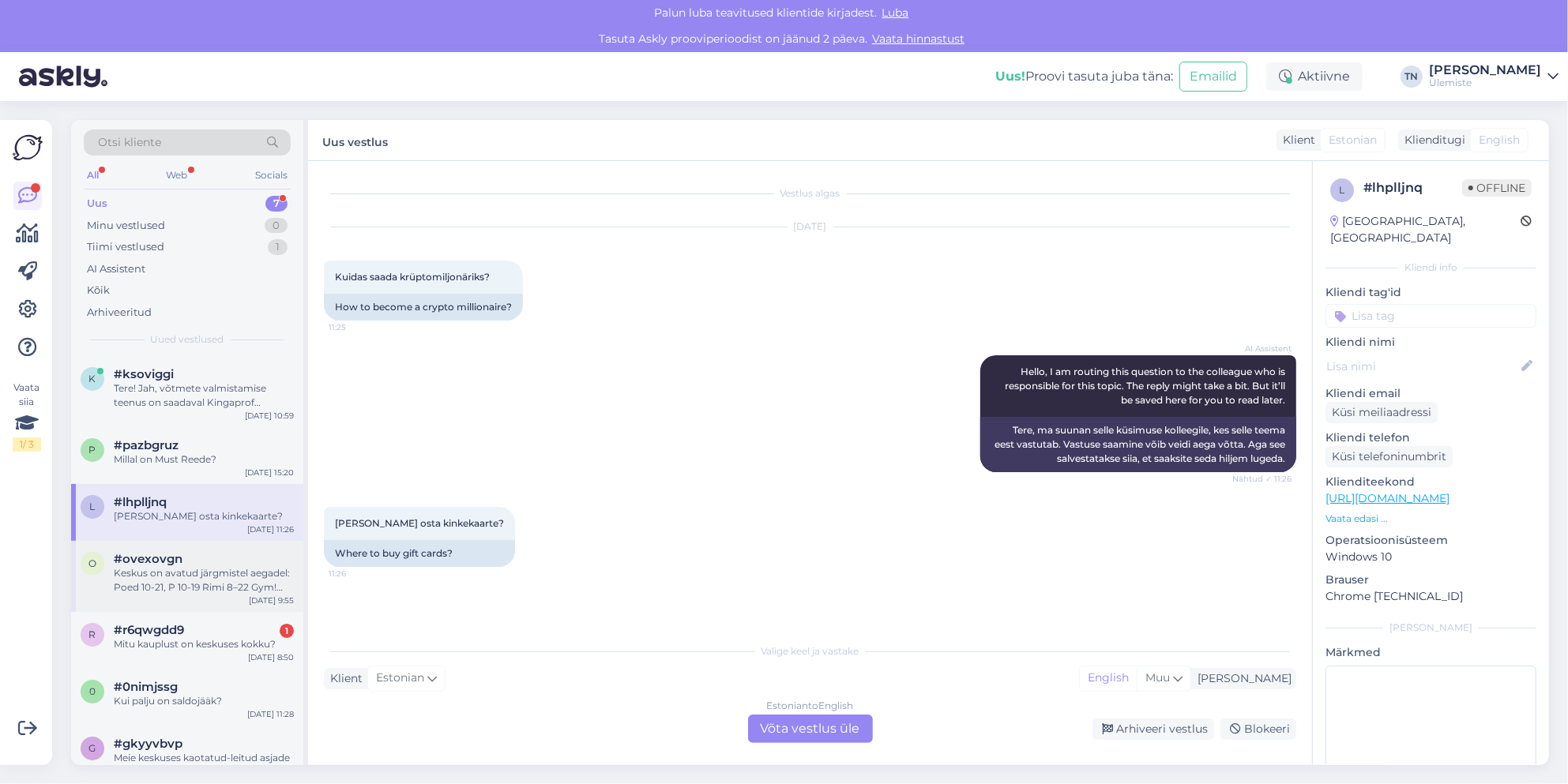
click at [160, 566] on div "Keskus on avatud järgmistel aegadel: Poed 10-21, P 10-19 Rimi 8–22 Gym! 24h Kin…" at bounding box center [204, 580] width 180 height 28
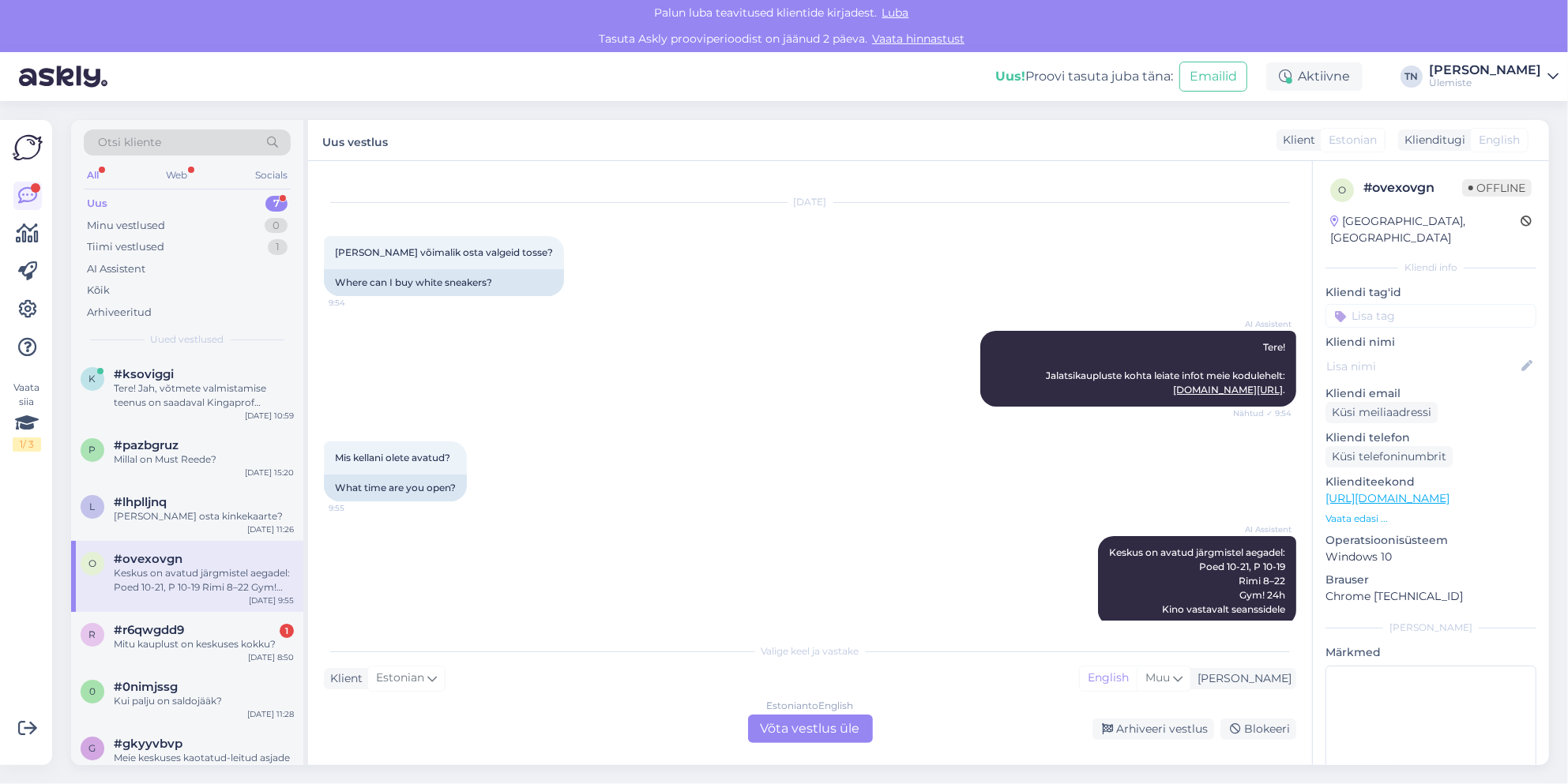
scroll to position [46, 0]
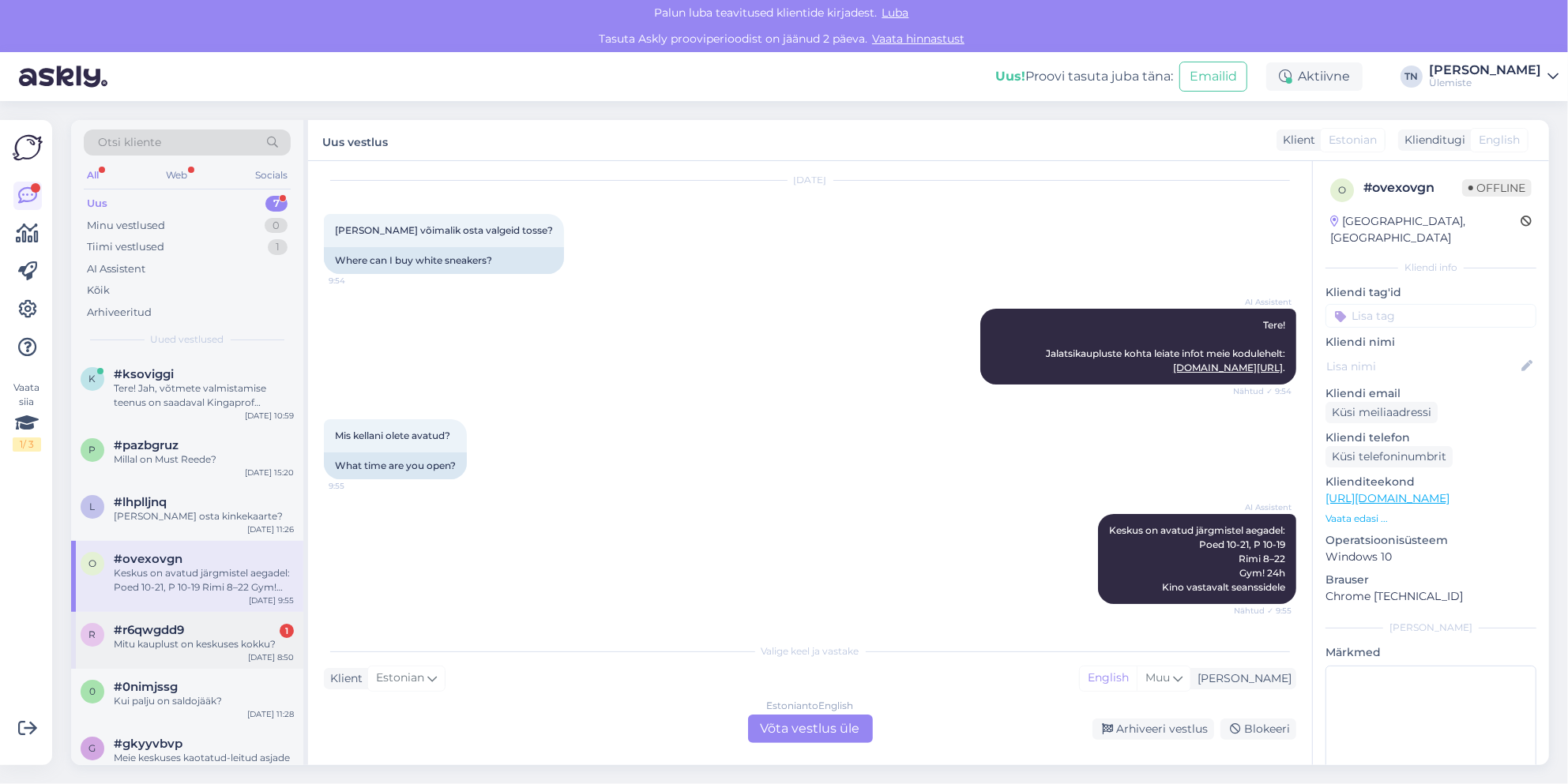
click at [196, 650] on div "Mitu kauplust on keskuses kokku?" at bounding box center [204, 645] width 180 height 15
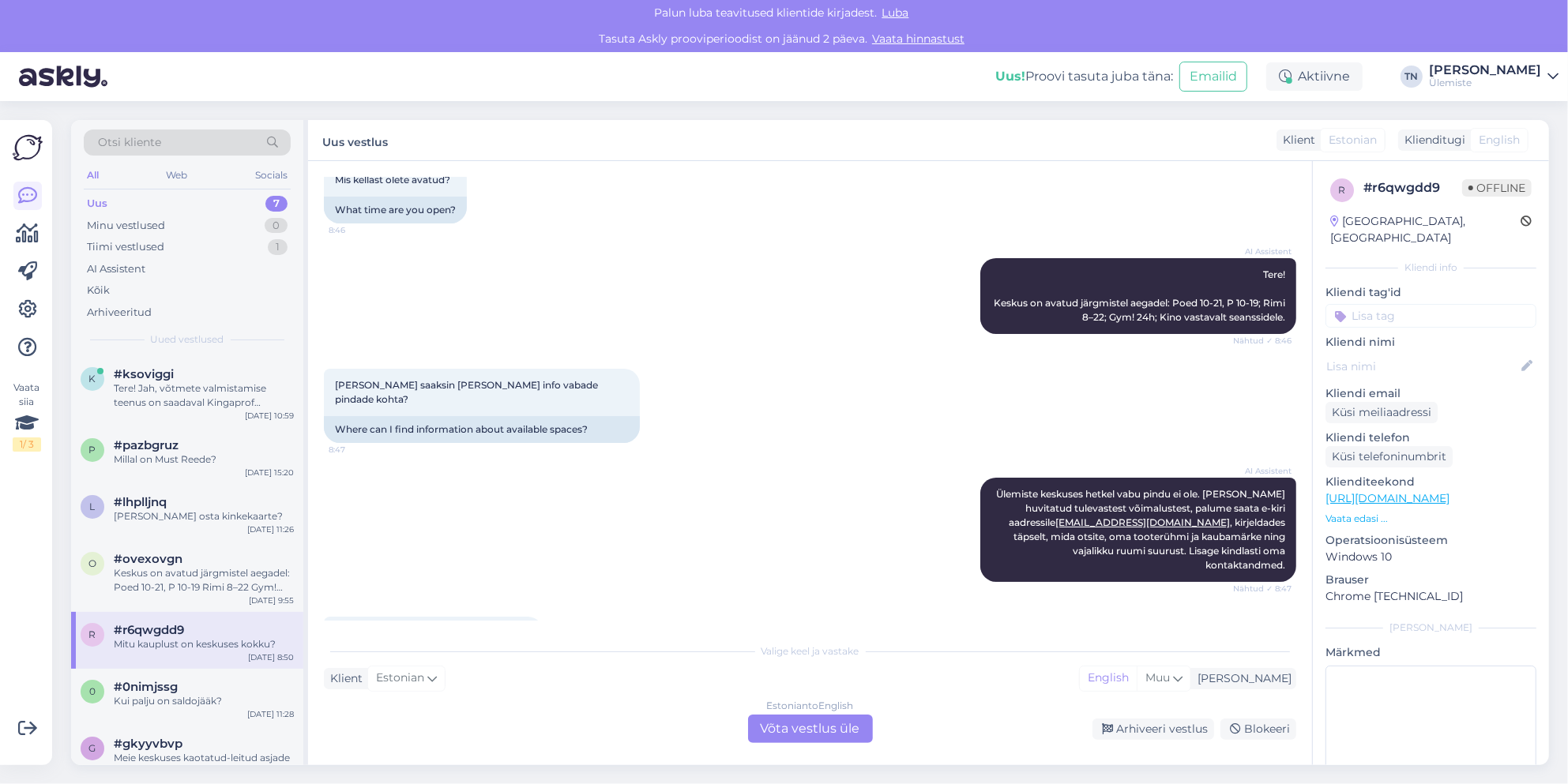
scroll to position [141, 0]
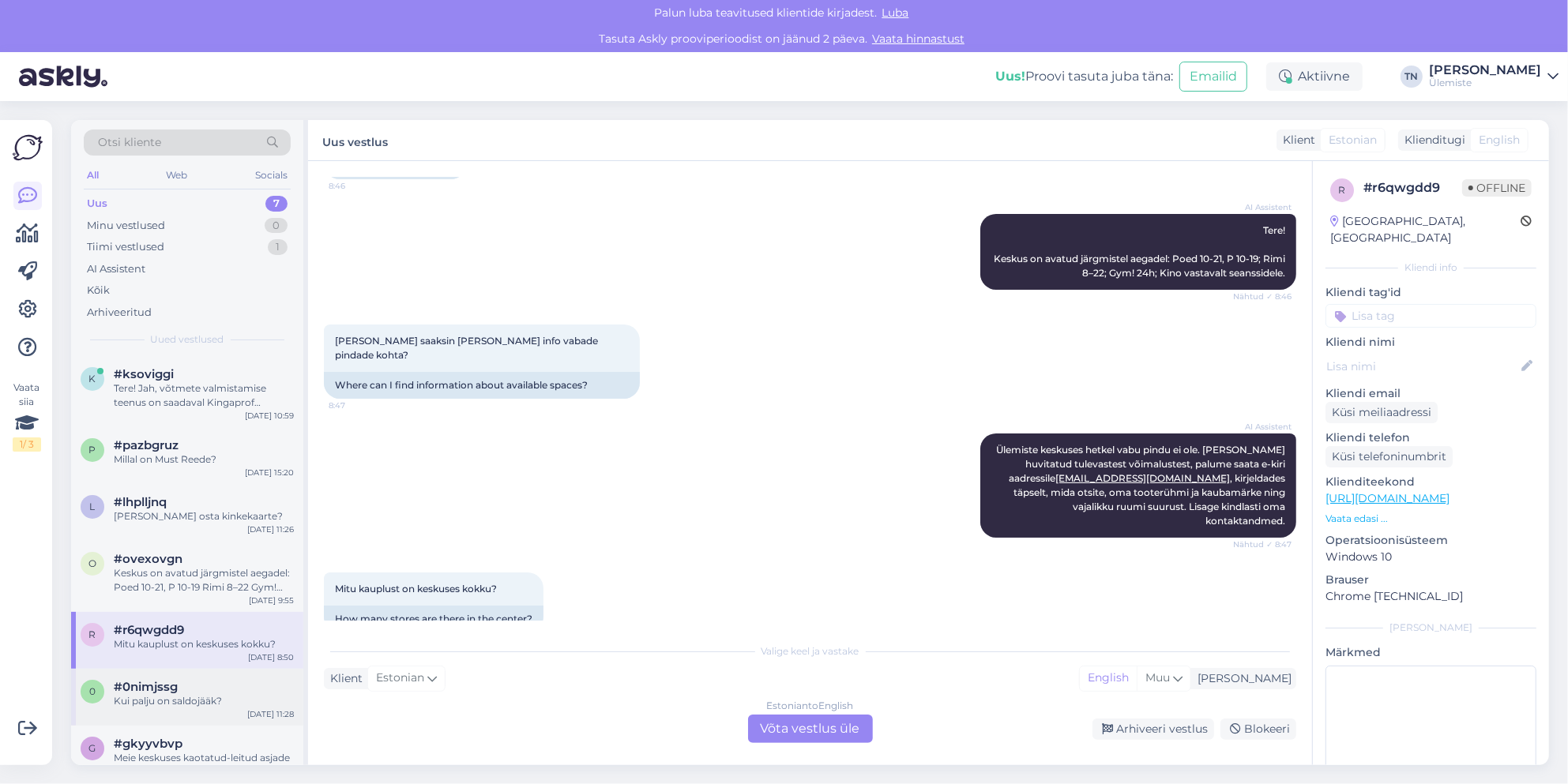
click at [191, 704] on div "Kui palju on saldojääk?" at bounding box center [204, 702] width 180 height 15
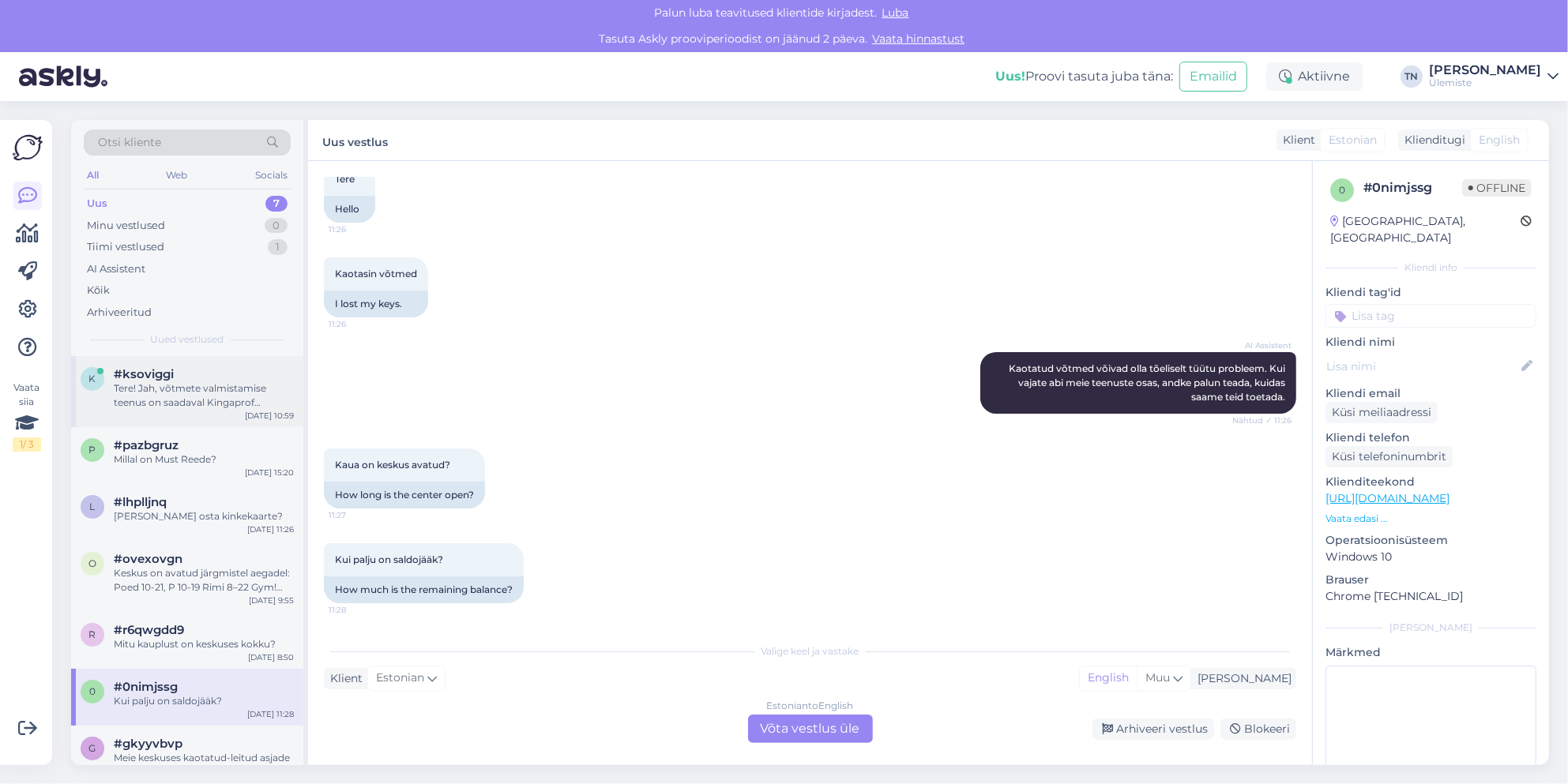
scroll to position [30, 0]
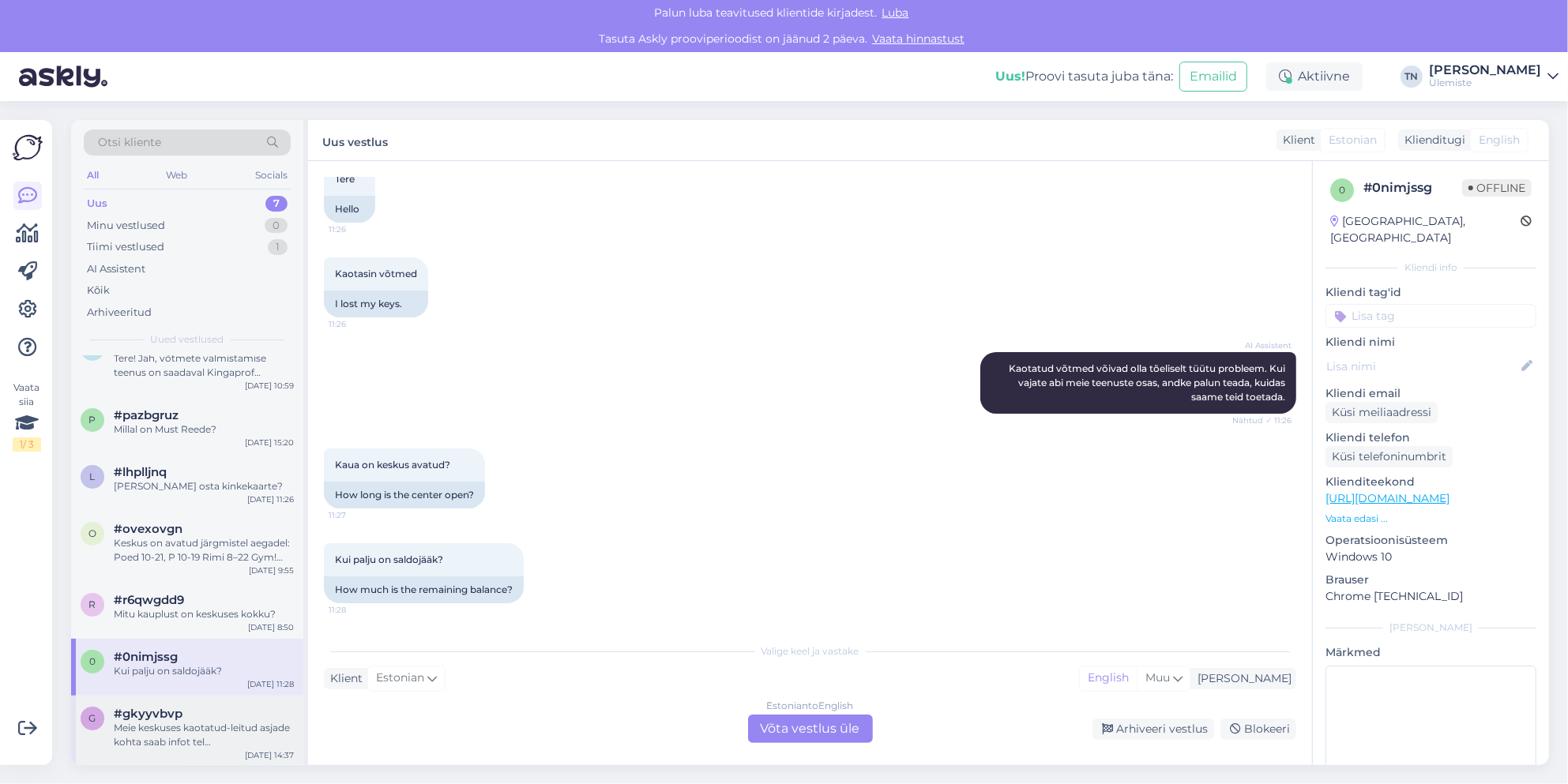
click at [174, 721] on div "Meie keskuses kaotatud-leitud asjade kohta saab infot tel [PHONE_NUMBER]. [PERS…" at bounding box center [204, 735] width 180 height 28
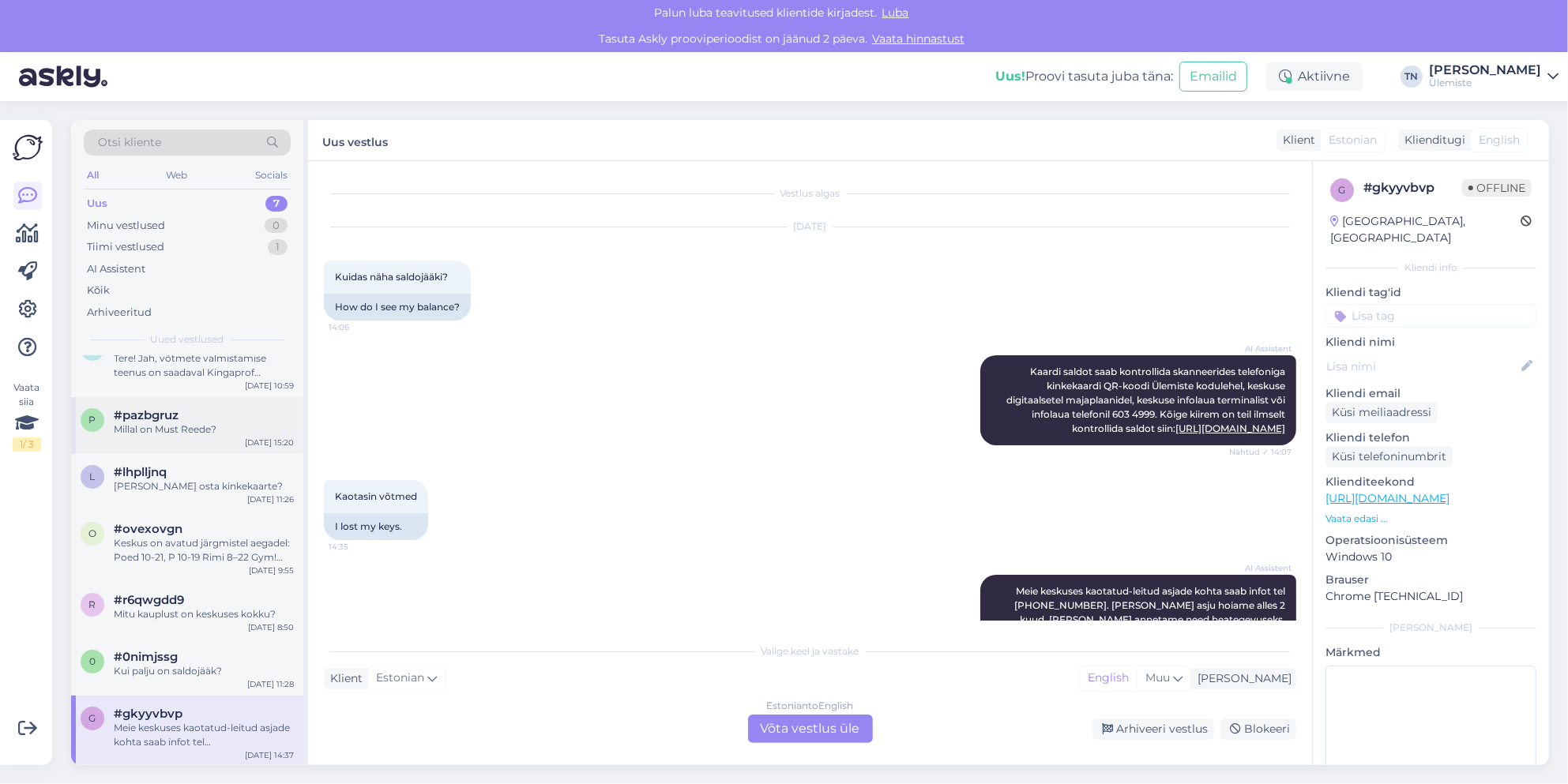
scroll to position [0, 0]
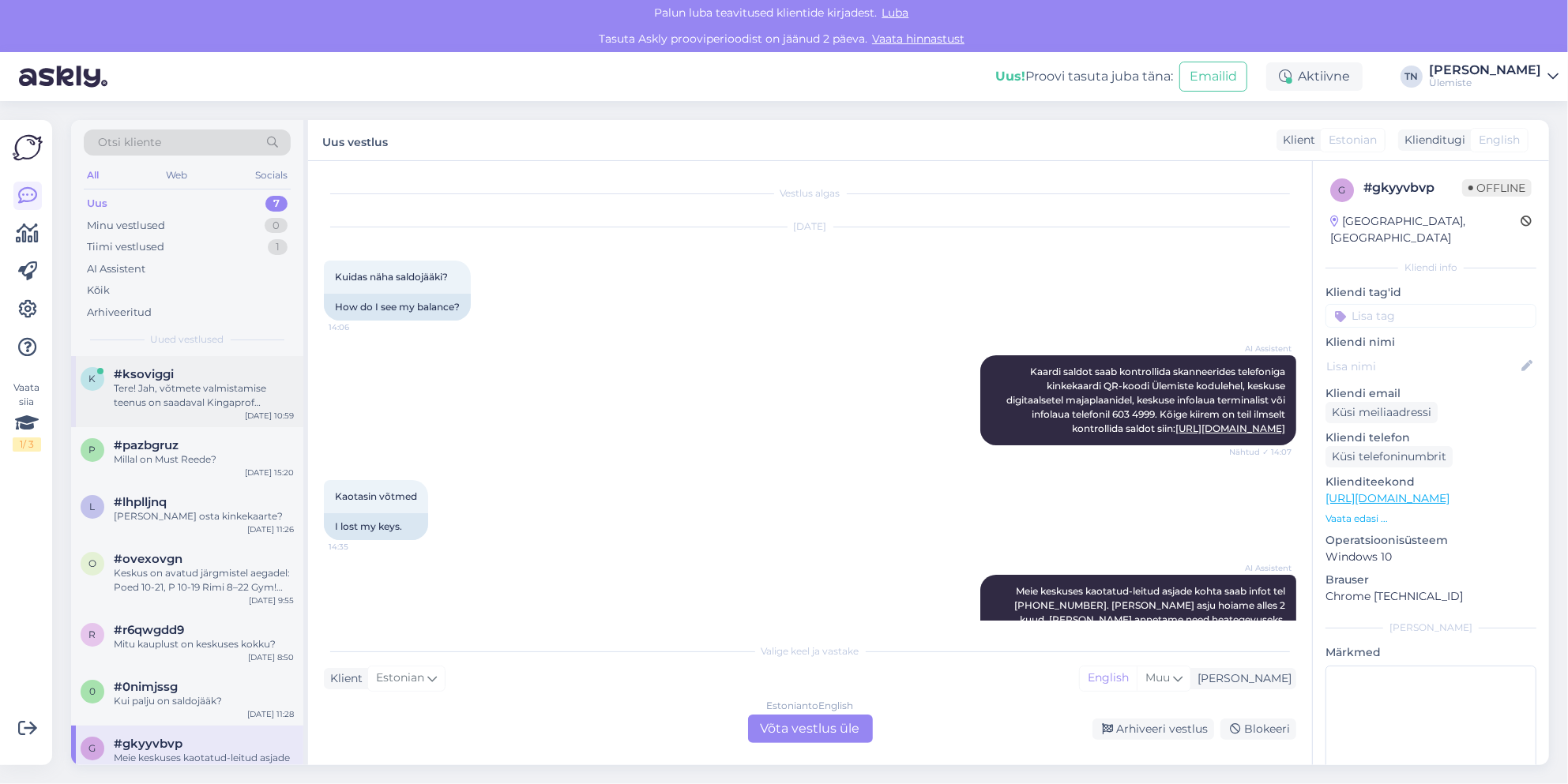
click at [185, 396] on div "Tere! Jah, võtmete valmistamise teenus on saadaval Kingaprof kaupluses, mis asu…" at bounding box center [204, 396] width 180 height 28
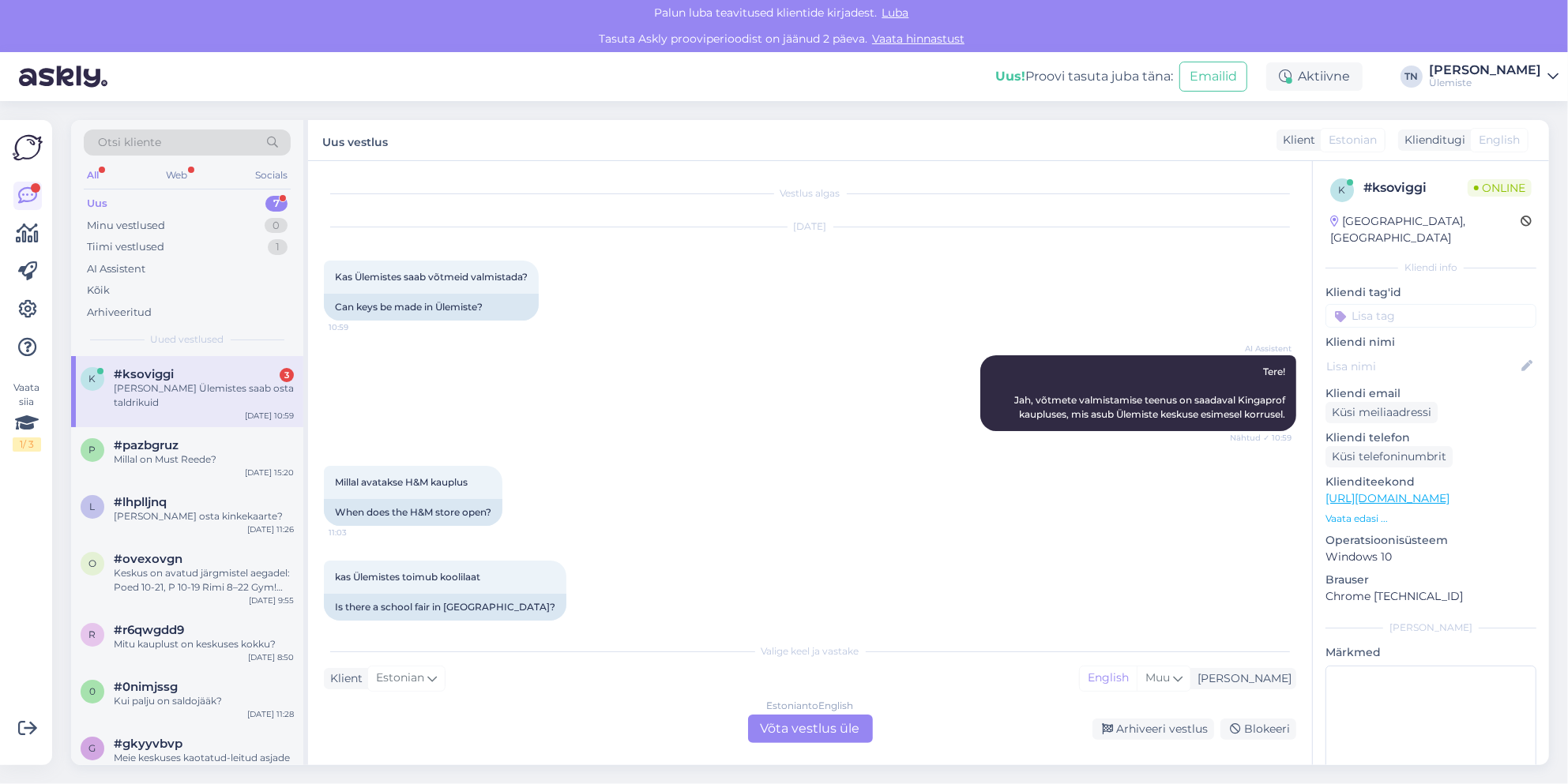
click at [237, 388] on div "[PERSON_NAME] Ülemistes saab osta taldrikuid" at bounding box center [204, 396] width 180 height 28
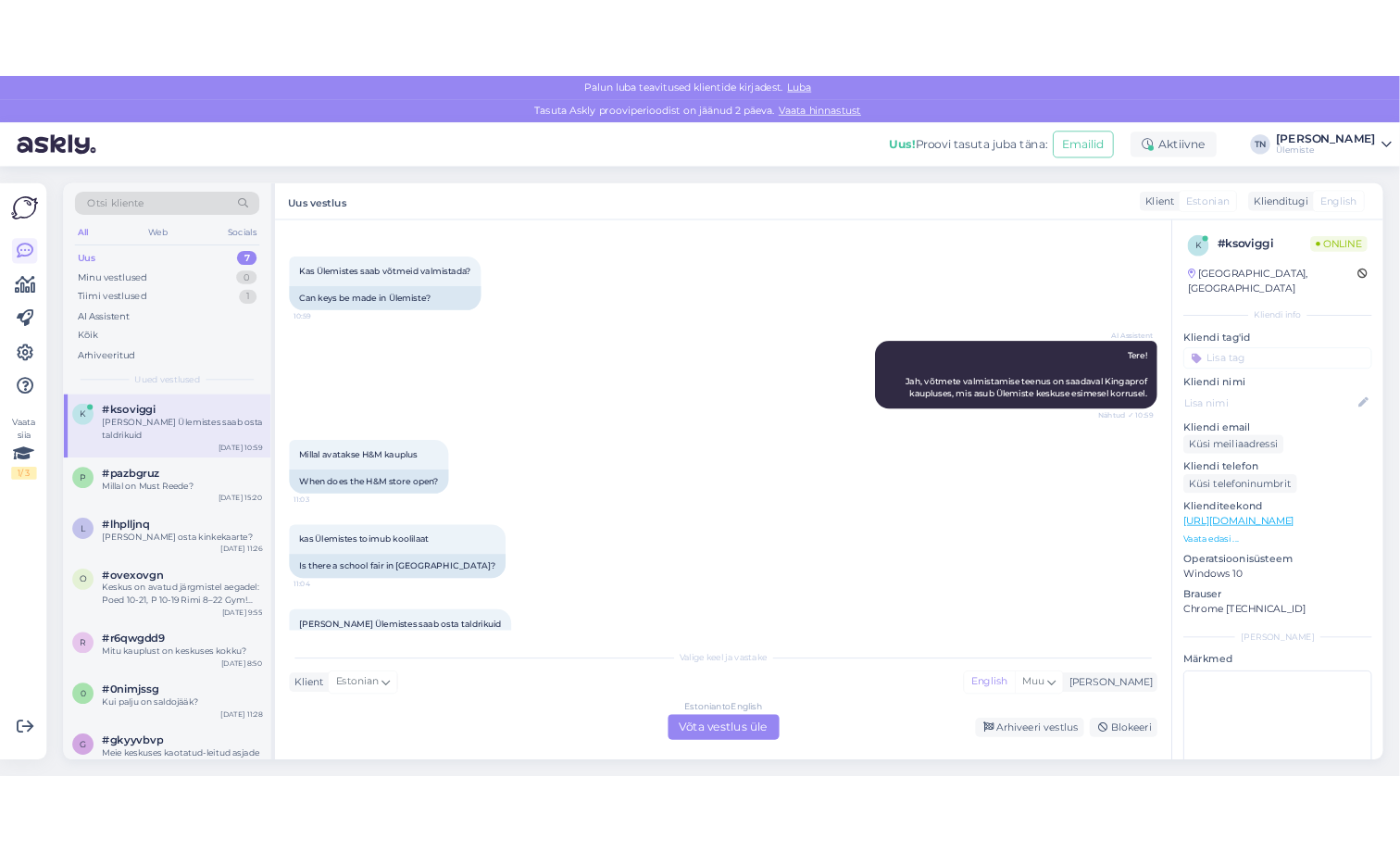
scroll to position [130, 0]
